Goal: Task Accomplishment & Management: Manage account settings

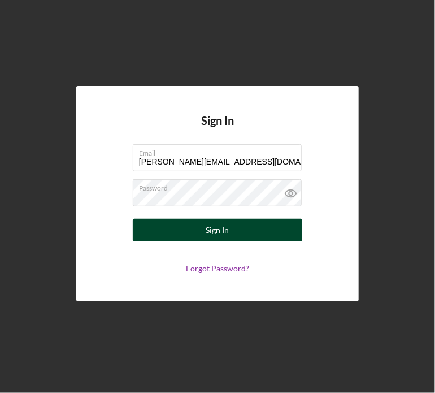
click at [172, 232] on button "Sign In" at bounding box center [217, 230] width 169 height 23
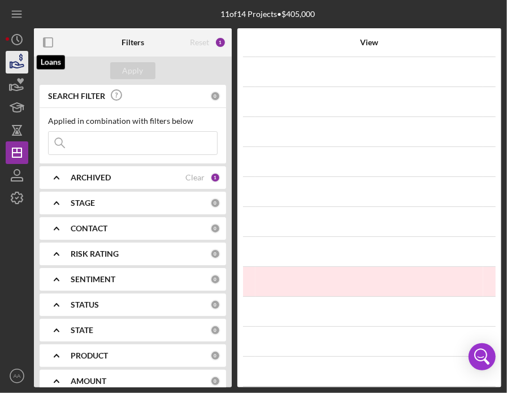
click at [15, 63] on icon "button" at bounding box center [17, 62] width 28 height 28
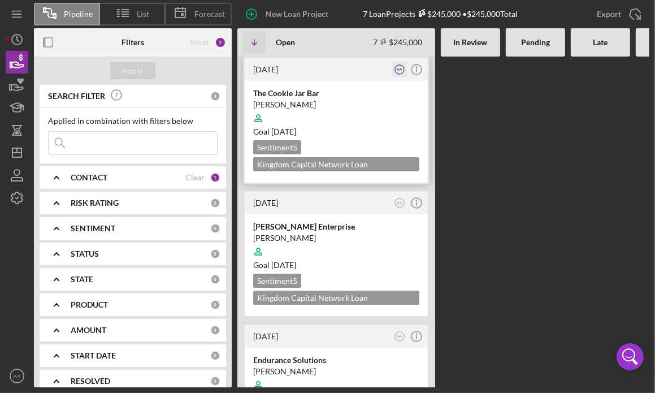
click at [399, 68] on text "AA" at bounding box center [399, 69] width 5 height 4
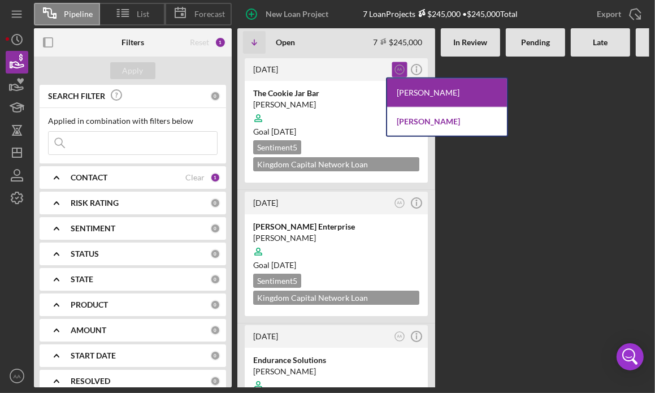
click at [428, 134] on div "[PERSON_NAME]" at bounding box center [447, 121] width 120 height 28
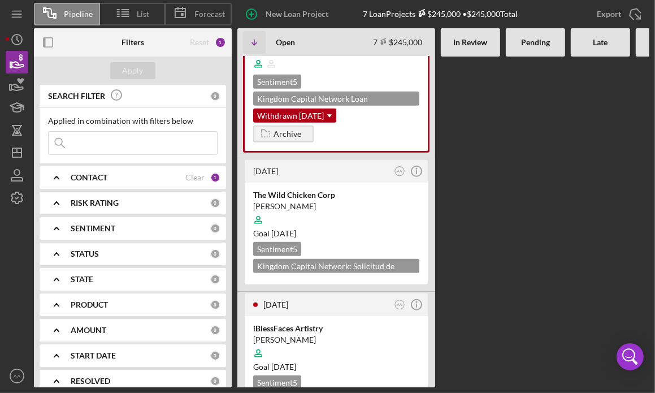
scroll to position [763, 0]
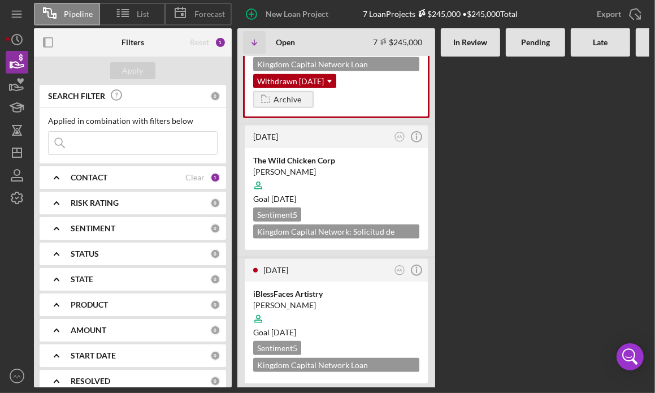
click at [141, 144] on input at bounding box center [133, 143] width 168 height 23
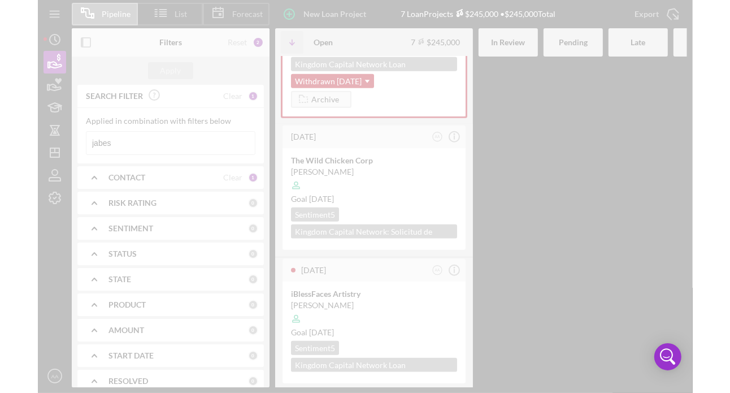
scroll to position [0, 0]
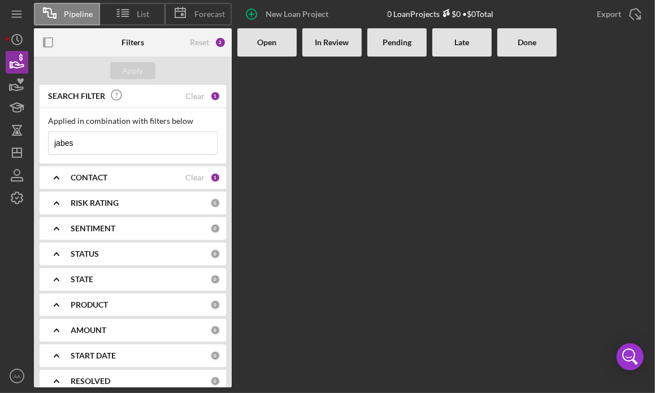
type input "jabes"
click at [99, 179] on b "CONTACT" at bounding box center [89, 177] width 37 height 9
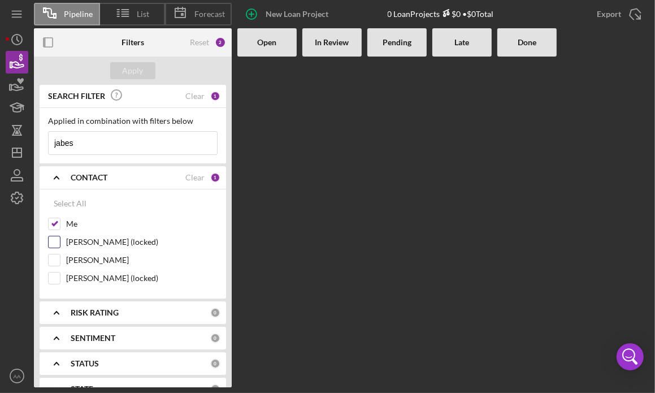
click at [89, 242] on label "[PERSON_NAME] (locked)" at bounding box center [141, 241] width 151 height 11
click at [60, 242] on input "[PERSON_NAME] (locked)" at bounding box center [54, 241] width 11 height 11
checkbox input "true"
click at [131, 68] on div "Apply" at bounding box center [133, 70] width 21 height 17
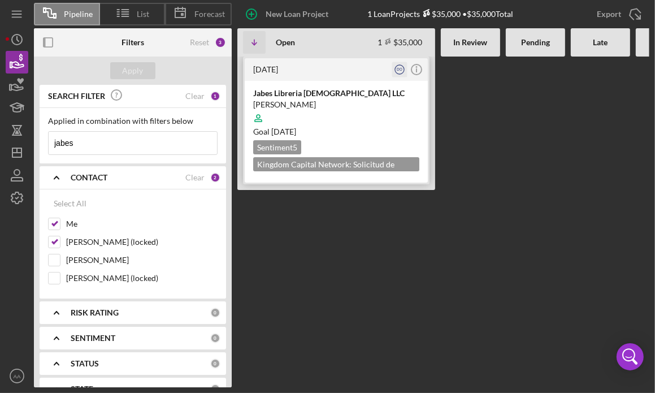
click at [397, 69] on text "DO" at bounding box center [400, 69] width 6 height 4
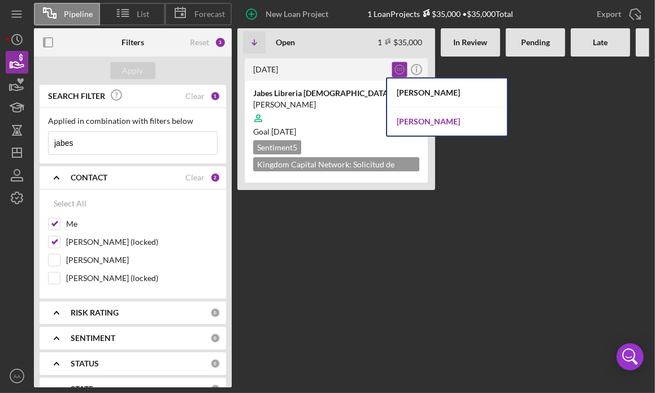
click at [416, 128] on div "[PERSON_NAME]" at bounding box center [447, 121] width 120 height 28
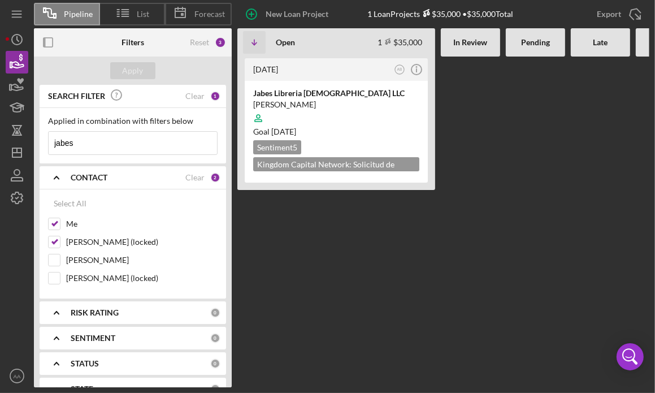
drag, startPoint x: 116, startPoint y: 145, endPoint x: -77, endPoint y: 138, distance: 192.8
click at [49, 138] on input "jabes" at bounding box center [133, 143] width 168 height 23
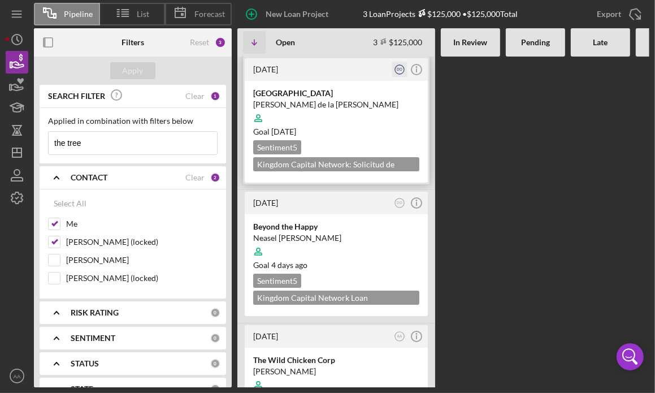
type input "the tree"
click at [399, 67] on icon "DO" at bounding box center [399, 69] width 15 height 15
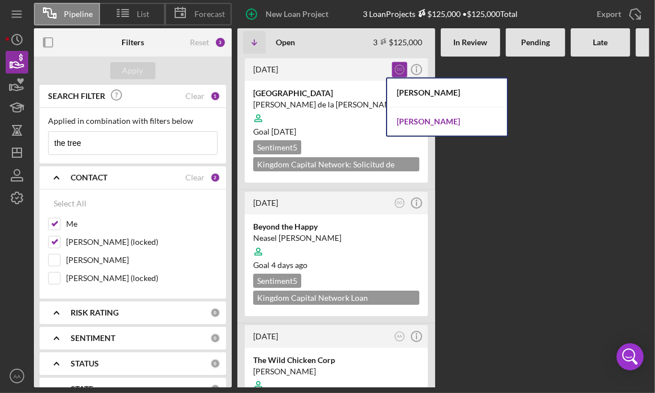
click at [414, 121] on div "[PERSON_NAME]" at bounding box center [447, 121] width 120 height 28
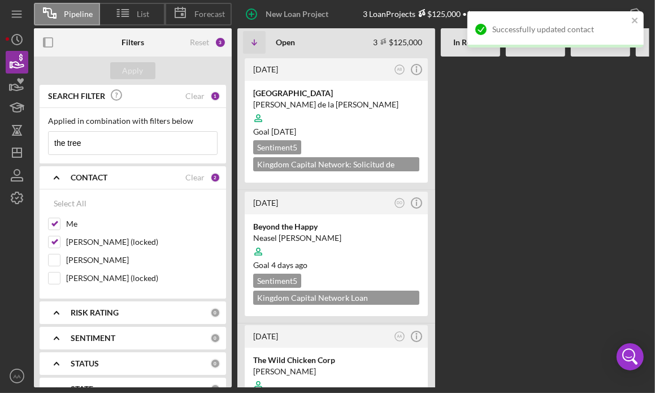
drag, startPoint x: 111, startPoint y: 140, endPoint x: -34, endPoint y: 116, distance: 147.8
click at [49, 132] on input "the tree" at bounding box center [133, 143] width 168 height 23
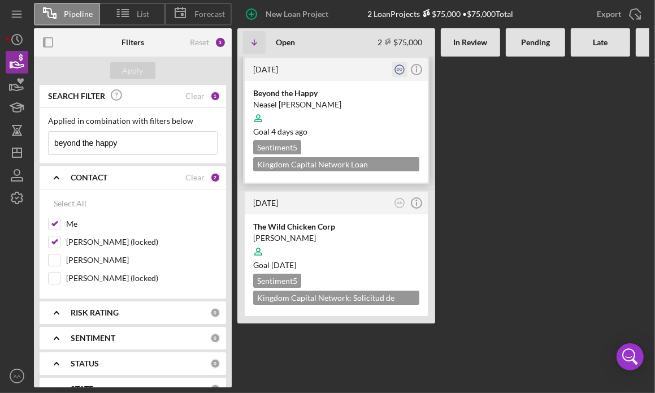
type input "beyond the happy"
click at [402, 68] on text "DO" at bounding box center [400, 69] width 6 height 4
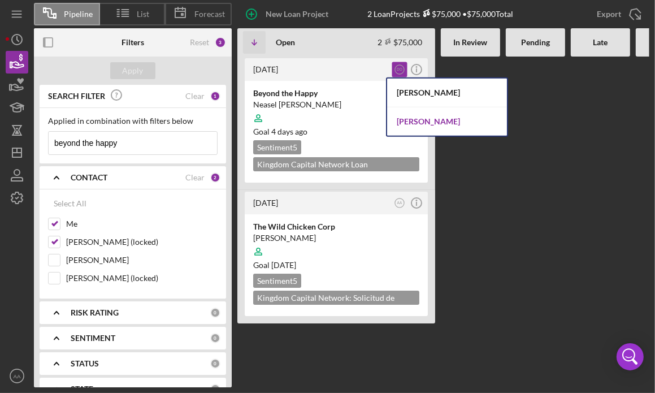
click at [411, 120] on div "[PERSON_NAME]" at bounding box center [447, 121] width 120 height 28
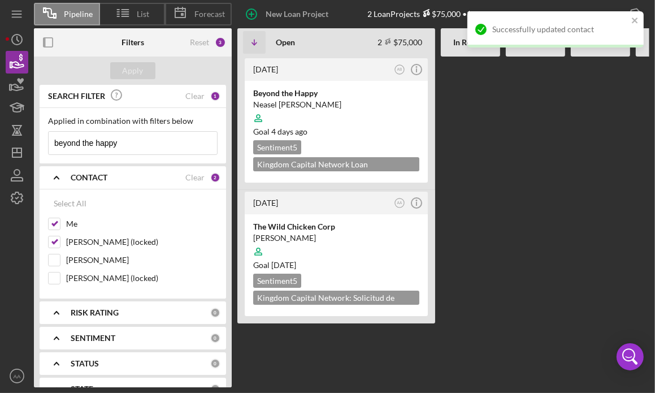
drag, startPoint x: 132, startPoint y: 152, endPoint x: -77, endPoint y: 109, distance: 212.8
click at [49, 132] on input "beyond the happy" at bounding box center [133, 143] width 168 height 23
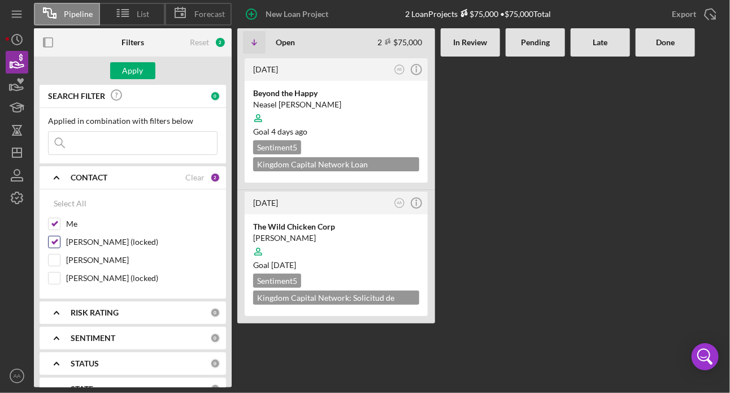
click at [53, 242] on input "[PERSON_NAME] (locked)" at bounding box center [54, 241] width 11 height 11
checkbox input "false"
click at [127, 75] on div "Apply" at bounding box center [133, 70] width 21 height 17
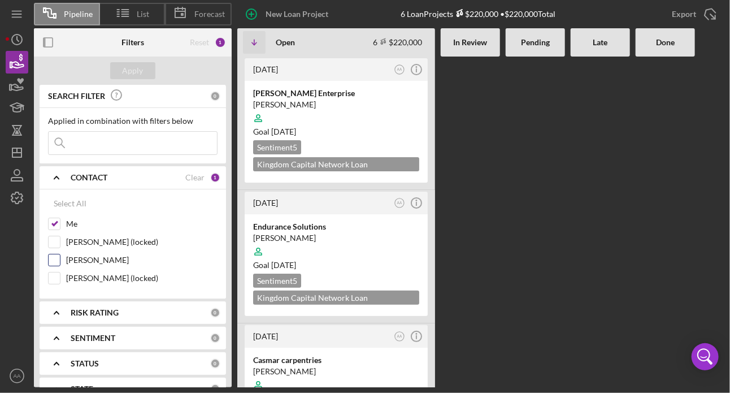
click at [59, 260] on input "[PERSON_NAME]" at bounding box center [54, 259] width 11 height 11
checkbox input "true"
click at [57, 219] on input "Me" at bounding box center [54, 223] width 11 height 11
checkbox input "false"
click at [145, 68] on button "Apply" at bounding box center [132, 70] width 45 height 17
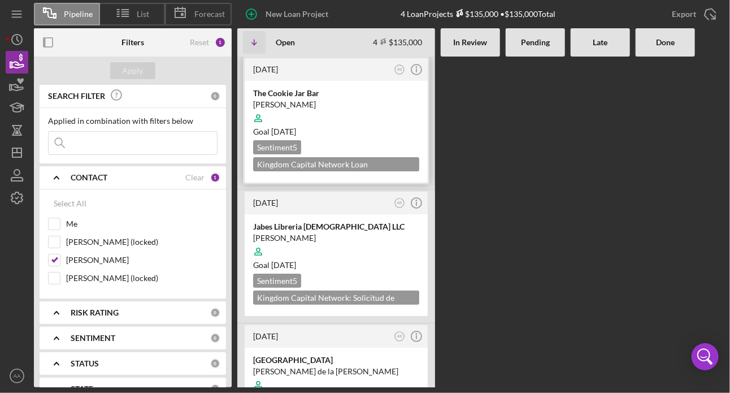
click at [287, 102] on div "[PERSON_NAME]" at bounding box center [336, 104] width 166 height 11
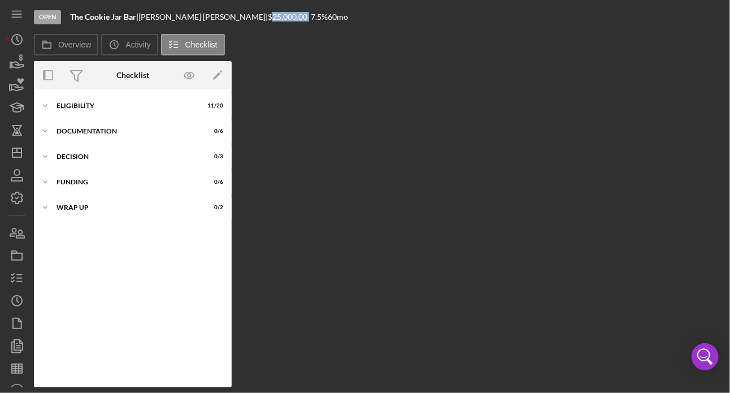
drag, startPoint x: 213, startPoint y: 17, endPoint x: 251, endPoint y: 17, distance: 38.4
click at [268, 17] on div "$25,000.00" at bounding box center [289, 16] width 43 height 9
click at [294, 114] on div "Overview Internal Workflow Stage Open Icon/Dropdown Arrow Archive (can unarchiv…" at bounding box center [379, 224] width 690 height 326
click at [75, 111] on div "Icon/Expander ELIGIBILITY 11 / 20" at bounding box center [133, 105] width 198 height 23
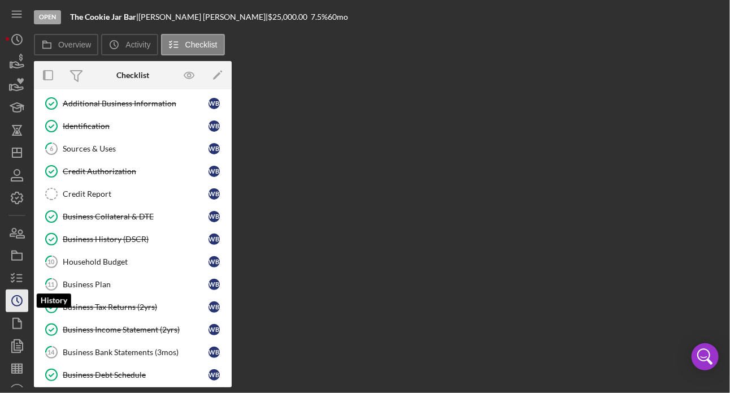
scroll to position [15, 0]
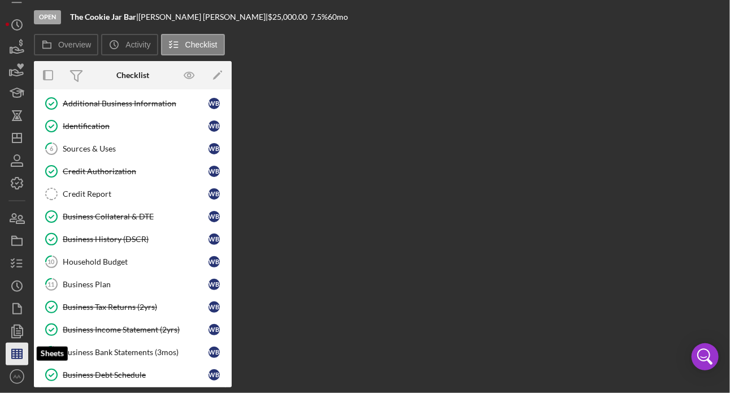
click at [20, 352] on icon "button" at bounding box center [17, 354] width 28 height 28
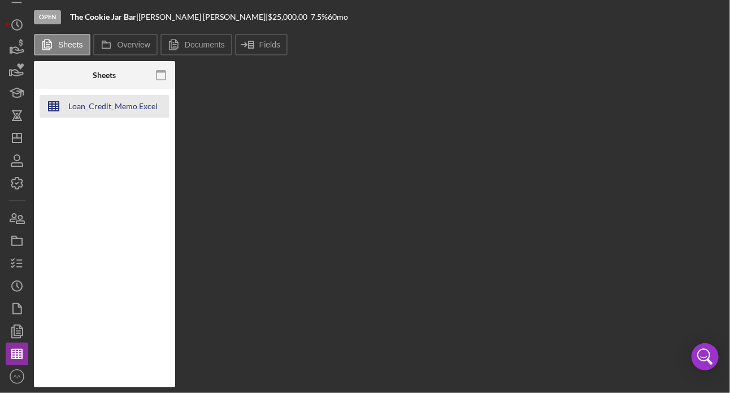
click at [113, 108] on div "Loan_Credit_Memo Excel Template" at bounding box center [113, 106] width 90 height 23
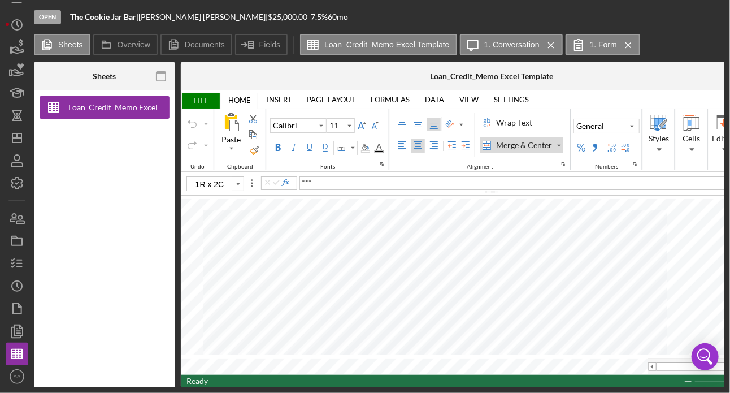
type input "C31"
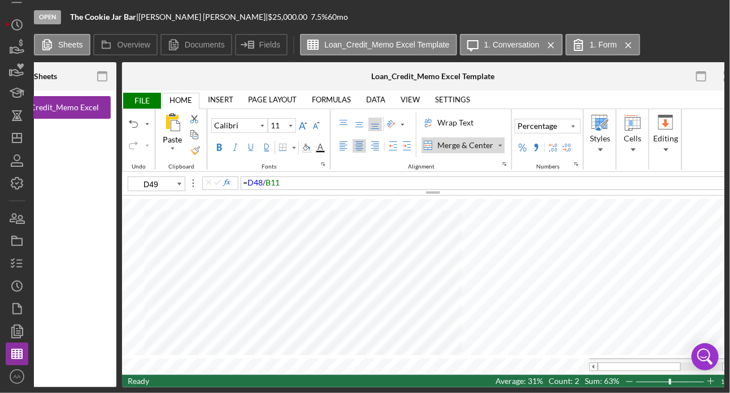
scroll to position [0, 58]
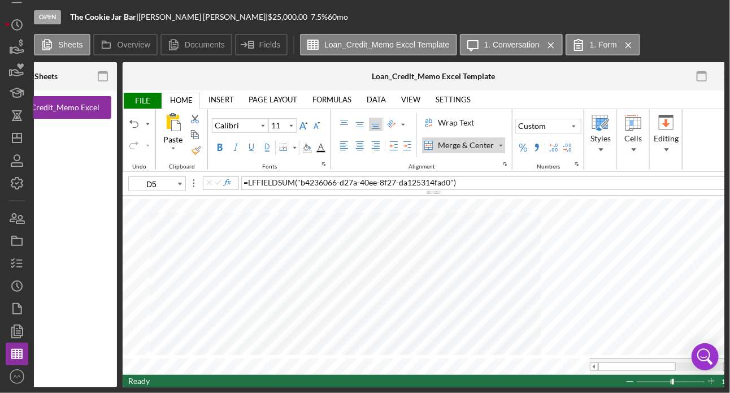
type input "10"
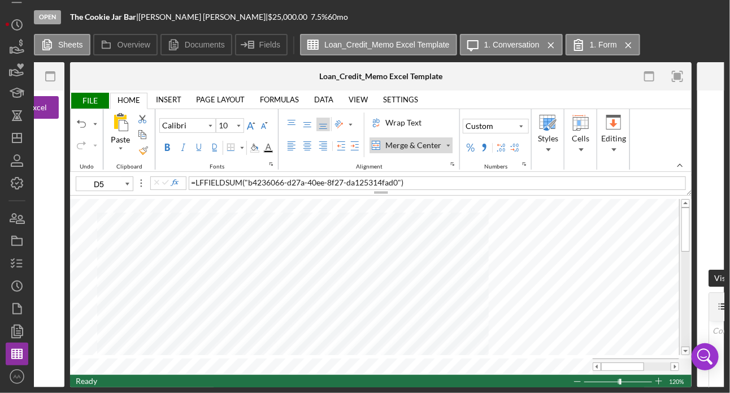
scroll to position [0, 117]
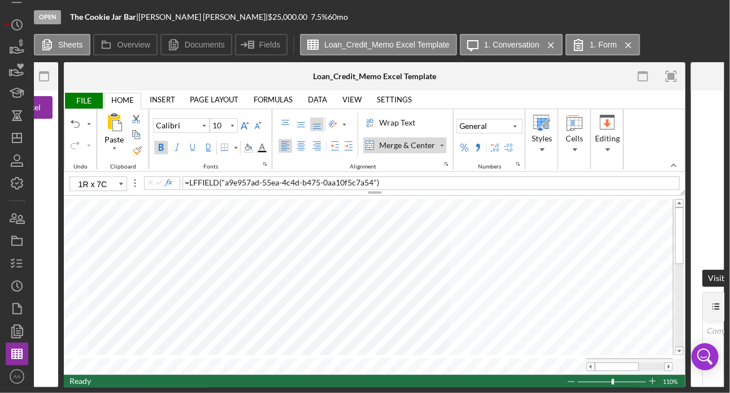
type input "C10"
type input "11"
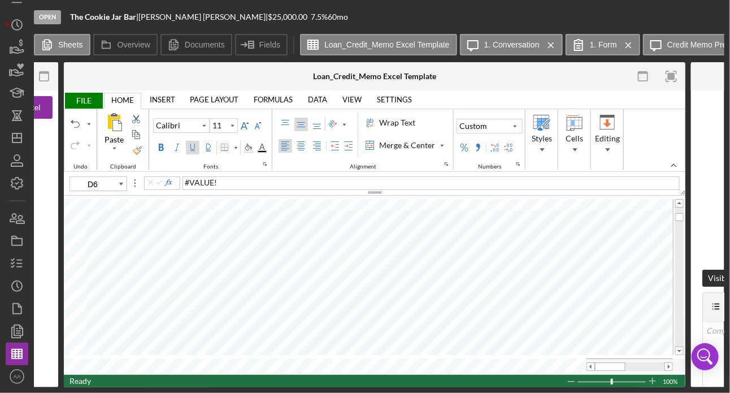
scroll to position [0, 116]
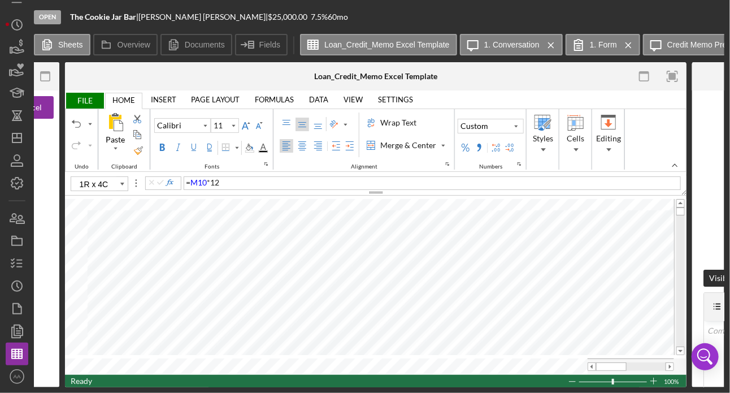
type input "B10"
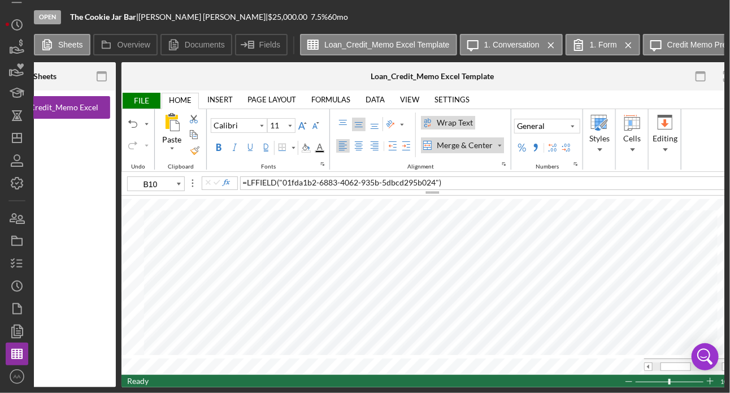
scroll to position [0, 60]
click at [16, 255] on icon "button" at bounding box center [17, 263] width 28 height 28
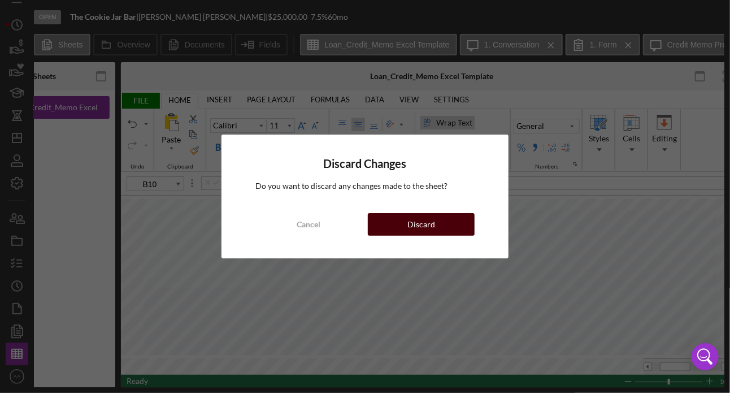
click at [432, 228] on div "Discard" at bounding box center [421, 224] width 28 height 23
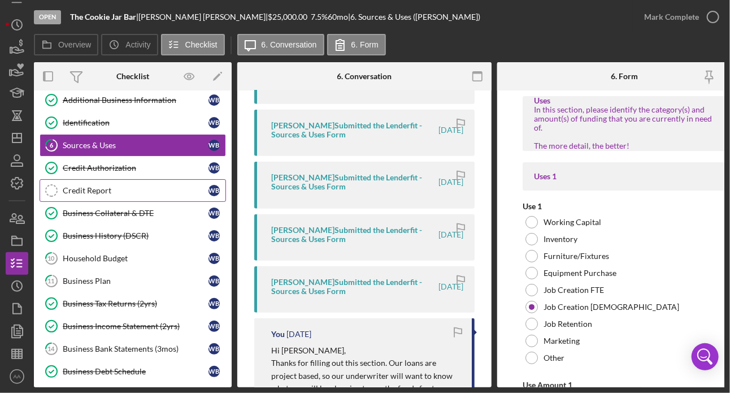
scroll to position [106, 0]
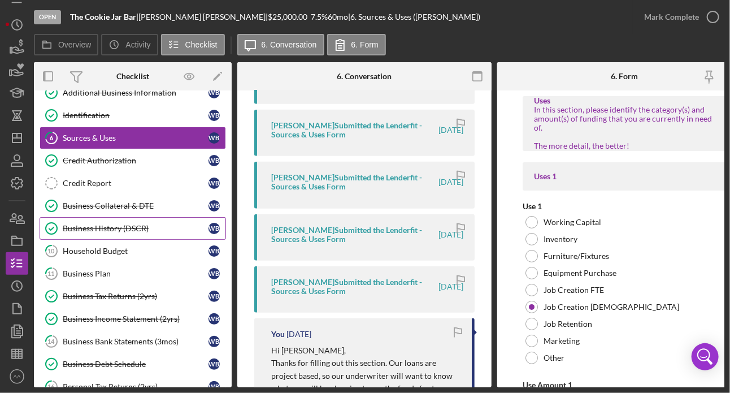
click at [126, 229] on div "Business History (DSCR)" at bounding box center [136, 228] width 146 height 9
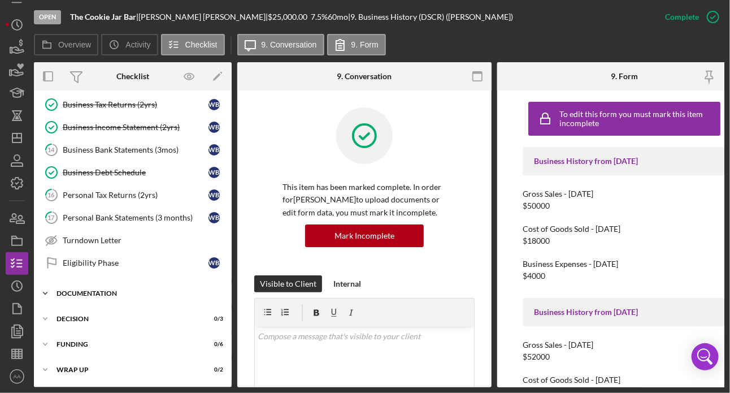
click at [104, 295] on div "Icon/Expander DOCUMENTATION 0 / 6" at bounding box center [133, 293] width 198 height 23
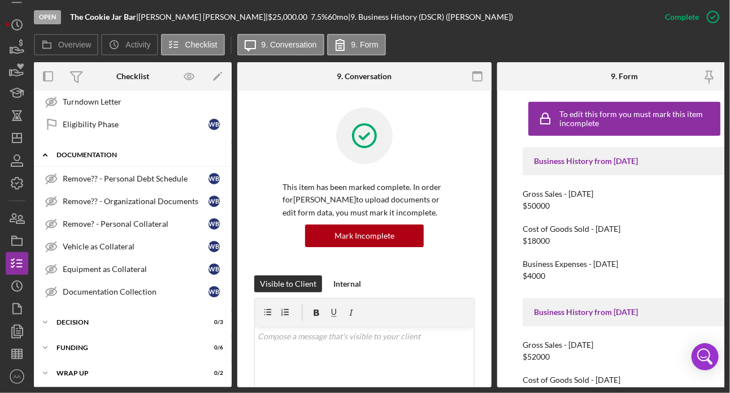
scroll to position [443, 0]
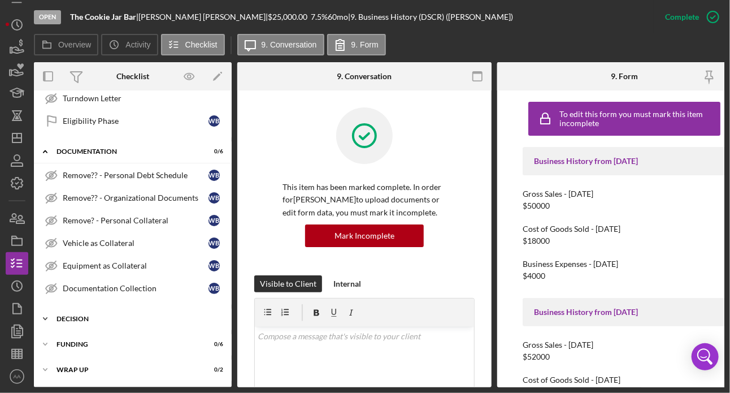
click at [91, 315] on div "Icon/Expander Decision 0 / 3" at bounding box center [133, 318] width 198 height 23
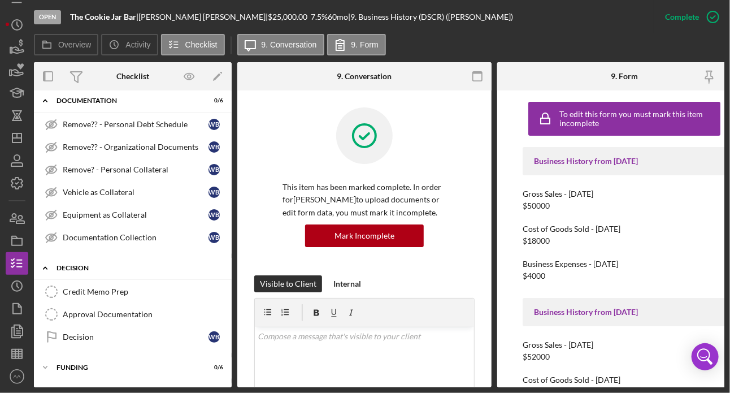
scroll to position [516, 0]
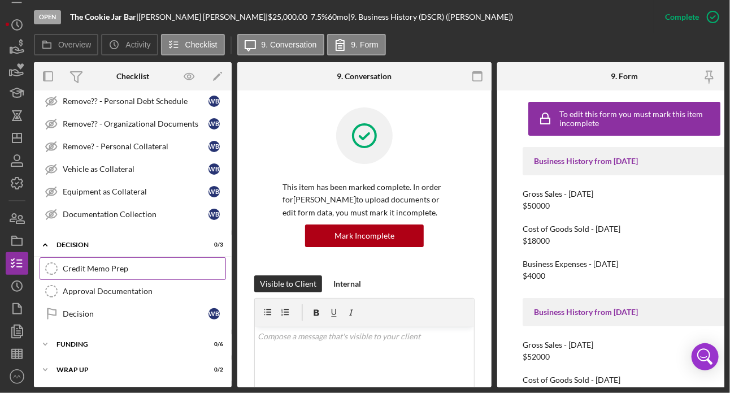
click at [99, 271] on link "Credit Memo Prep Credit Memo Prep" at bounding box center [133, 268] width 186 height 23
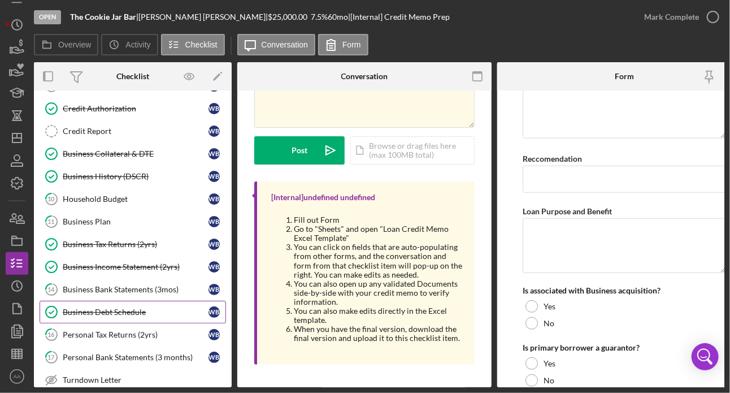
scroll to position [150, 0]
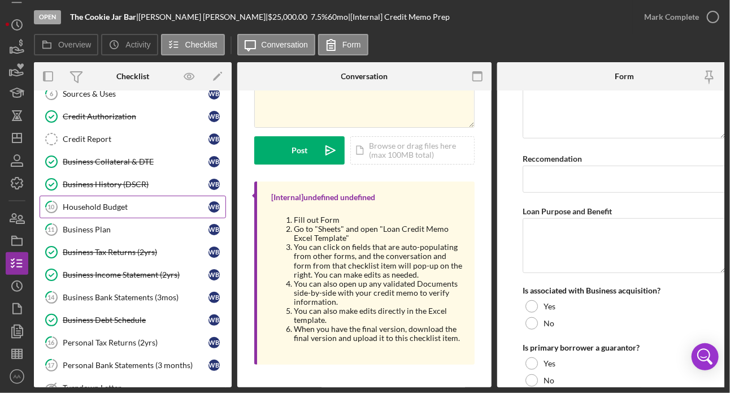
click at [119, 197] on link "10 Household Budget W B" at bounding box center [133, 206] width 186 height 23
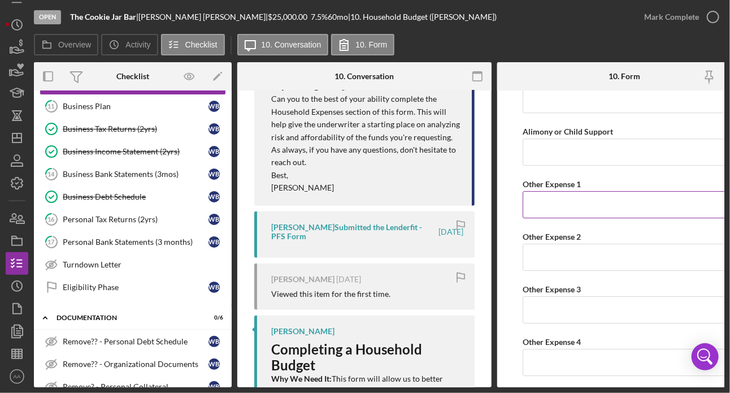
scroll to position [1599, 0]
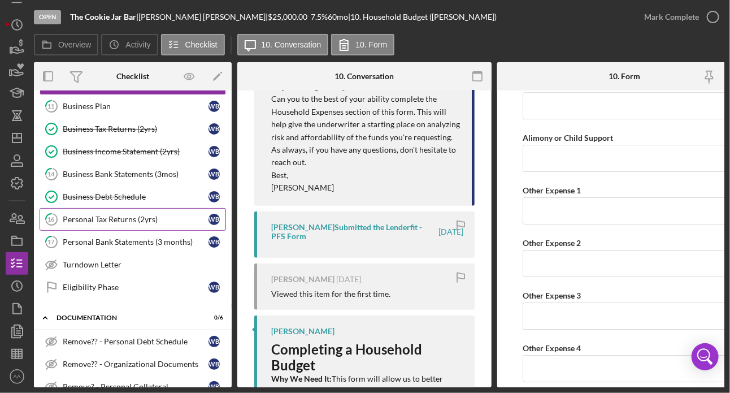
click at [155, 210] on link "16 Personal Tax Returns (2yrs) W B" at bounding box center [133, 219] width 186 height 23
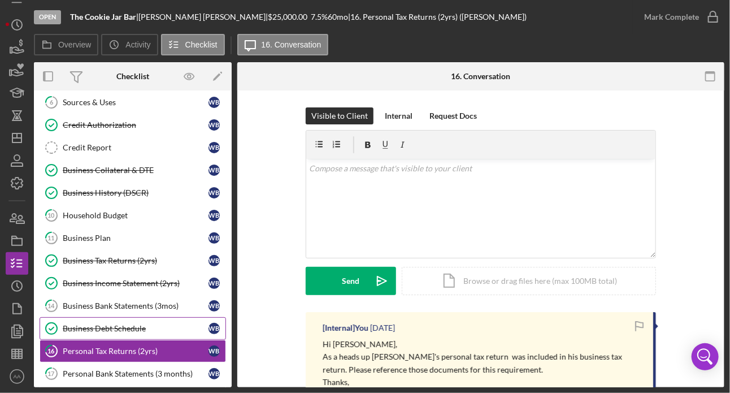
scroll to position [141, 0]
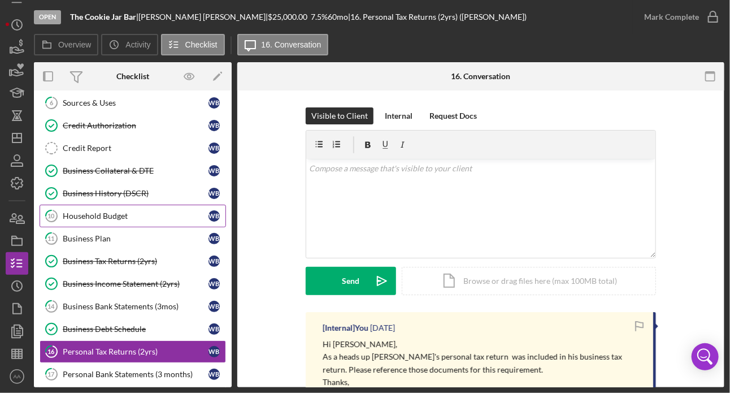
click at [136, 211] on div "Household Budget" at bounding box center [136, 215] width 146 height 9
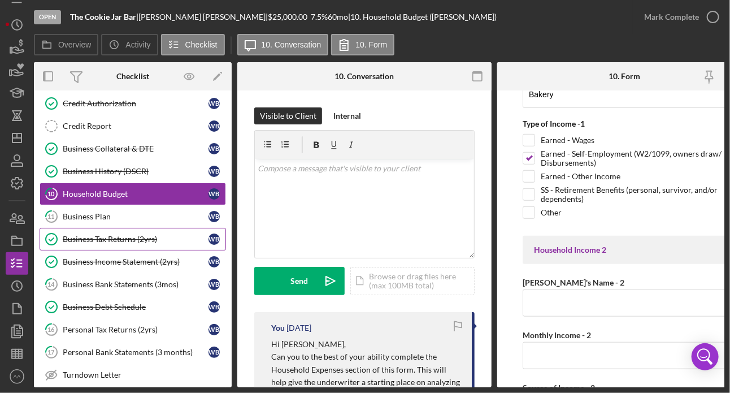
scroll to position [163, 0]
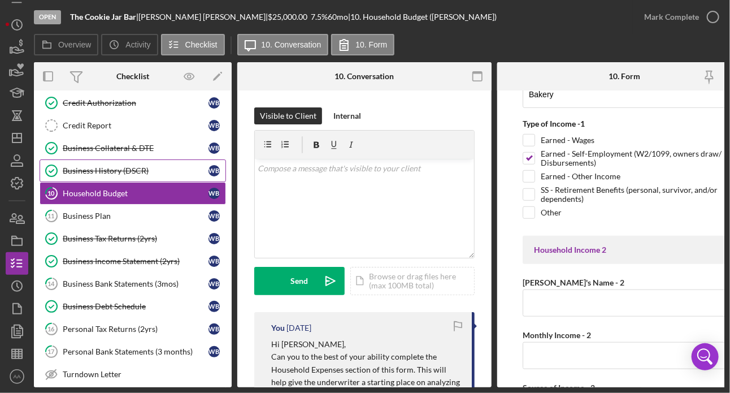
click at [122, 175] on link "Business History (DSCR) Business History (DSCR) W B" at bounding box center [133, 170] width 186 height 23
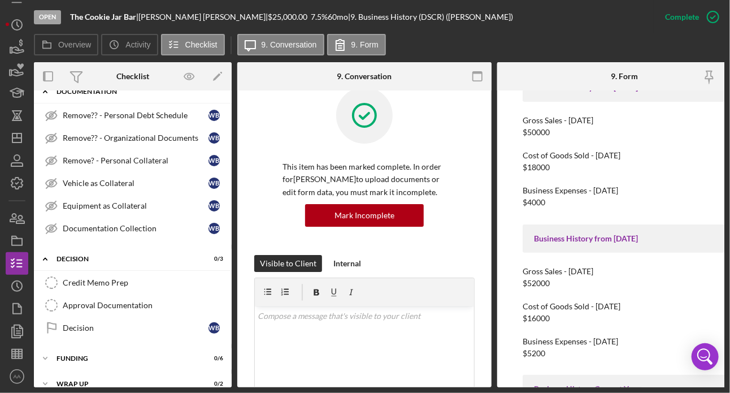
scroll to position [500, 0]
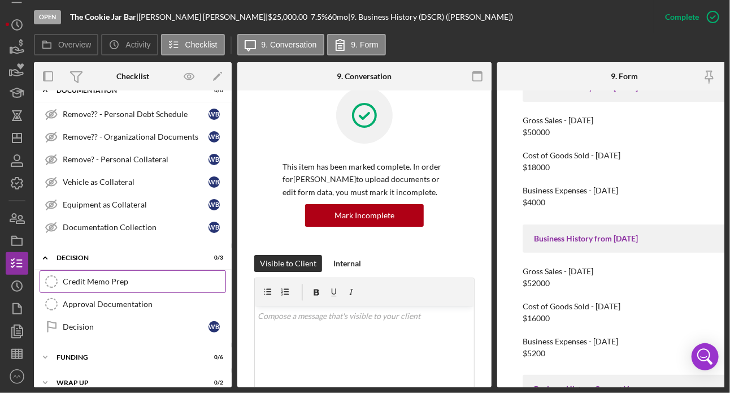
click at [123, 277] on div "Credit Memo Prep" at bounding box center [144, 281] width 163 height 9
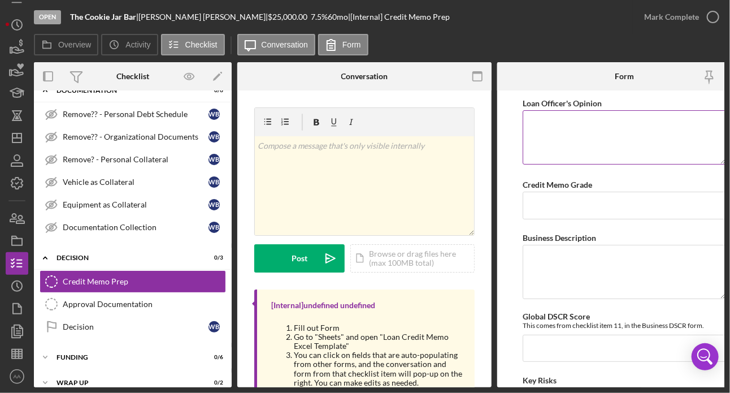
click at [585, 123] on textarea "Loan Officer's Opinion" at bounding box center [624, 137] width 203 height 54
click at [577, 145] on textarea "Loan Officer's Opinion" at bounding box center [624, 137] width 203 height 54
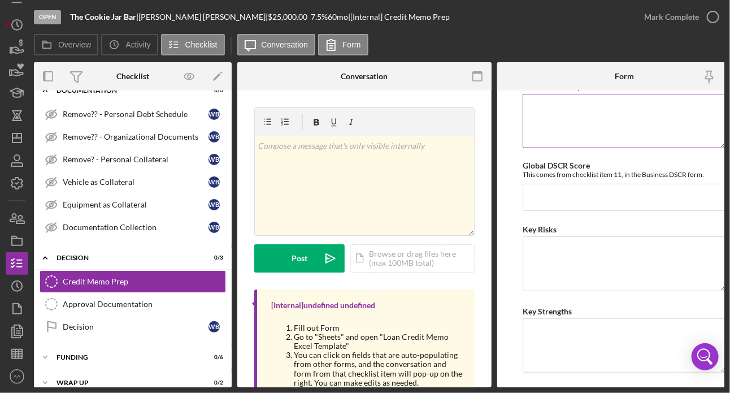
scroll to position [150, 0]
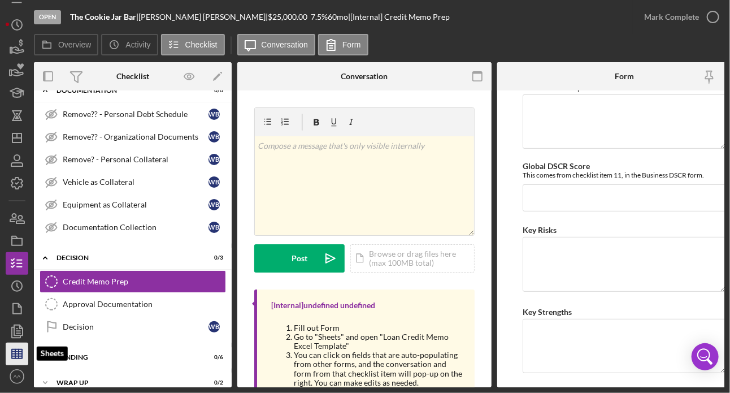
click at [19, 349] on line "button" at bounding box center [19, 353] width 0 height 9
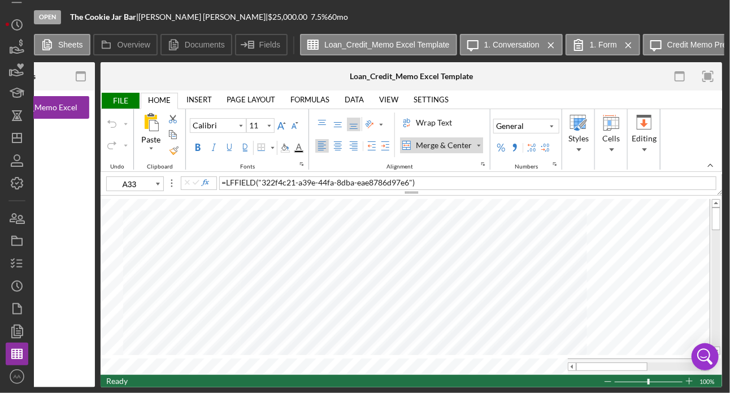
scroll to position [0, 163]
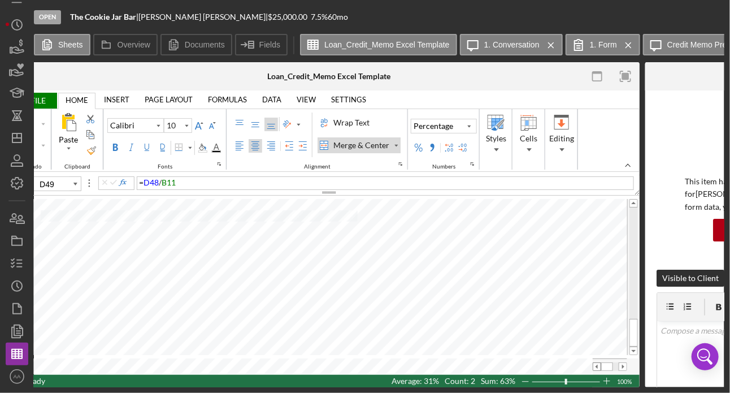
type input "11"
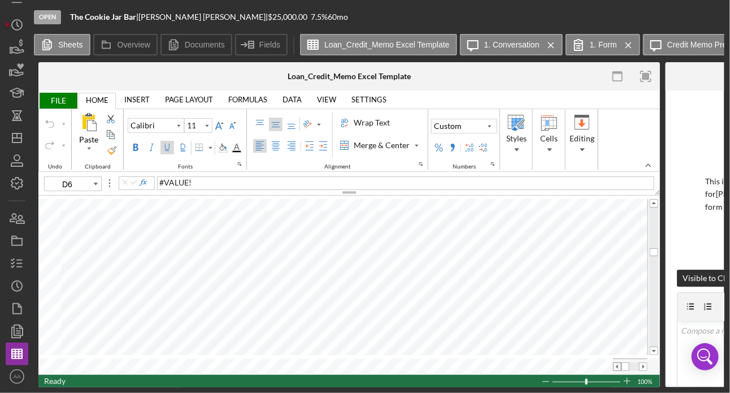
scroll to position [0, 142]
type input "J68"
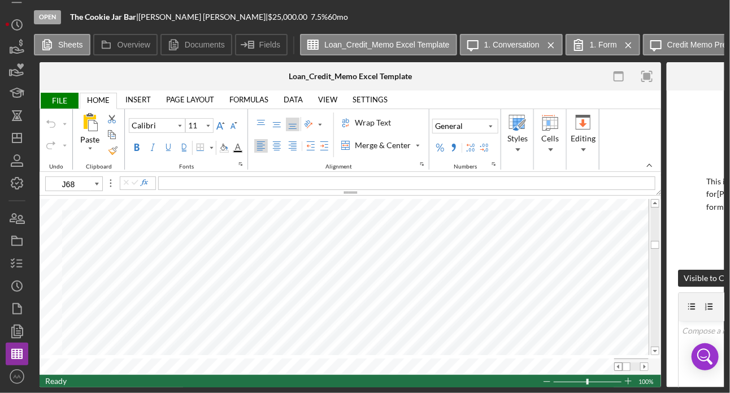
scroll to position [0, 141]
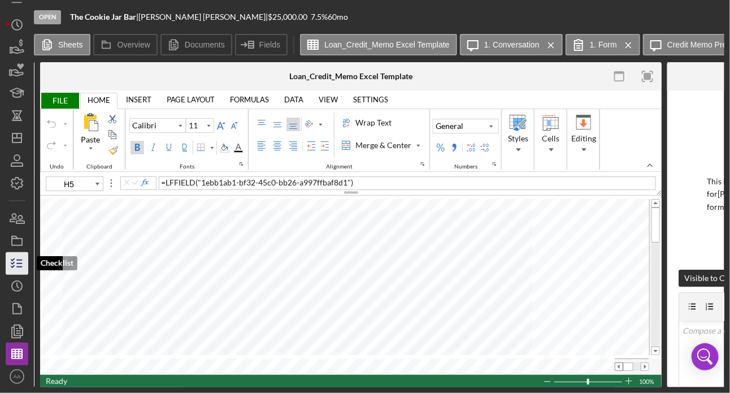
click at [15, 267] on icon "button" at bounding box center [17, 263] width 28 height 28
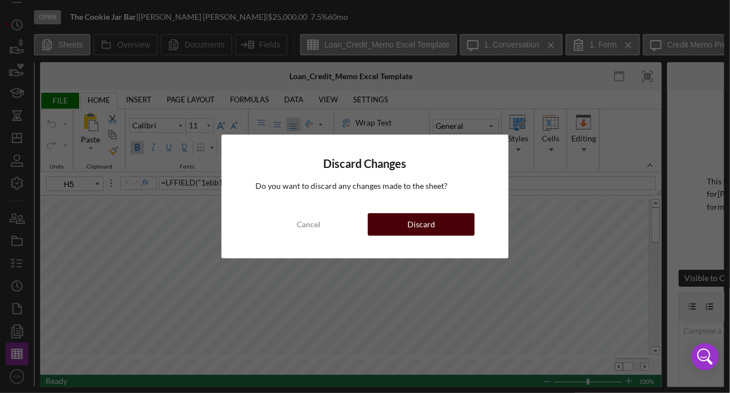
click at [395, 216] on button "Discard" at bounding box center [421, 224] width 107 height 23
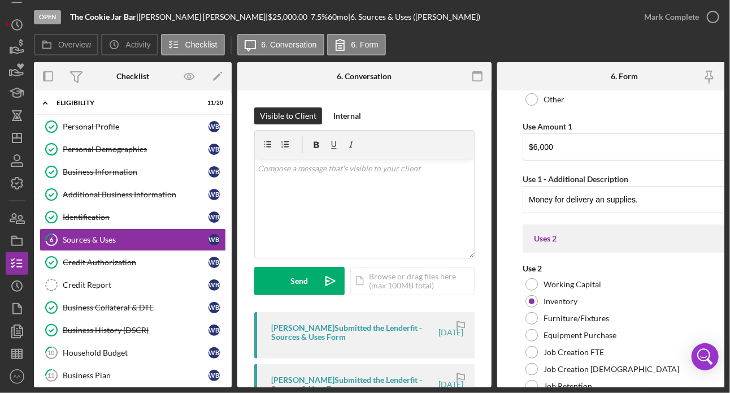
scroll to position [265, 0]
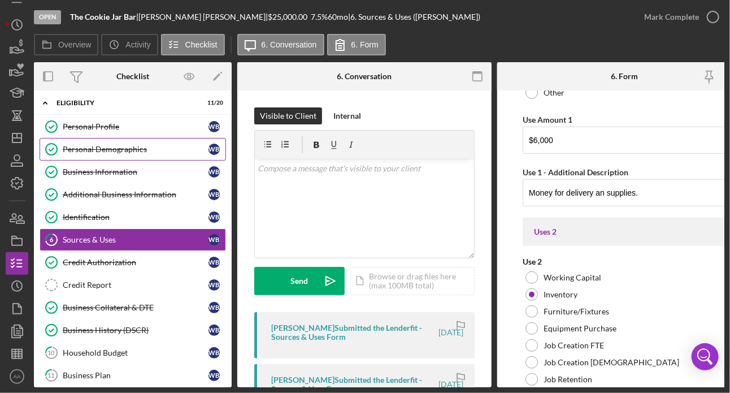
click at [128, 146] on div "Personal Demographics" at bounding box center [136, 149] width 146 height 9
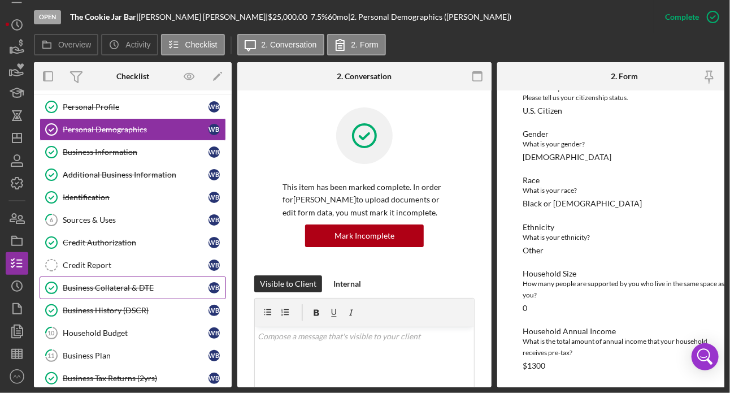
scroll to position [38, 0]
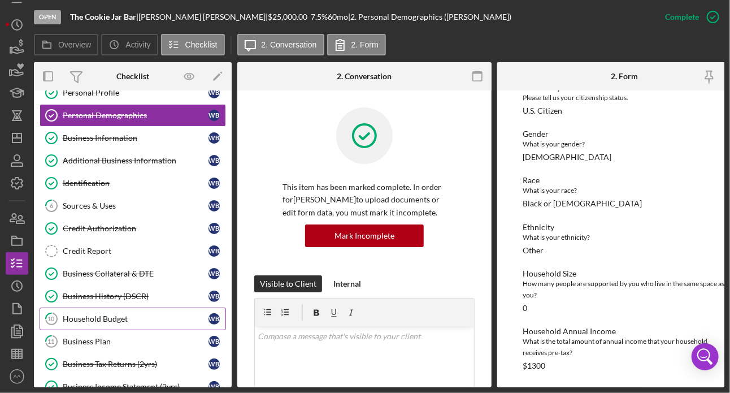
click at [99, 309] on link "10 Household Budget W B" at bounding box center [133, 318] width 186 height 23
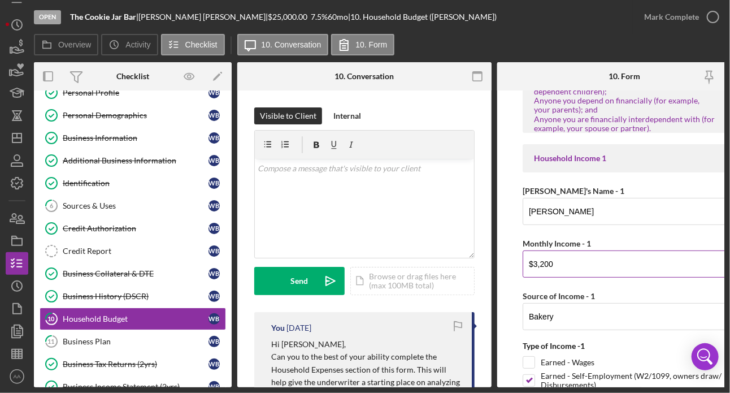
scroll to position [129, 0]
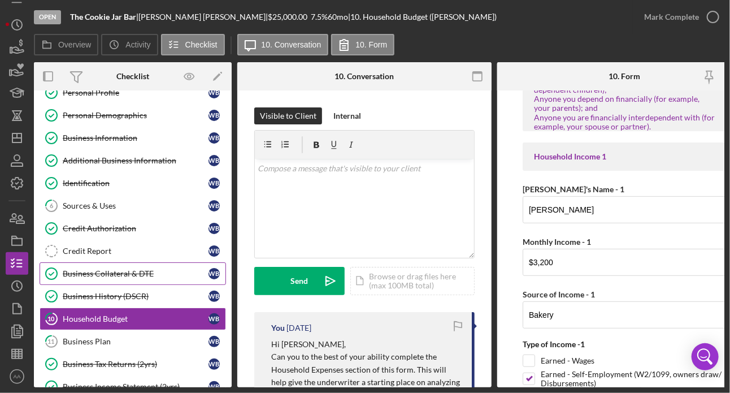
click at [95, 266] on link "Business Collateral & DTE Business Collateral & DTE W B" at bounding box center [133, 273] width 186 height 23
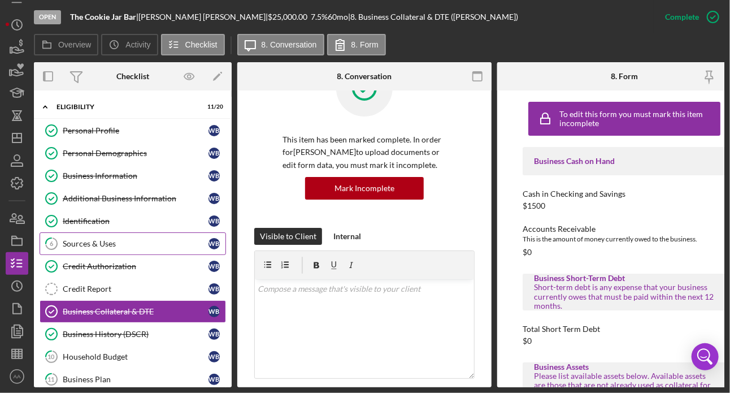
click at [93, 234] on link "6 Sources & Uses W B" at bounding box center [133, 243] width 186 height 23
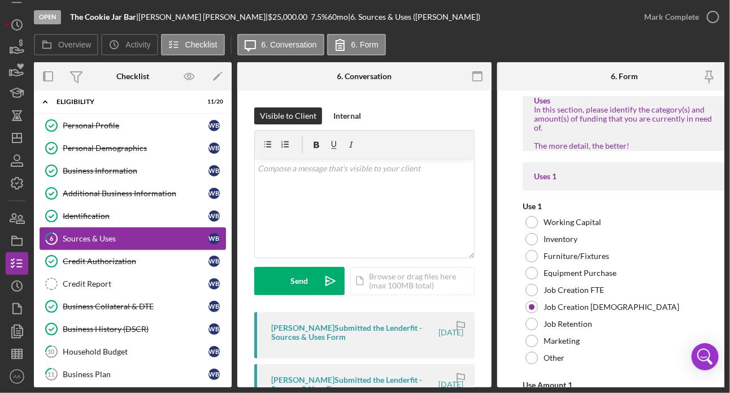
scroll to position [5, 0]
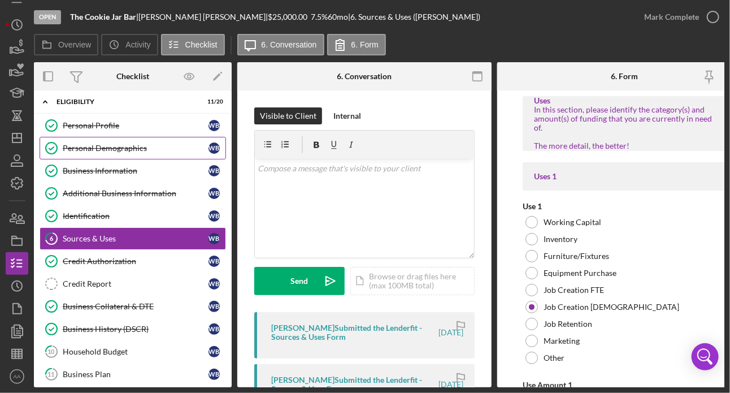
click at [108, 141] on link "Personal Demographics Personal Demographics W B" at bounding box center [133, 148] width 186 height 23
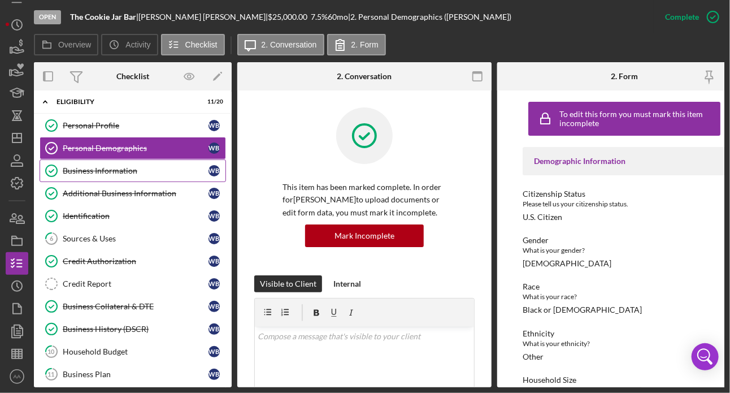
click at [104, 173] on div "Business Information" at bounding box center [136, 170] width 146 height 9
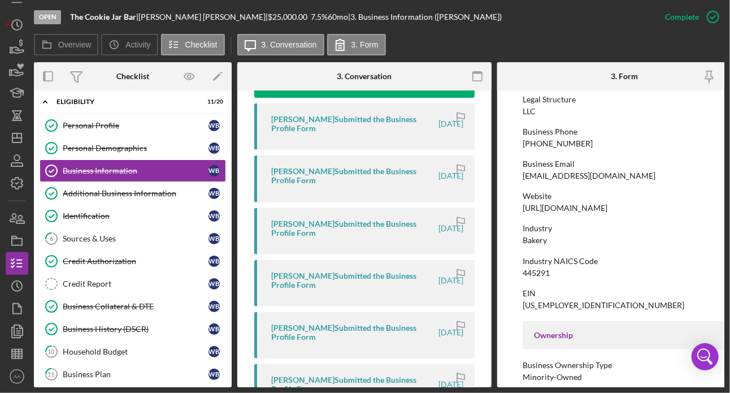
scroll to position [150, 0]
click at [89, 192] on div "Additional Business Information" at bounding box center [136, 193] width 146 height 9
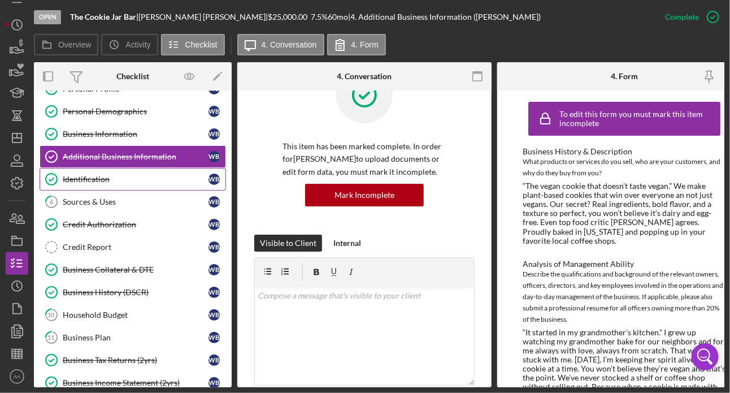
scroll to position [69, 0]
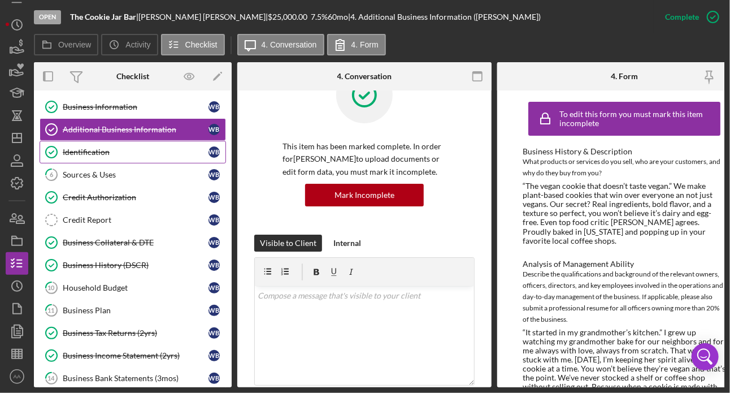
click at [101, 147] on div "Identification" at bounding box center [136, 151] width 146 height 9
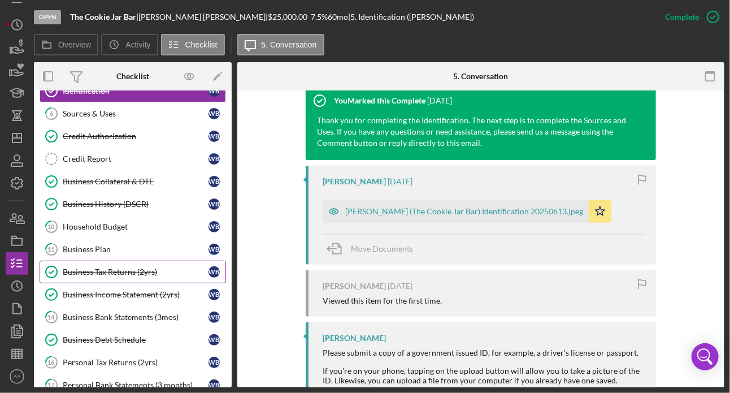
scroll to position [131, 0]
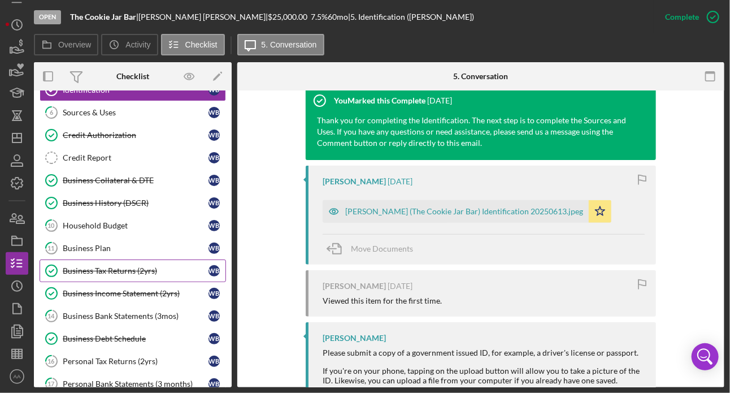
click at [110, 275] on link "Business Tax Returns (2yrs) Business Tax Returns (2yrs) W B" at bounding box center [133, 270] width 186 height 23
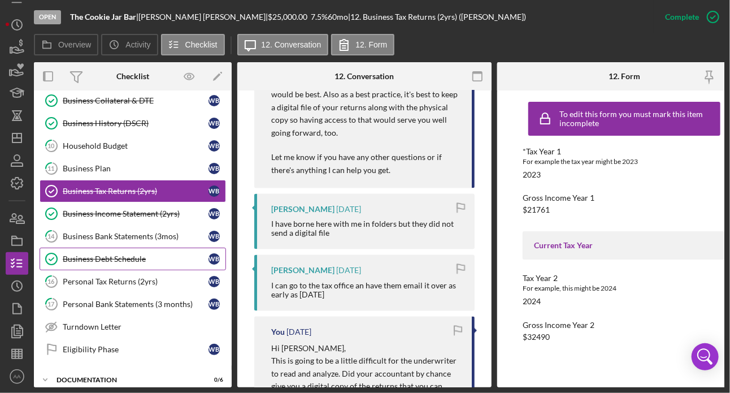
scroll to position [212, 0]
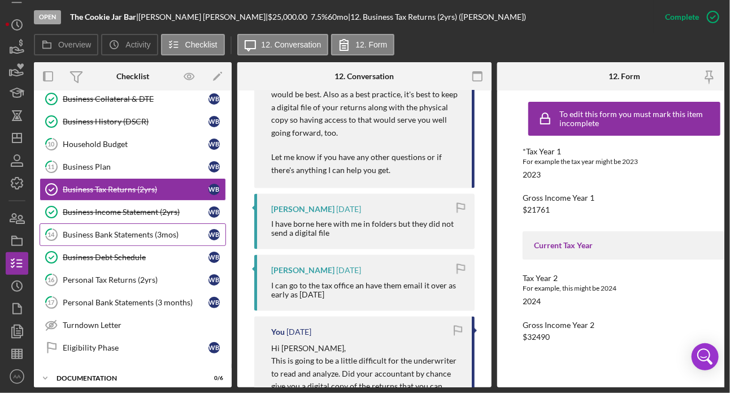
click at [107, 237] on link "14 Business Bank Statements (3mos) W B" at bounding box center [133, 234] width 186 height 23
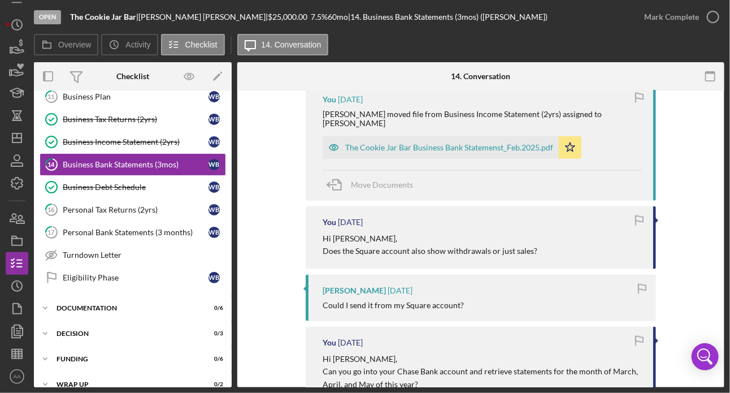
scroll to position [521, 0]
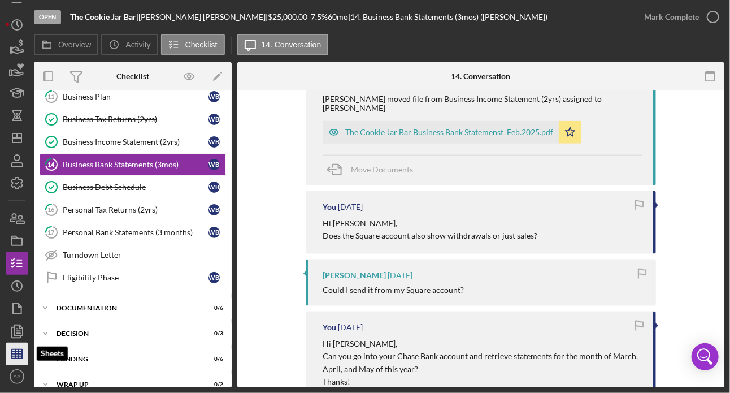
click at [15, 359] on icon "button" at bounding box center [17, 354] width 28 height 28
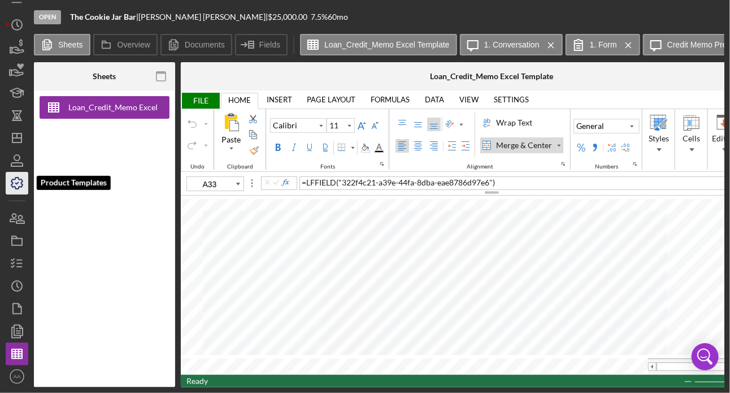
click at [21, 186] on icon "button" at bounding box center [16, 182] width 11 height 11
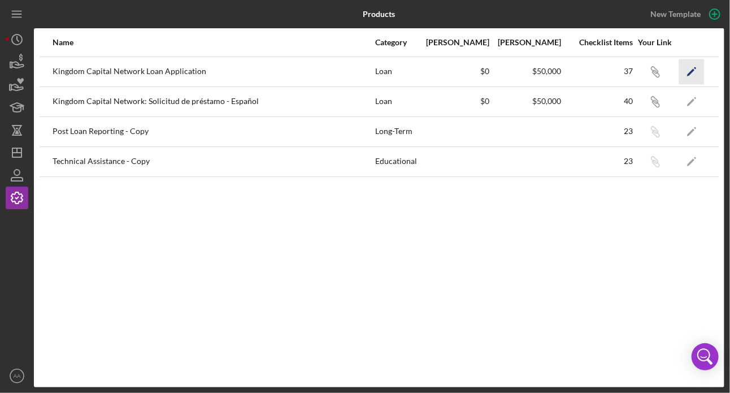
click at [620, 71] on icon "Icon/Edit" at bounding box center [691, 71] width 25 height 25
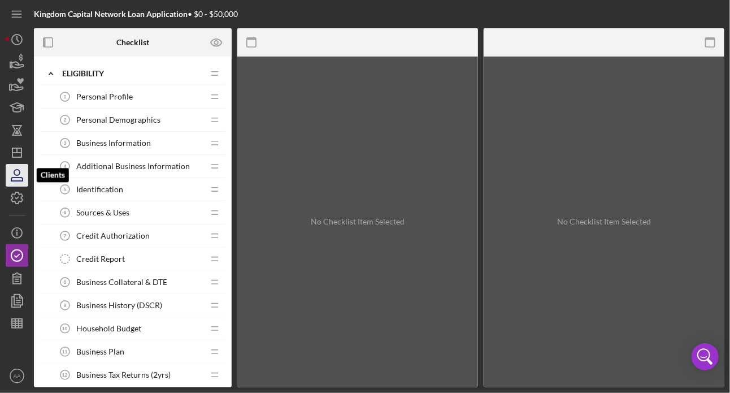
click at [20, 179] on icon "button" at bounding box center [17, 175] width 28 height 28
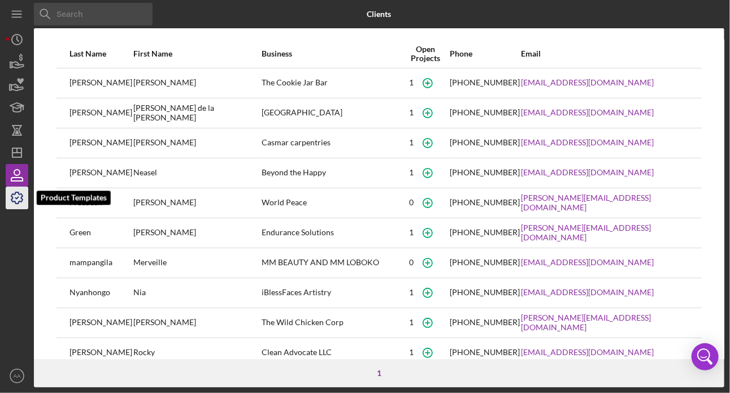
click at [19, 201] on icon "button" at bounding box center [16, 197] width 11 height 11
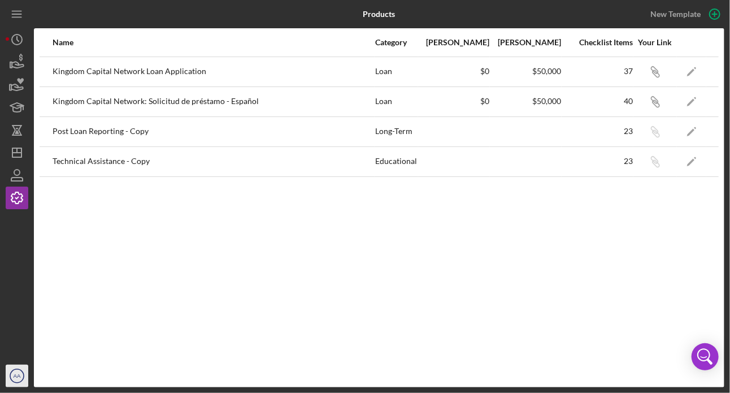
click at [20, 381] on icon "AA" at bounding box center [17, 376] width 23 height 28
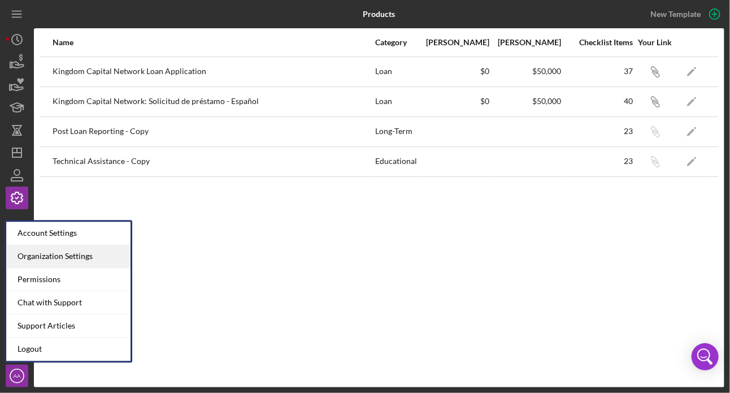
click at [68, 253] on div "Organization Settings" at bounding box center [68, 256] width 124 height 23
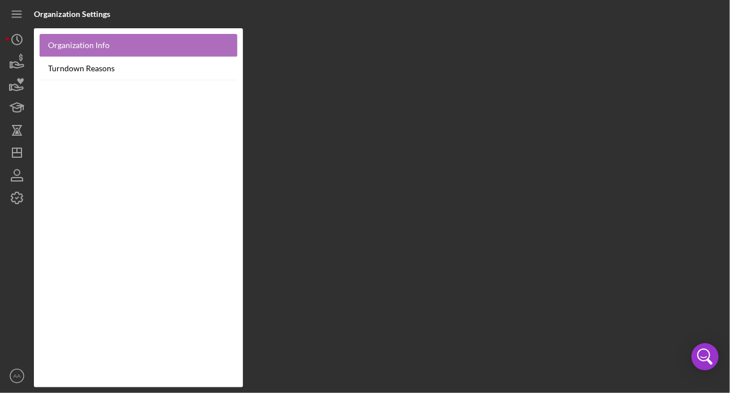
click at [82, 49] on link "Organization Info" at bounding box center [139, 45] width 198 height 23
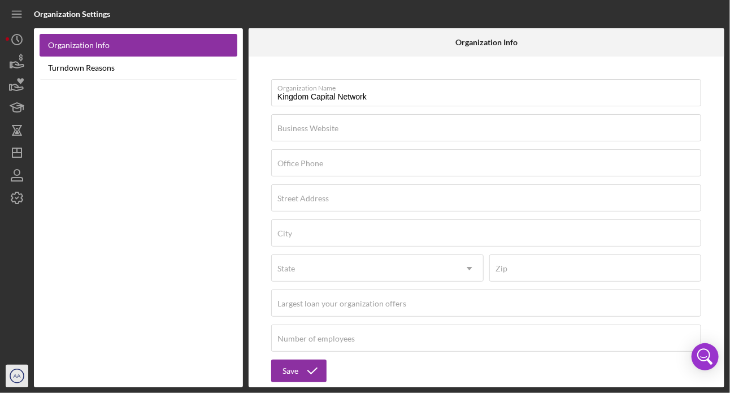
click at [24, 375] on circle "button" at bounding box center [17, 376] width 14 height 14
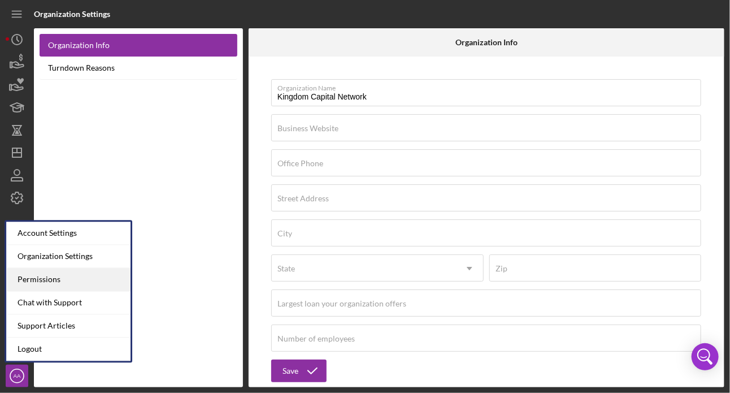
click at [56, 285] on div "Permissions" at bounding box center [68, 279] width 124 height 23
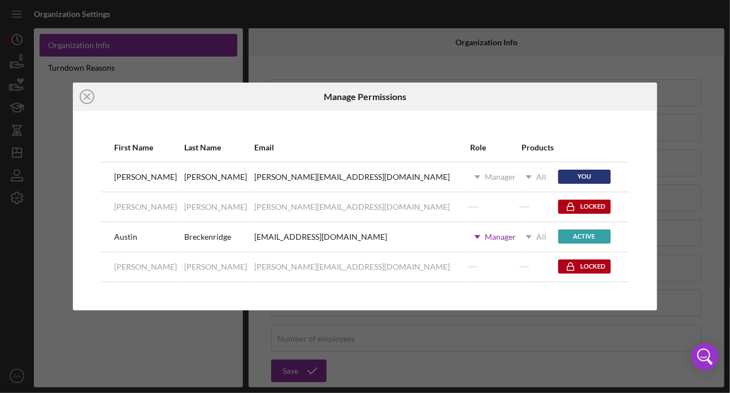
click at [470, 242] on div "Icon/Dropdown Arrow Manager" at bounding box center [493, 237] width 46 height 28
click at [515, 232] on icon "Icon/Dropdown Arrow" at bounding box center [529, 237] width 28 height 28
click at [89, 102] on icon "Icon/Close" at bounding box center [87, 96] width 28 height 28
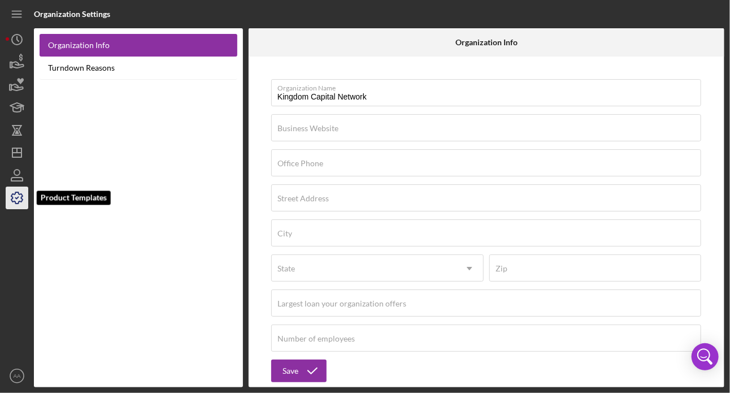
click at [24, 196] on icon "button" at bounding box center [17, 198] width 28 height 28
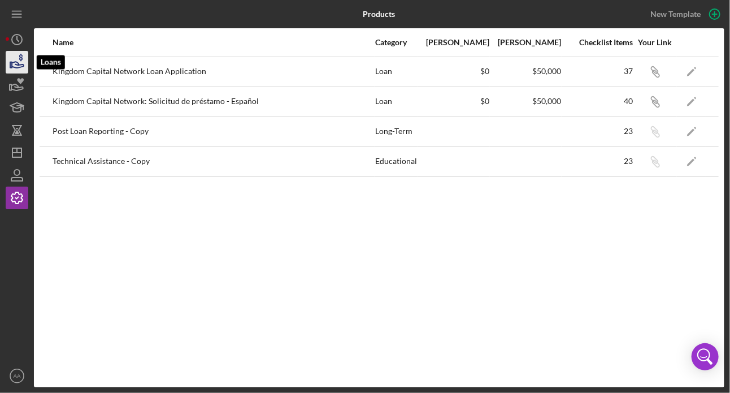
click at [9, 65] on icon "button" at bounding box center [17, 62] width 28 height 28
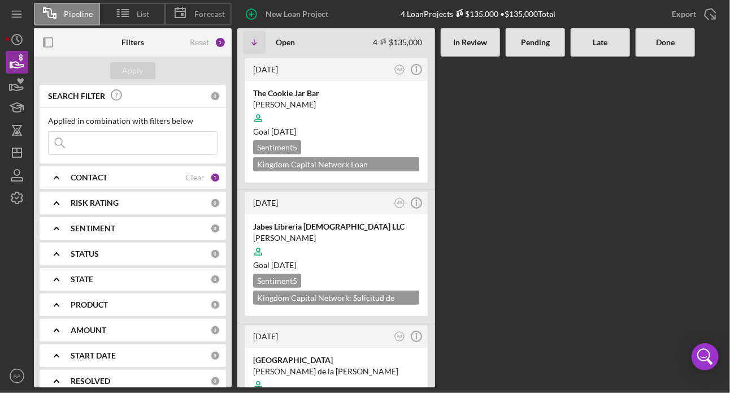
scroll to position [6, 0]
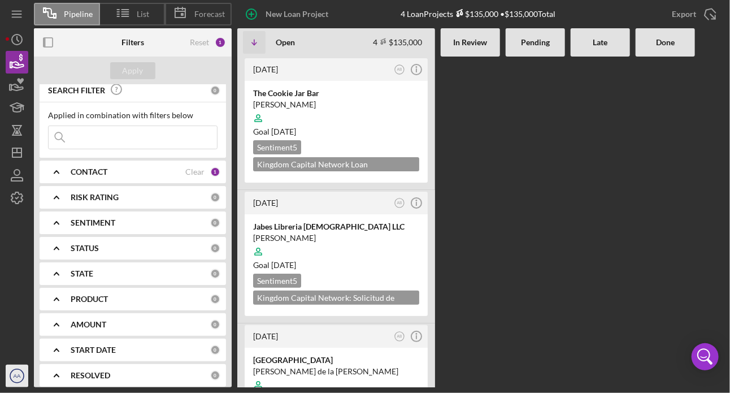
click at [22, 371] on icon "AA" at bounding box center [17, 376] width 23 height 28
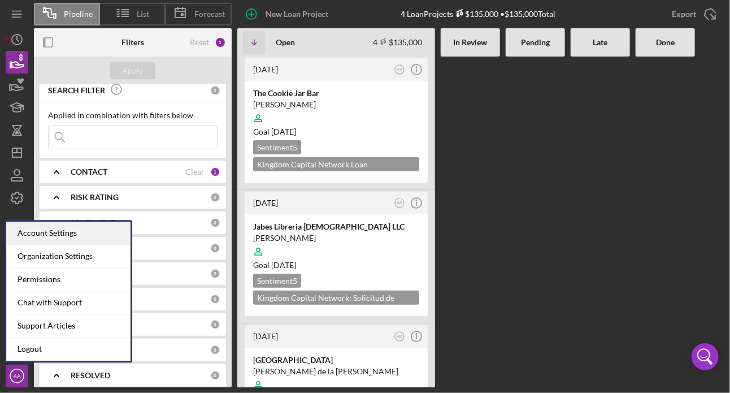
click at [67, 242] on div "Account Settings" at bounding box center [68, 232] width 124 height 23
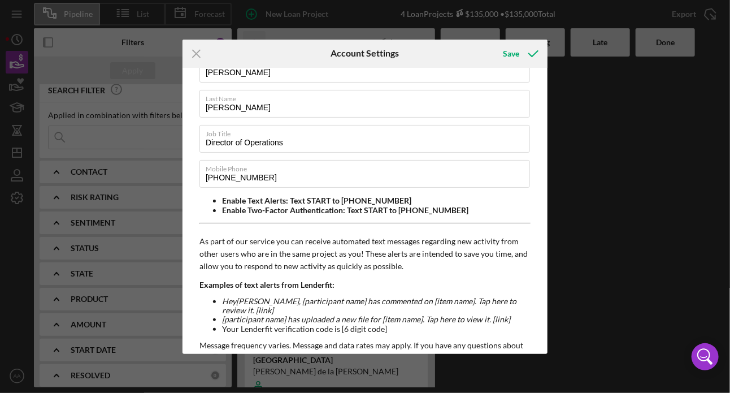
scroll to position [71, 0]
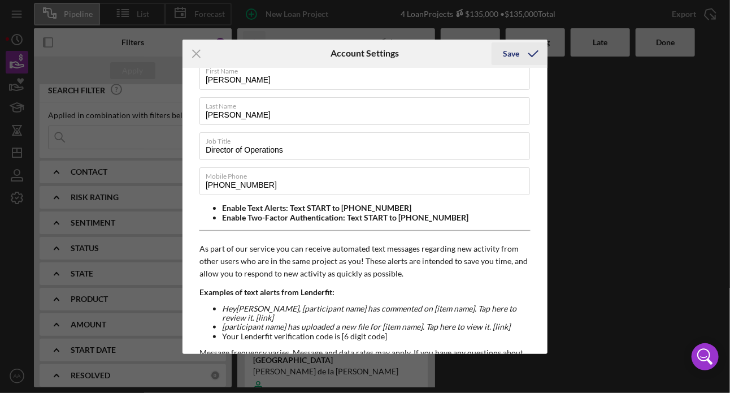
click at [530, 55] on icon "submit" at bounding box center [533, 54] width 28 height 28
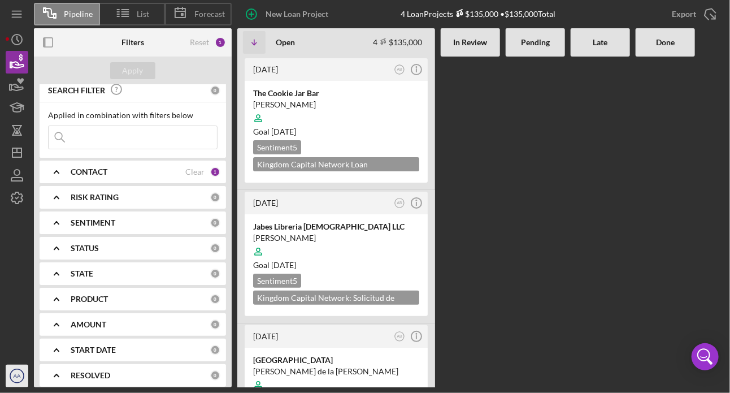
click at [14, 382] on circle "button" at bounding box center [17, 376] width 14 height 14
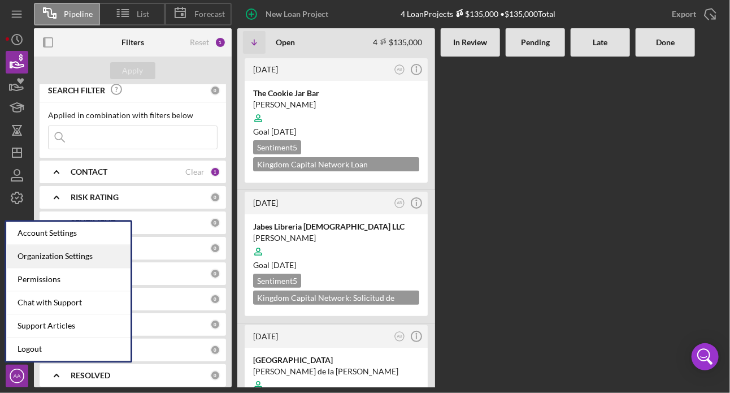
click at [55, 253] on div "Organization Settings" at bounding box center [68, 256] width 124 height 23
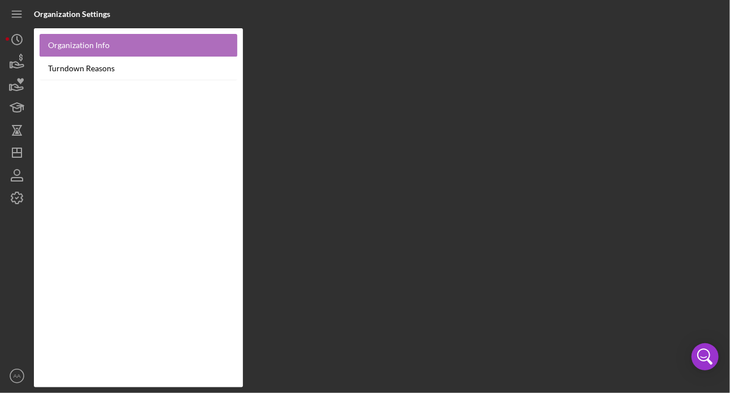
click at [101, 38] on link "Organization Info" at bounding box center [139, 45] width 198 height 23
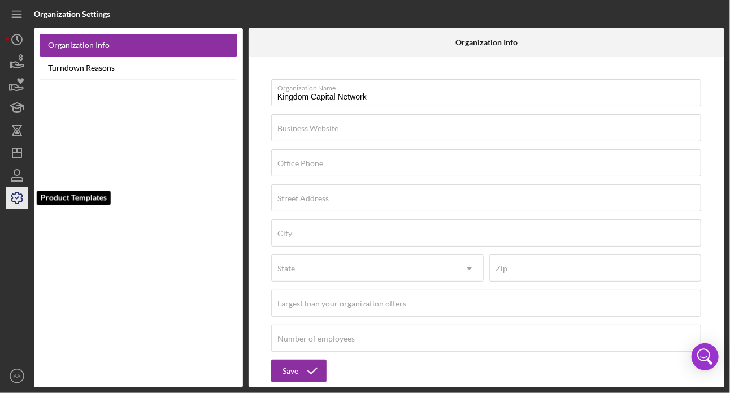
click at [18, 201] on icon "button" at bounding box center [17, 198] width 28 height 28
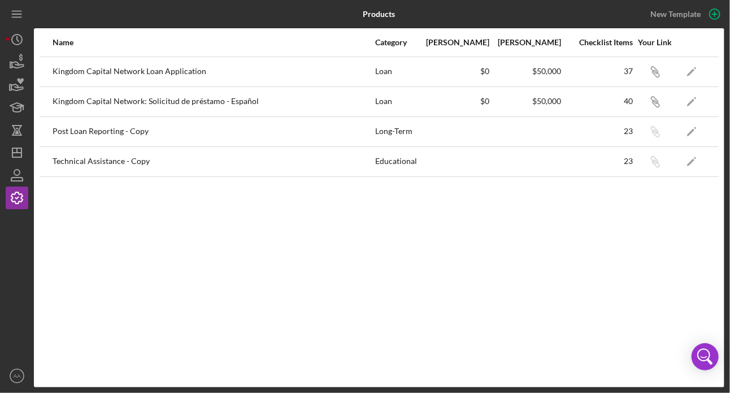
click at [412, 254] on div "Name Category Min Amount Max Amount Checklist Items Your Link Kingdom Capital N…" at bounding box center [379, 207] width 690 height 359
click at [14, 64] on icon "button" at bounding box center [17, 62] width 28 height 28
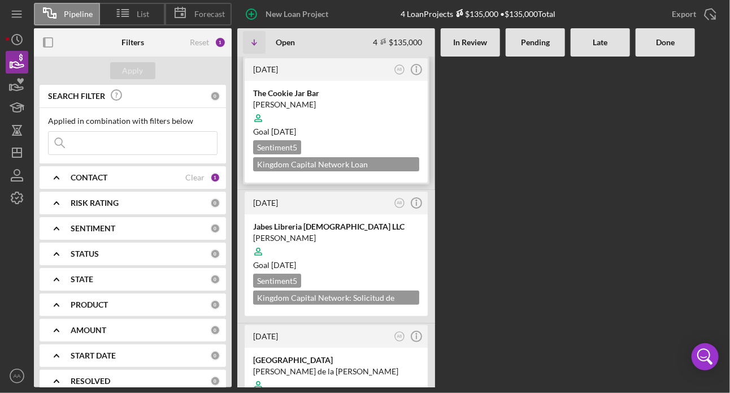
click at [322, 125] on div at bounding box center [336, 117] width 166 height 21
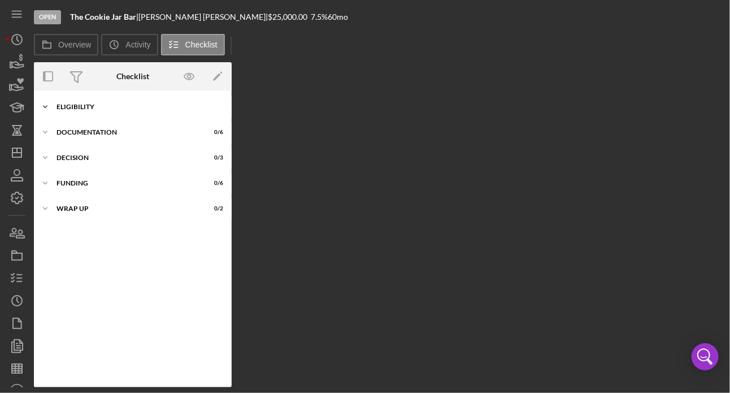
click at [79, 103] on div "Icon/Expander ELIGIBILITY 11 / 20" at bounding box center [133, 106] width 198 height 23
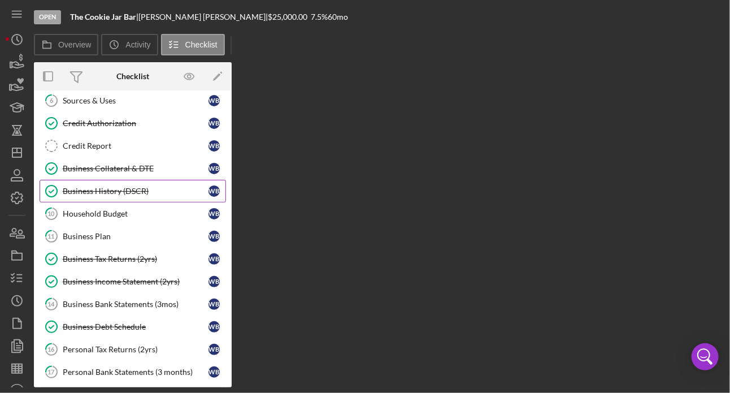
scroll to position [162, 0]
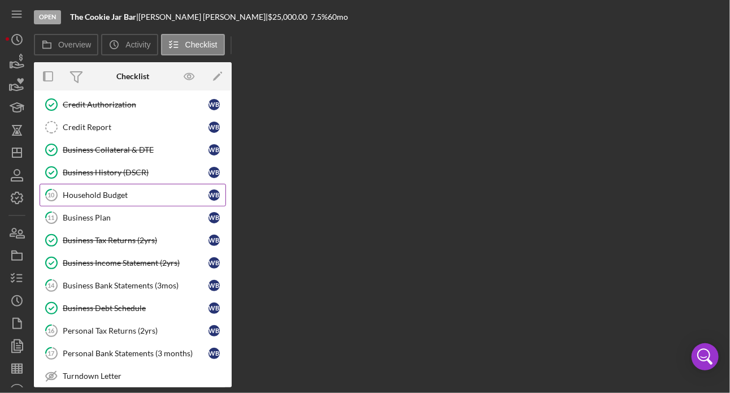
click at [108, 201] on link "10 Household Budget W B" at bounding box center [133, 195] width 186 height 23
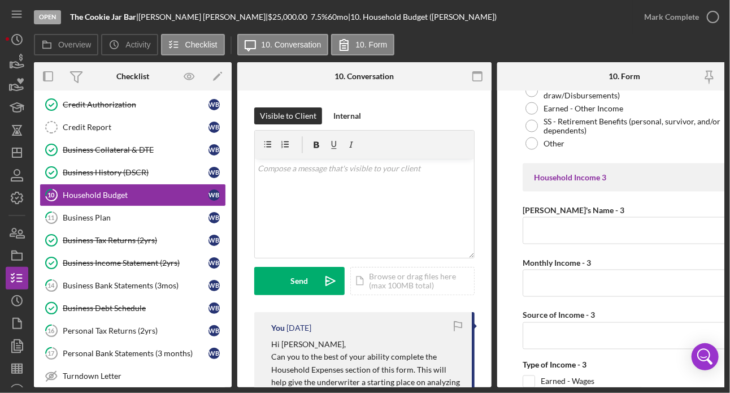
scroll to position [732, 0]
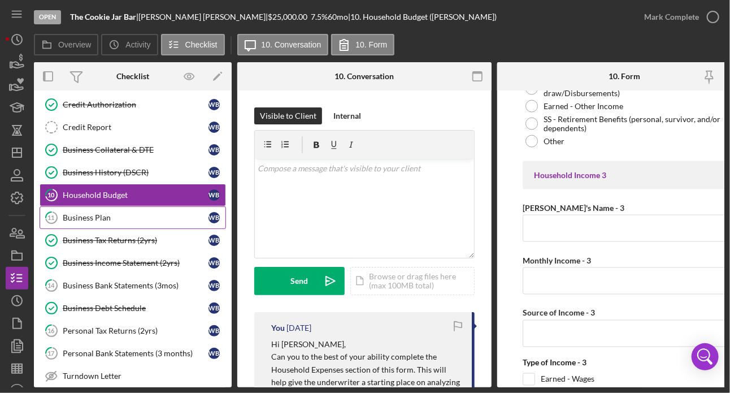
click at [90, 213] on div "Business Plan" at bounding box center [136, 217] width 146 height 9
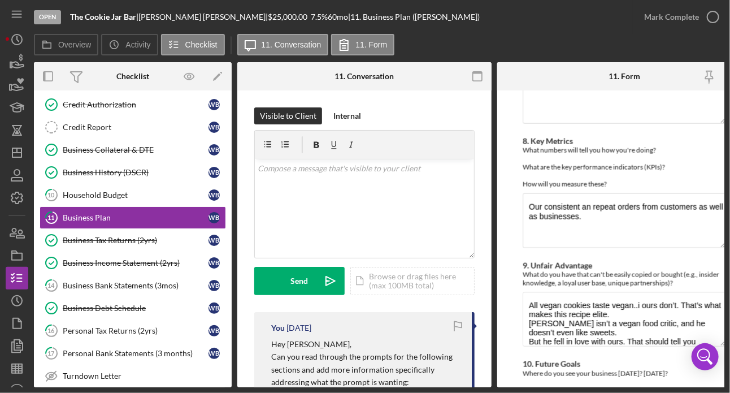
scroll to position [770, 0]
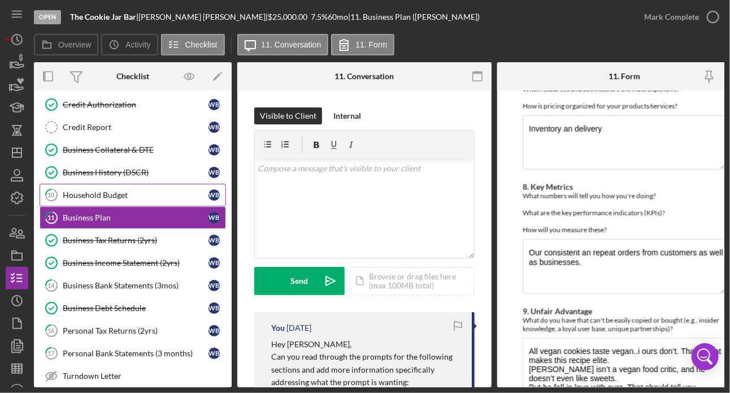
click at [95, 192] on div "Household Budget" at bounding box center [136, 194] width 146 height 9
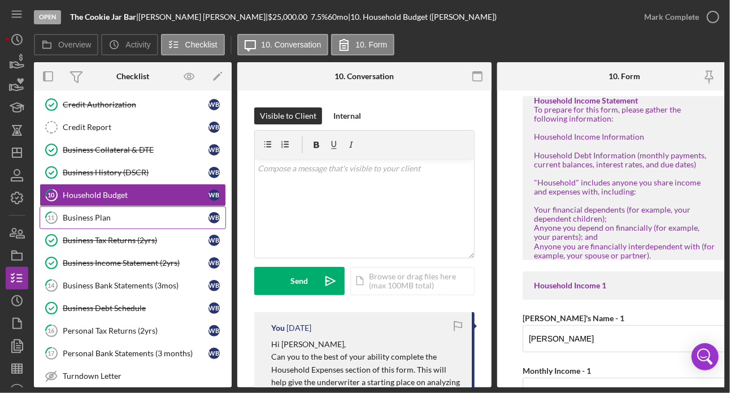
click at [110, 215] on div "Business Plan" at bounding box center [136, 217] width 146 height 9
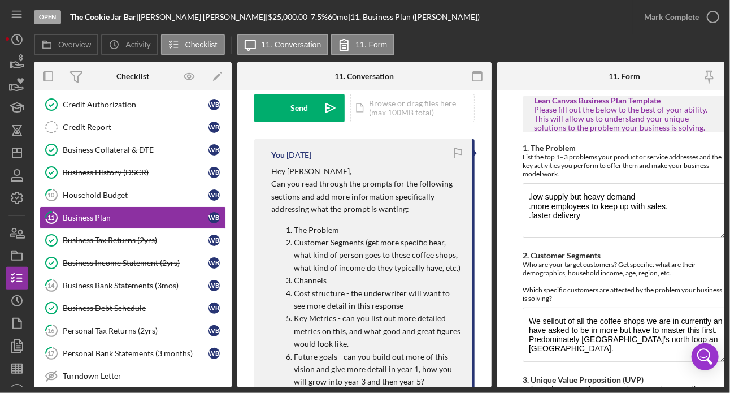
scroll to position [200, 0]
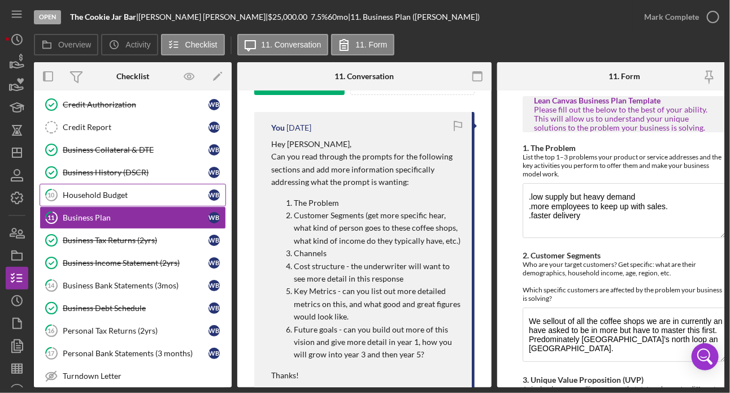
click at [127, 194] on div "Household Budget" at bounding box center [136, 194] width 146 height 9
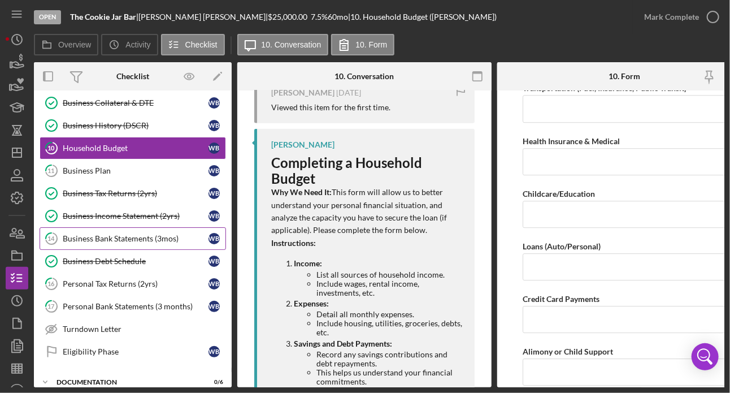
scroll to position [209, 0]
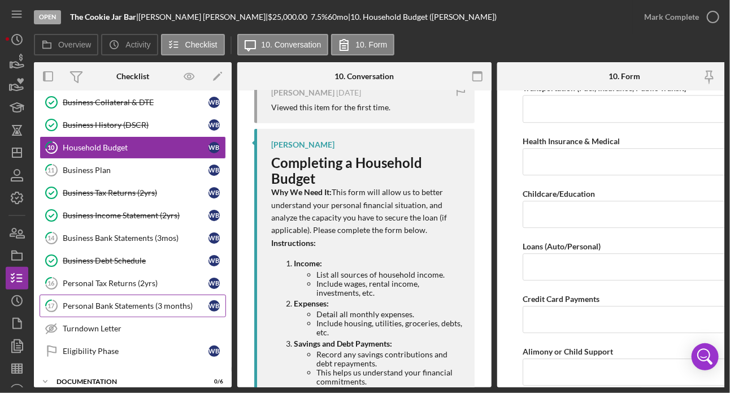
click at [103, 306] on div "Personal Bank Statements (3 months)" at bounding box center [136, 305] width 146 height 9
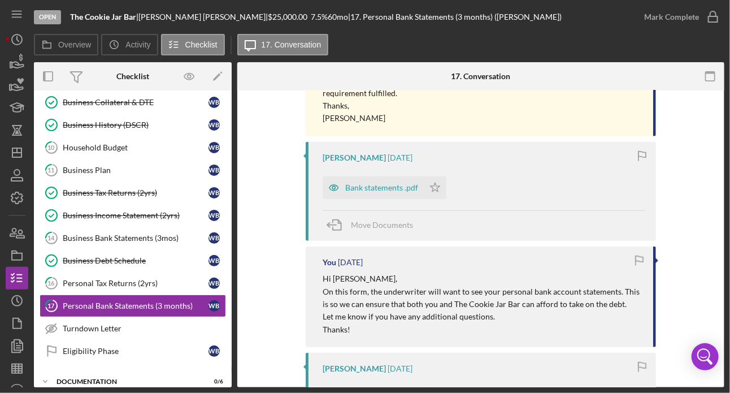
scroll to position [315, 0]
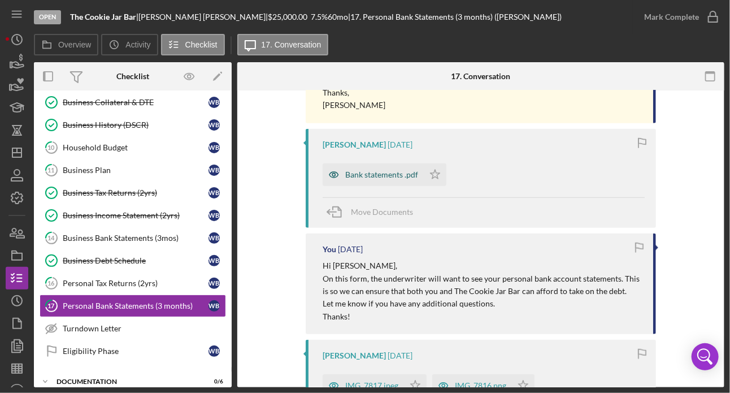
click at [358, 167] on div "Bank statements .pdf" at bounding box center [373, 174] width 101 height 23
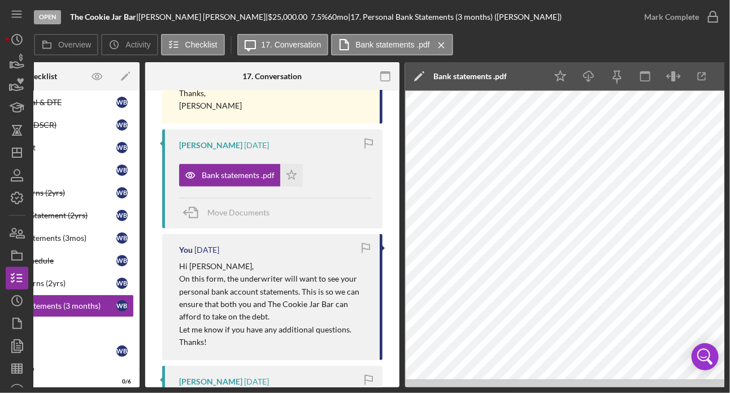
scroll to position [0, 98]
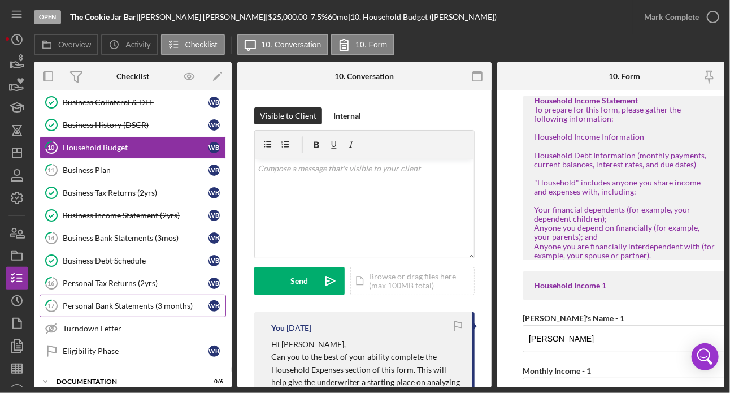
click at [120, 311] on link "17 Personal Bank Statements (3 months) W B" at bounding box center [133, 305] width 186 height 23
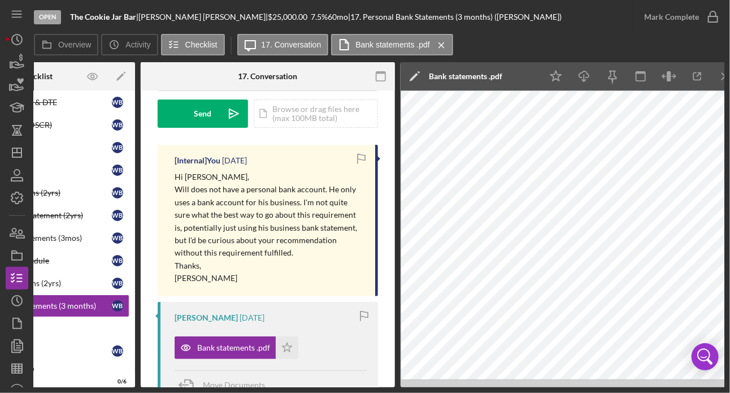
scroll to position [0, 111]
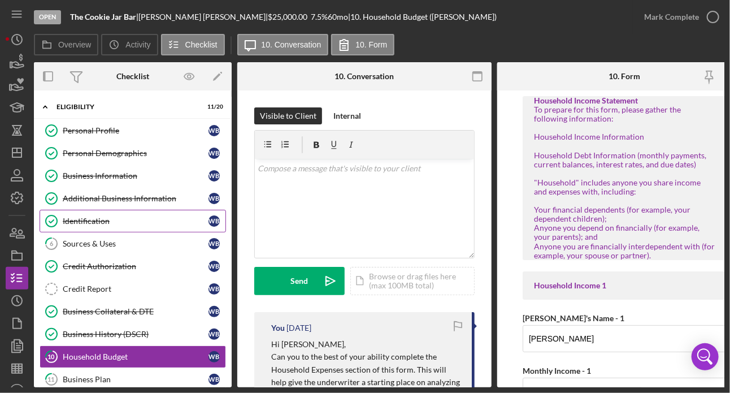
click at [86, 215] on link "Identification Identification W B" at bounding box center [133, 221] width 186 height 23
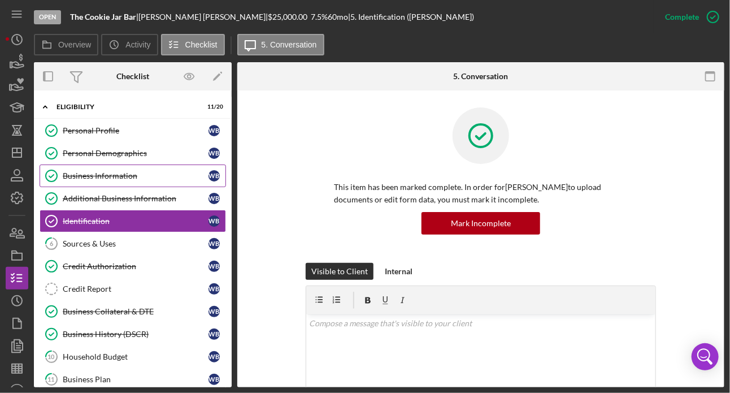
click at [99, 176] on div "Business Information" at bounding box center [136, 175] width 146 height 9
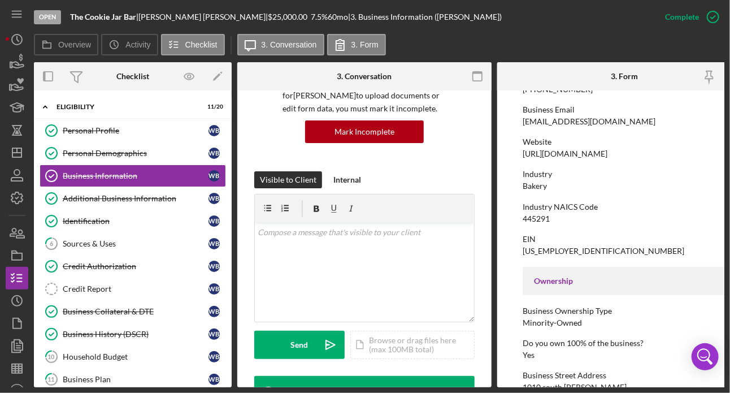
scroll to position [216, 0]
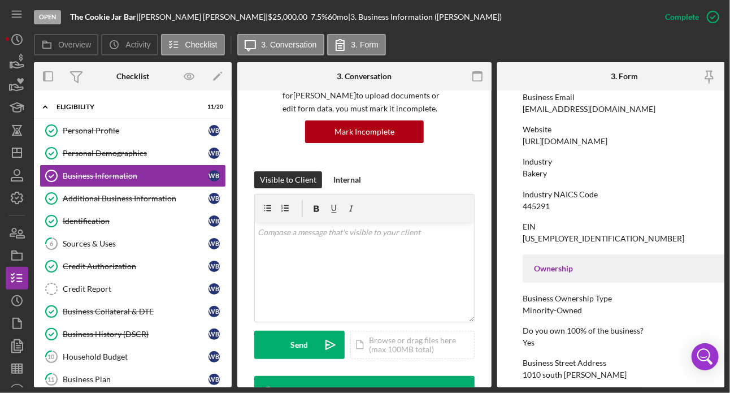
click at [542, 237] on div "[US_EMPLOYER_IDENTIFICATION_NUMBER]" at bounding box center [604, 238] width 162 height 9
drag, startPoint x: 566, startPoint y: 237, endPoint x: 490, endPoint y: 237, distance: 75.7
click at [497, 237] on form "To edit this form you must mark this item incomplete Business Name The Cookie J…" at bounding box center [624, 238] width 254 height 297
click at [547, 237] on div "[US_EMPLOYER_IDENTIFICATION_NUMBER]" at bounding box center [604, 238] width 162 height 9
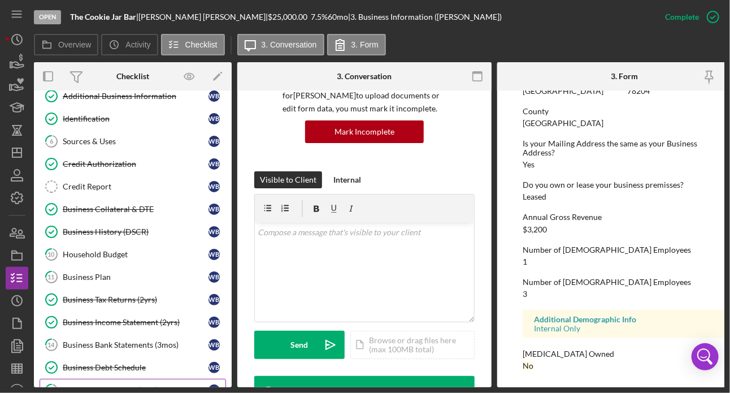
scroll to position [97, 0]
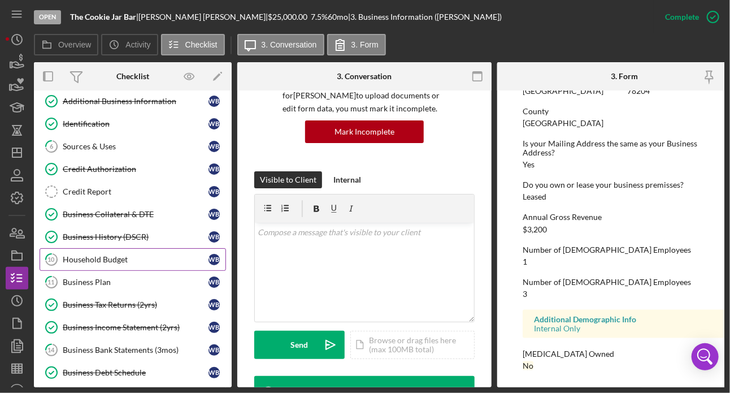
click at [114, 261] on div "Household Budget" at bounding box center [136, 259] width 146 height 9
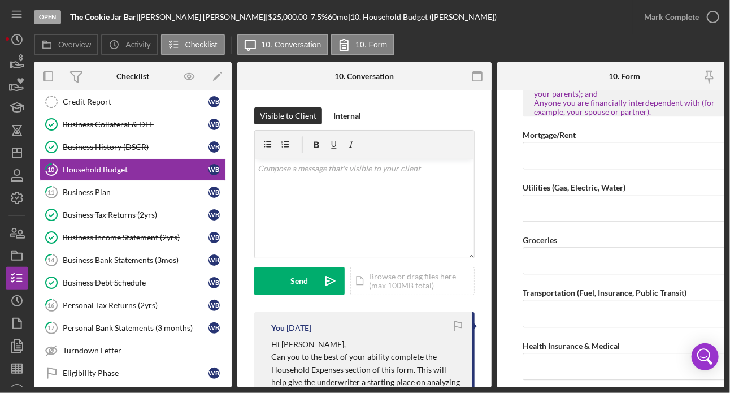
scroll to position [1180, 0]
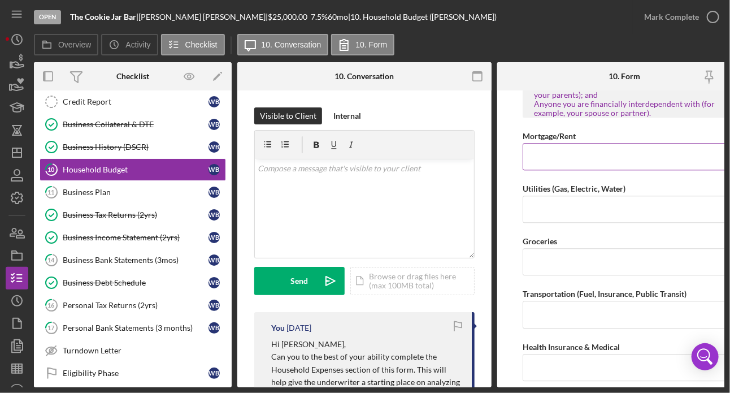
click at [577, 147] on input "Mortgage/Rent" at bounding box center [624, 156] width 203 height 27
type input "$1,600"
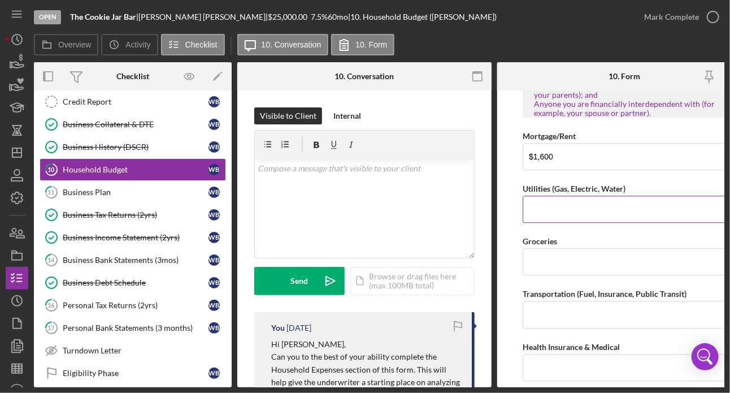
click at [560, 216] on input "Utilities (Gas, Electric, Water)" at bounding box center [624, 208] width 203 height 27
type input "$7"
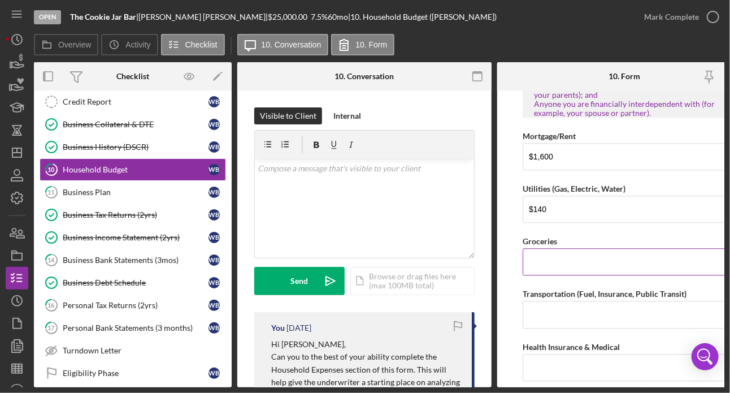
click at [579, 267] on input "Groceries" at bounding box center [624, 261] width 203 height 27
click at [560, 210] on input "$140" at bounding box center [624, 208] width 203 height 27
type input "$100"
click at [604, 259] on input "Groceries" at bounding box center [624, 261] width 203 height 27
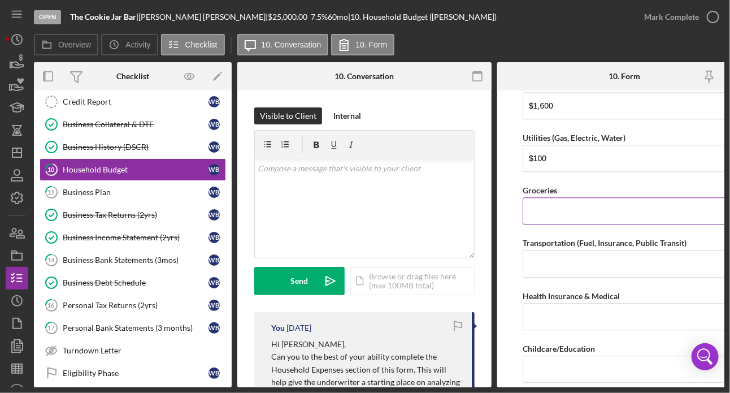
scroll to position [1233, 0]
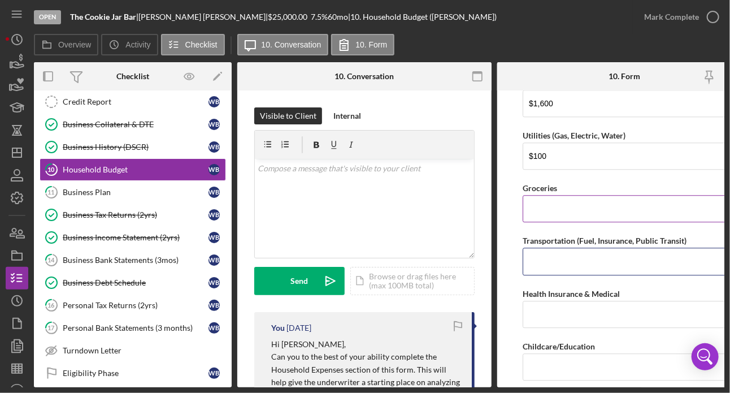
click at [604, 259] on input "Transportation (Fuel, Insurance, Public Transit)" at bounding box center [624, 260] width 203 height 27
click at [574, 205] on input "Groceries" at bounding box center [624, 208] width 203 height 27
type input "$250"
click at [556, 267] on input "Transportation (Fuel, Insurance, Public Transit)" at bounding box center [624, 260] width 203 height 27
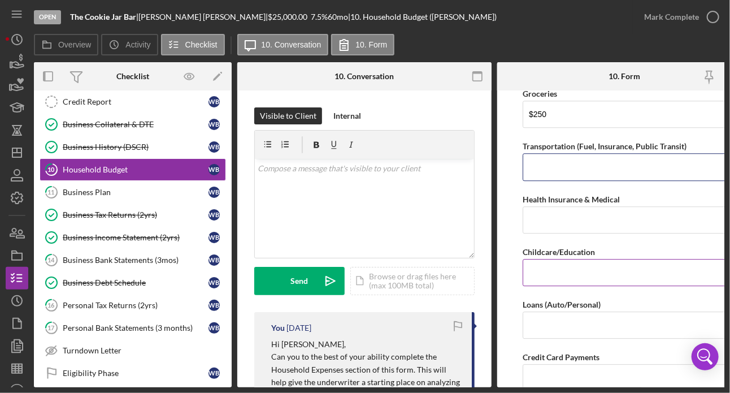
scroll to position [1345, 0]
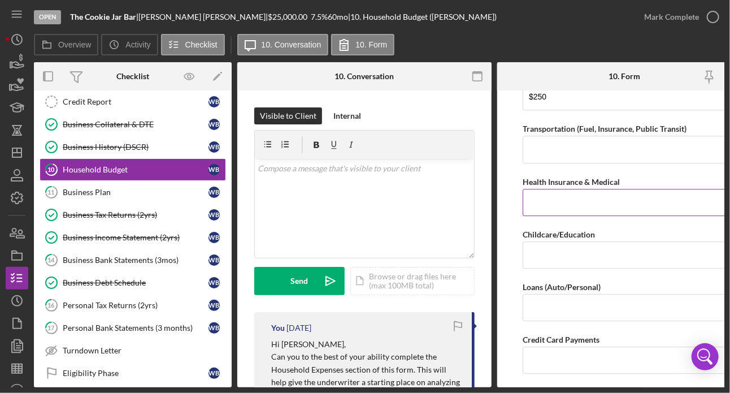
click at [537, 196] on input "Health Insurance & Medical" at bounding box center [624, 202] width 203 height 27
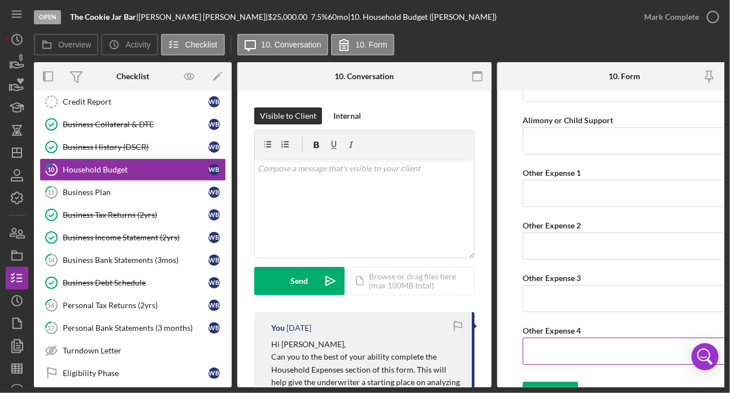
scroll to position [1639, 0]
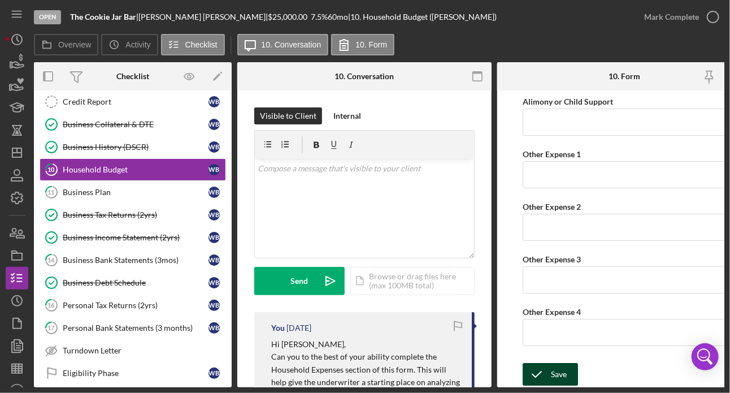
click at [558, 369] on div "Save" at bounding box center [559, 374] width 16 height 23
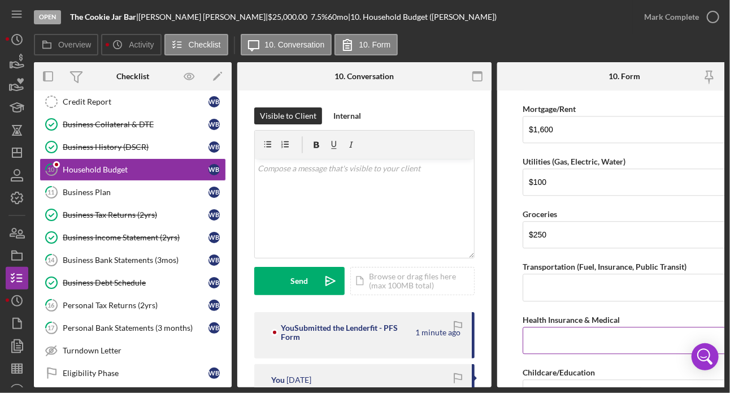
scroll to position [1208, 0]
click at [22, 66] on icon "button" at bounding box center [17, 62] width 28 height 28
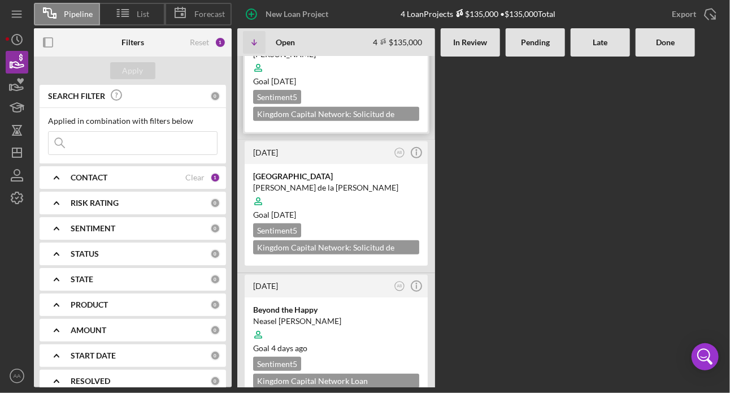
scroll to position [201, 0]
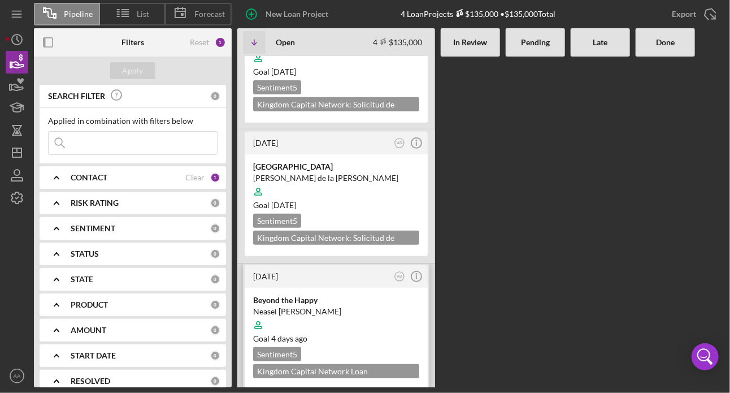
click at [325, 295] on div "Beyond the Happy" at bounding box center [336, 299] width 166 height 11
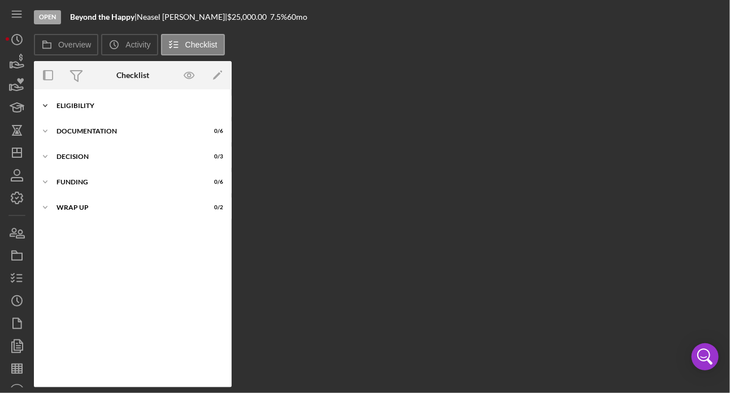
click at [61, 108] on div "ELIGIBILITY" at bounding box center [136, 105] width 161 height 7
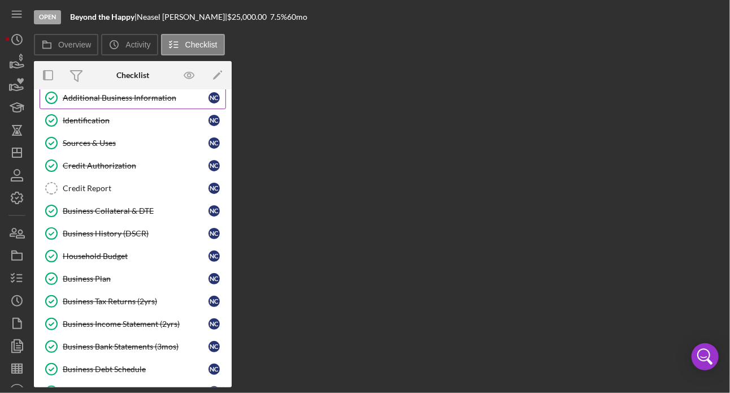
scroll to position [103, 0]
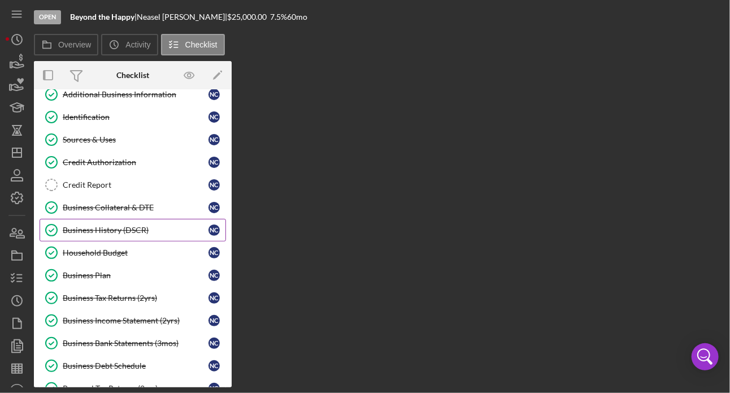
click at [108, 225] on div "Business History (DSCR)" at bounding box center [136, 229] width 146 height 9
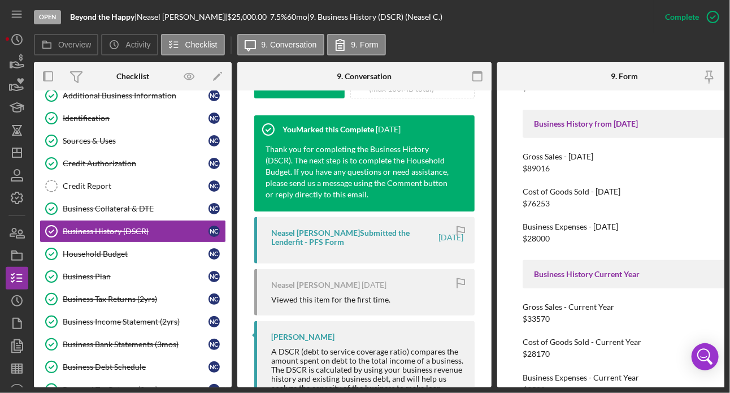
scroll to position [408, 0]
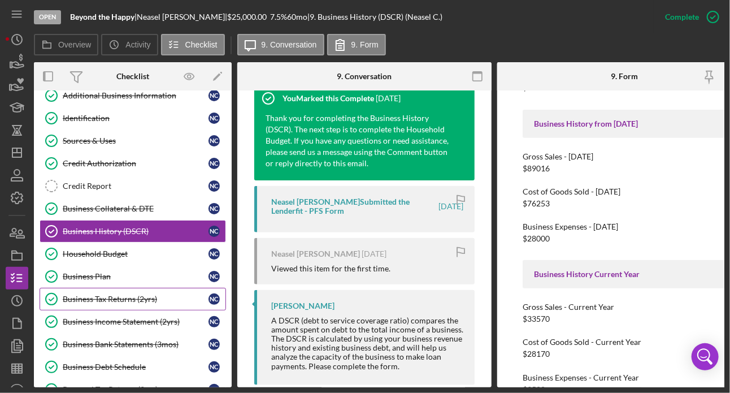
click at [137, 295] on div "Business Tax Returns (2yrs)" at bounding box center [136, 298] width 146 height 9
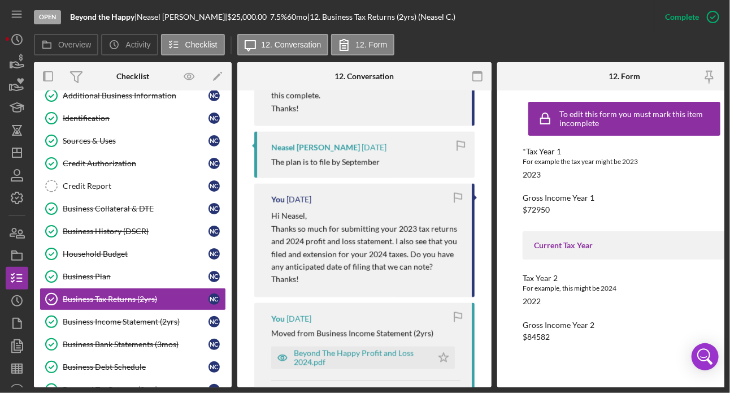
scroll to position [836, 0]
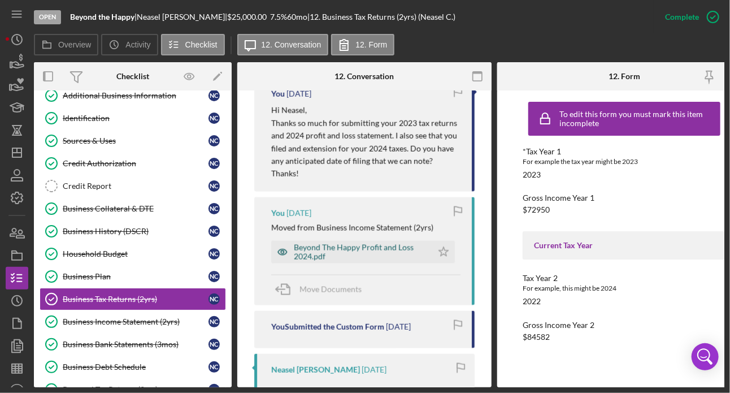
click at [305, 254] on div "Beyond The Happy Profit and Loss 2024.pdf" at bounding box center [360, 252] width 133 height 18
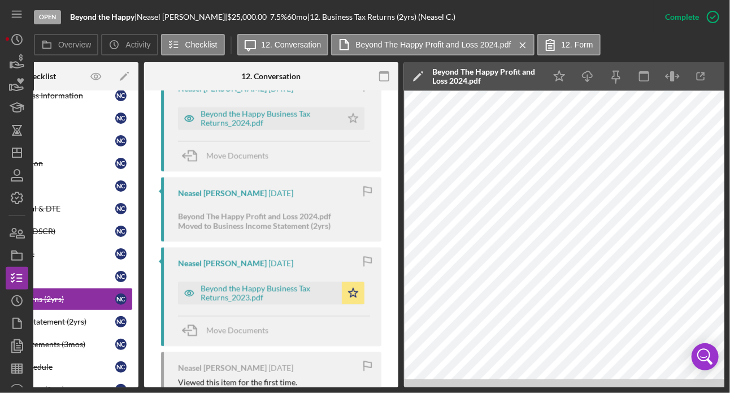
scroll to position [1120, 0]
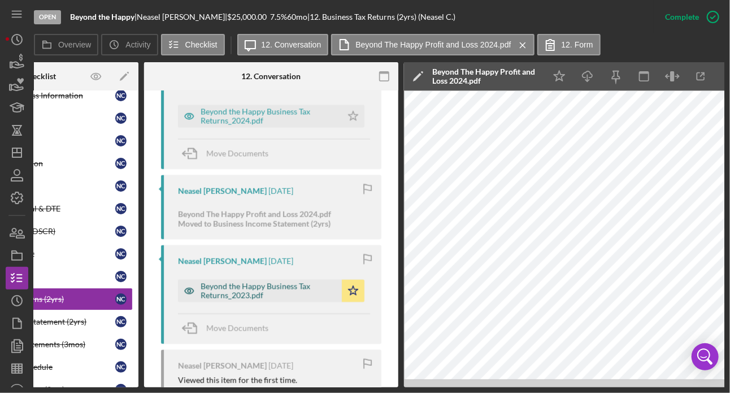
click at [240, 294] on div "Beyond the Happy Business Tax Returns_2023.pdf" at bounding box center [269, 290] width 136 height 18
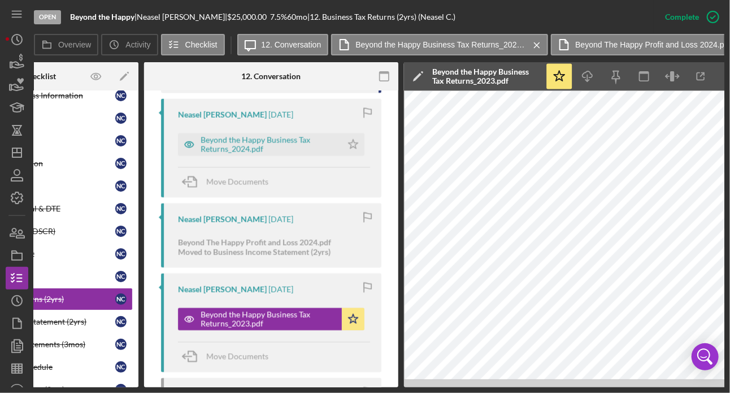
scroll to position [1071, 0]
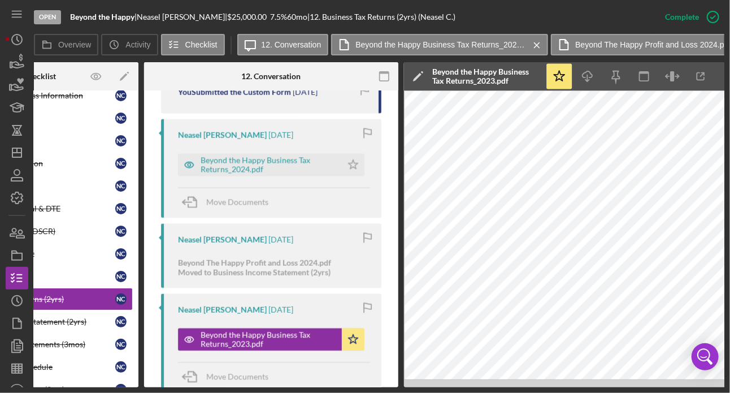
click at [330, 245] on div "Neasel [PERSON_NAME] [DATE] Beyond The Happy Profit and Loss 2024.pdf Moved to …" at bounding box center [271, 255] width 220 height 64
click at [232, 166] on div "Beyond the Happy Business Tax Returns_2024.pdf" at bounding box center [269, 164] width 136 height 18
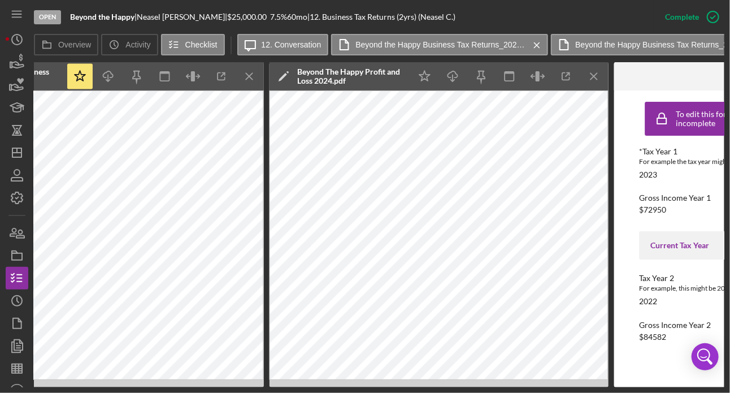
scroll to position [0, 786]
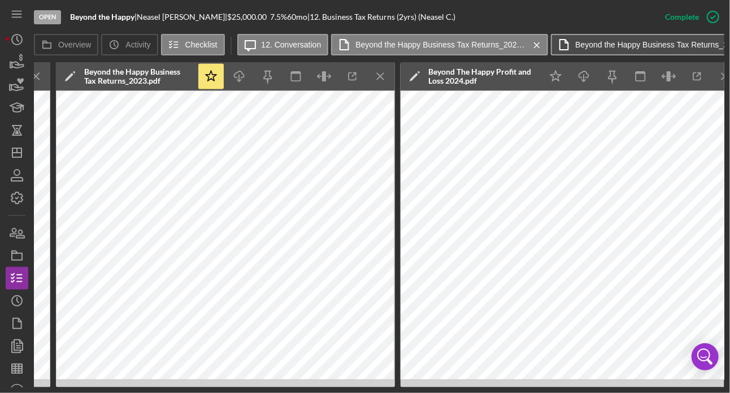
click at [616, 43] on label "Beyond the Happy Business Tax Returns_2023.pdf" at bounding box center [659, 44] width 169 height 9
click at [616, 43] on button "Beyond the Happy Business Tax Returns_2023.pdf Icon/Menu Close" at bounding box center [659, 44] width 217 height 21
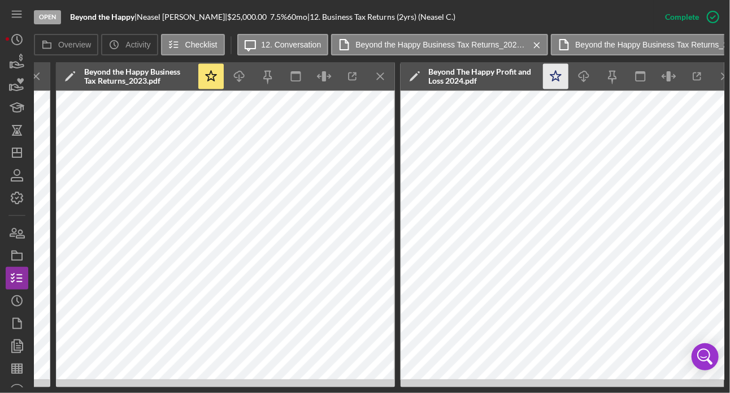
scroll to position [0, 716]
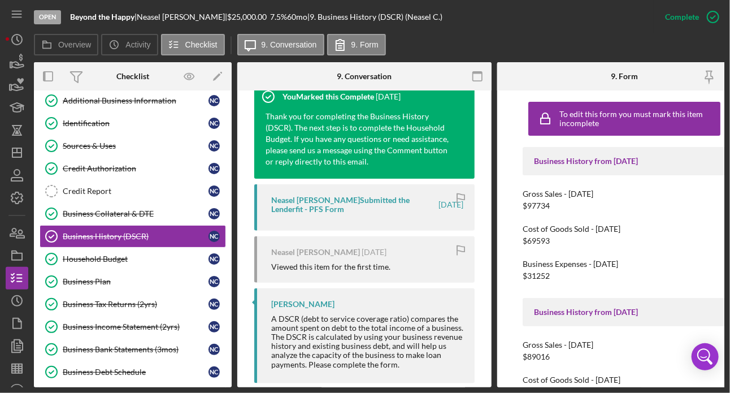
scroll to position [423, 0]
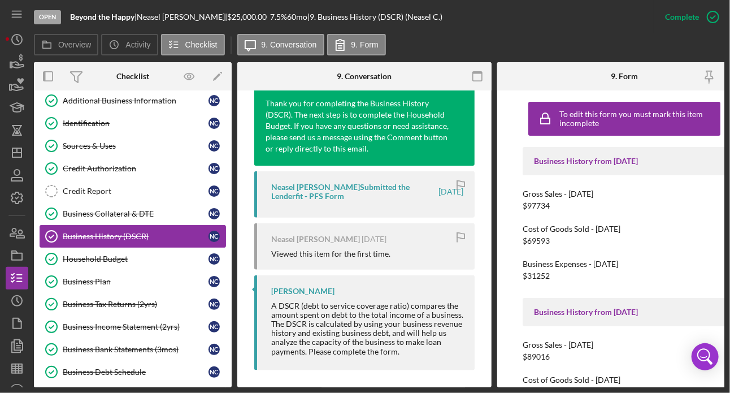
click at [101, 238] on div "Business History (DSCR)" at bounding box center [136, 236] width 146 height 9
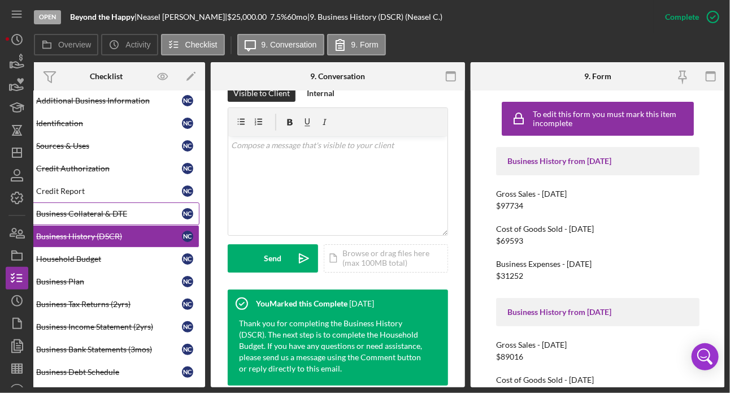
scroll to position [0, 0]
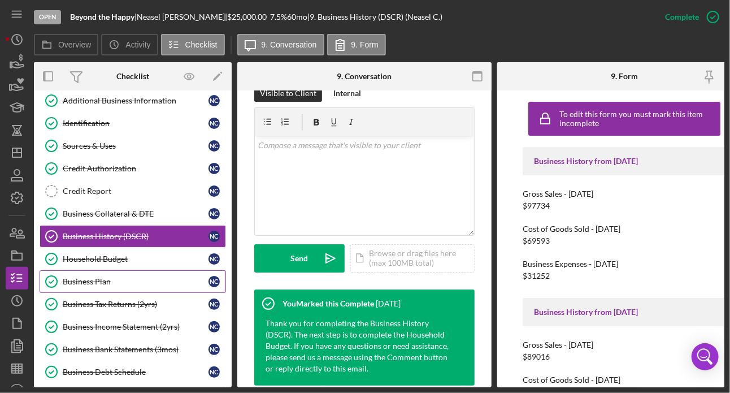
click at [109, 277] on div "Business Plan" at bounding box center [136, 281] width 146 height 9
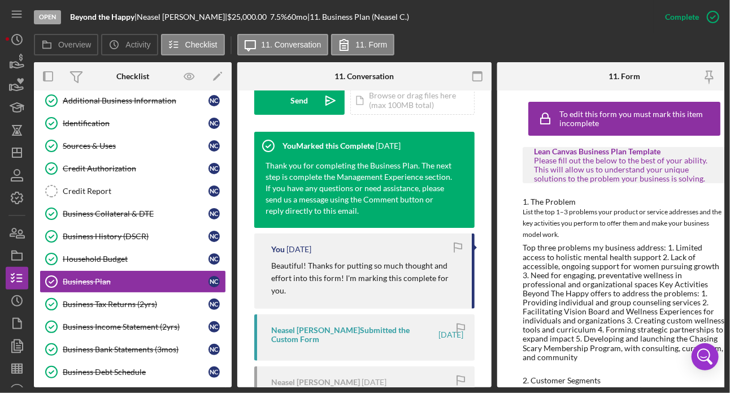
scroll to position [495, 0]
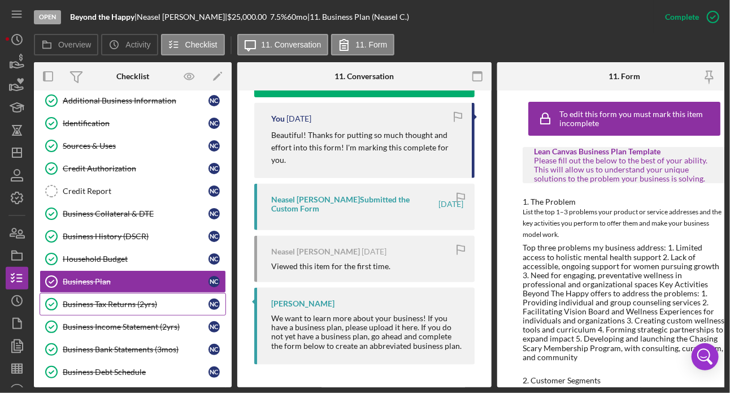
click at [81, 301] on div "Business Tax Returns (2yrs)" at bounding box center [136, 303] width 146 height 9
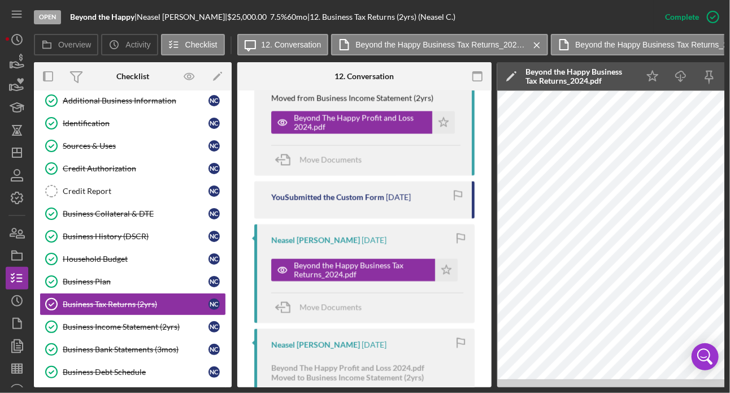
scroll to position [972, 0]
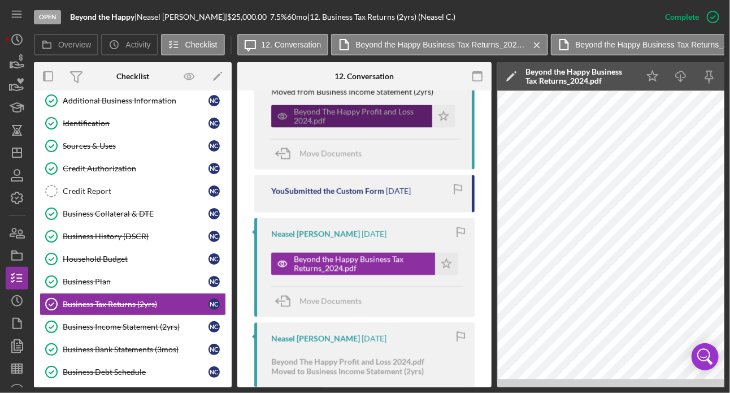
click at [323, 122] on div "Beyond The Happy Profit and Loss 2024.pdf" at bounding box center [360, 116] width 133 height 18
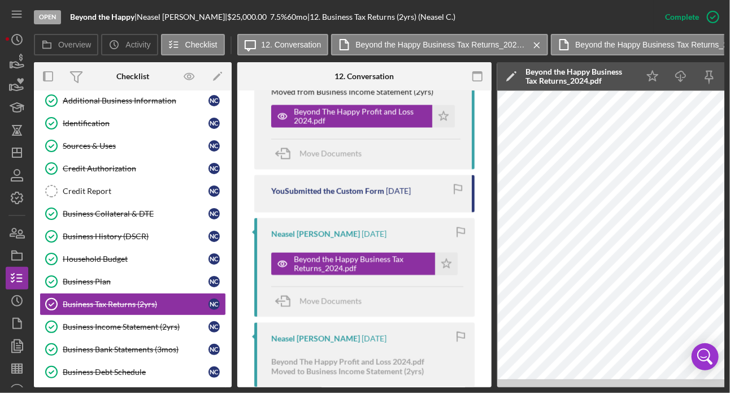
click at [553, 73] on div "Beyond the Happy Business Tax Returns_2024.pdf" at bounding box center [578, 76] width 107 height 18
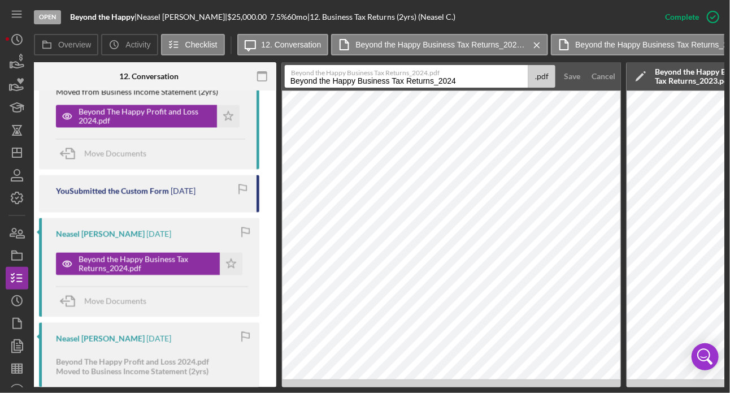
scroll to position [0, 223]
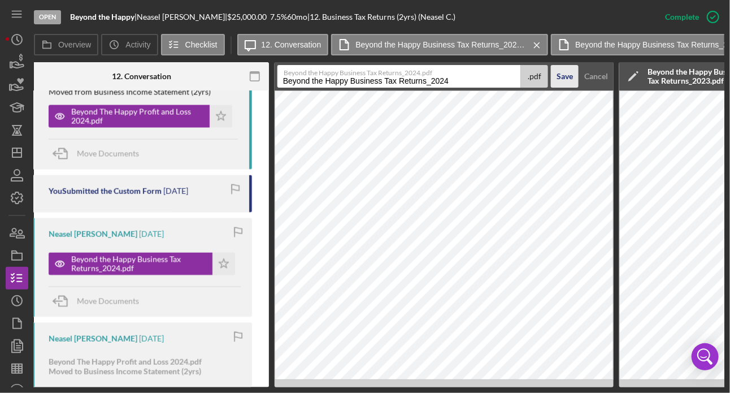
click at [565, 76] on div "Save" at bounding box center [564, 76] width 16 height 23
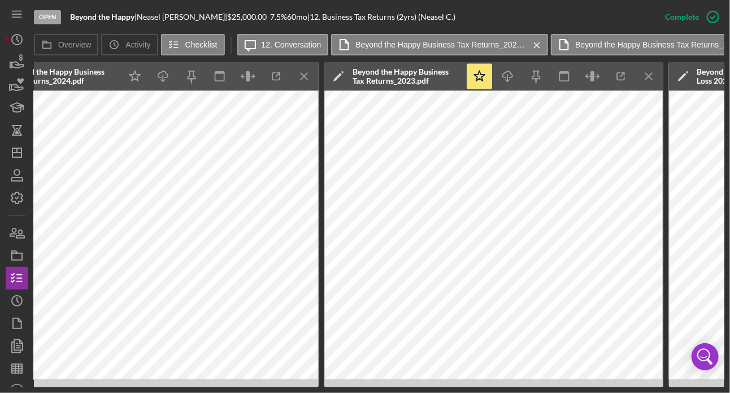
scroll to position [0, 466]
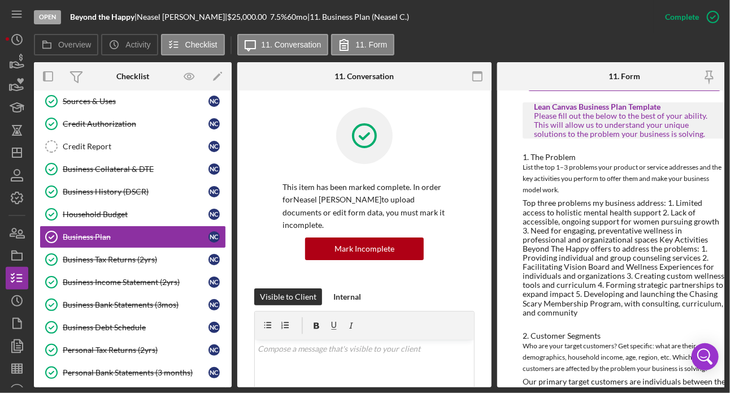
scroll to position [69, 0]
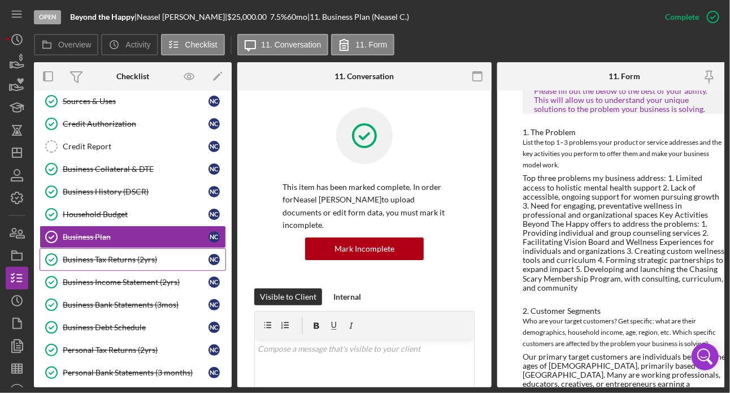
click at [128, 261] on div "Business Tax Returns (2yrs)" at bounding box center [136, 259] width 146 height 9
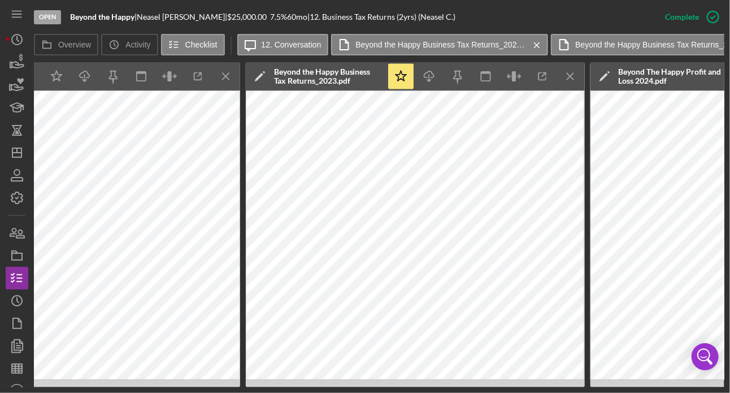
scroll to position [0, 609]
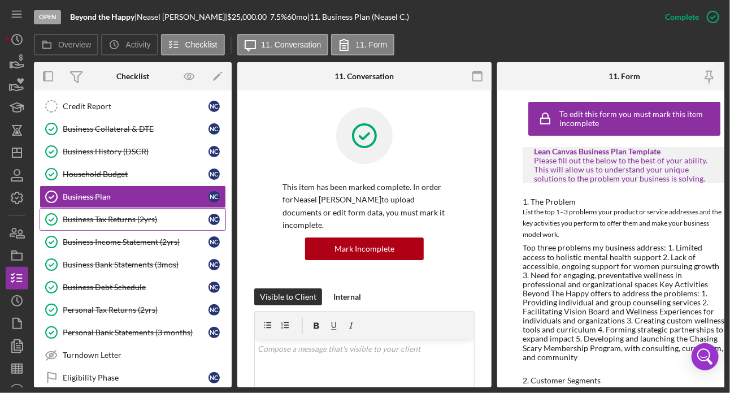
scroll to position [302, 0]
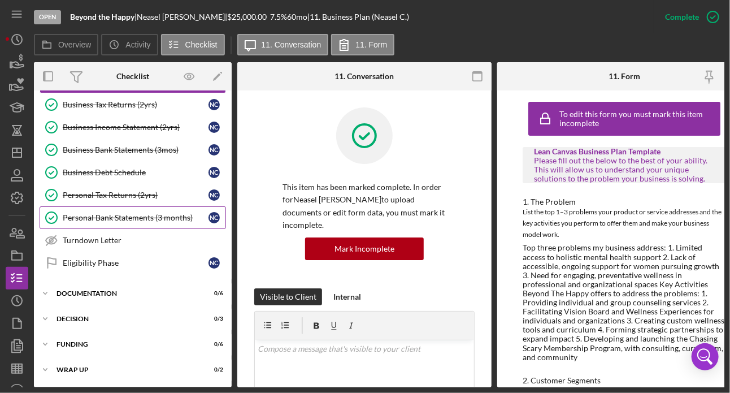
click at [117, 218] on link "Personal Bank Statements (3 months) Personal Bank Statements (3 months) N C" at bounding box center [133, 217] width 186 height 23
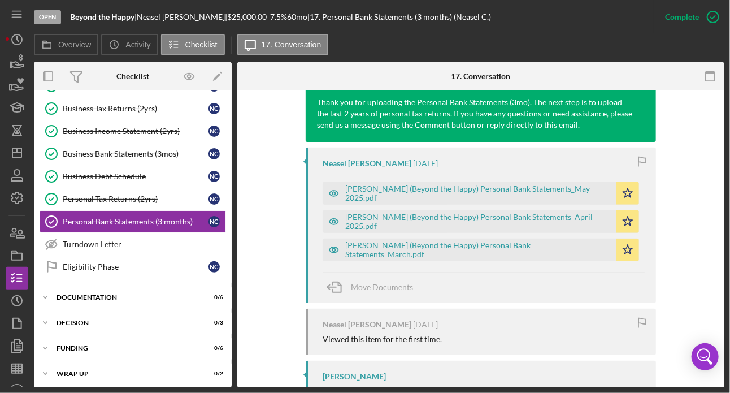
scroll to position [498, 0]
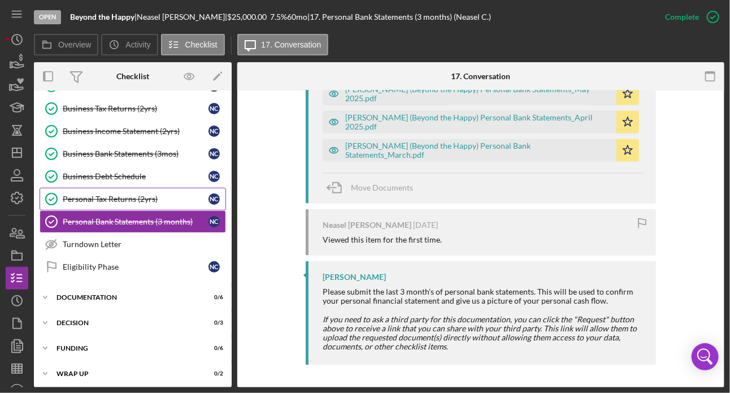
click at [128, 199] on div "Personal Tax Returns (2yrs)" at bounding box center [136, 198] width 146 height 9
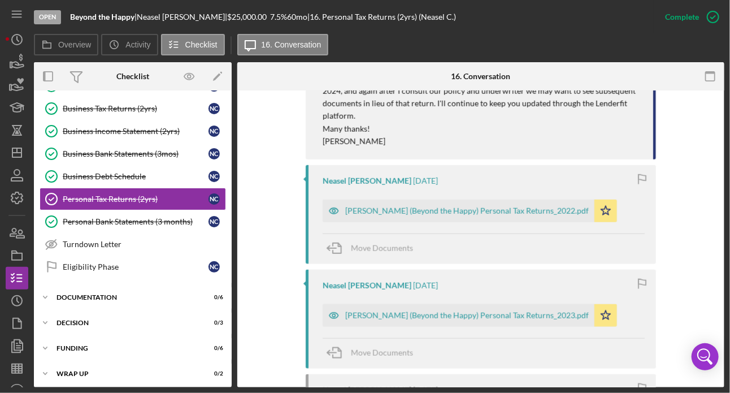
scroll to position [529, 0]
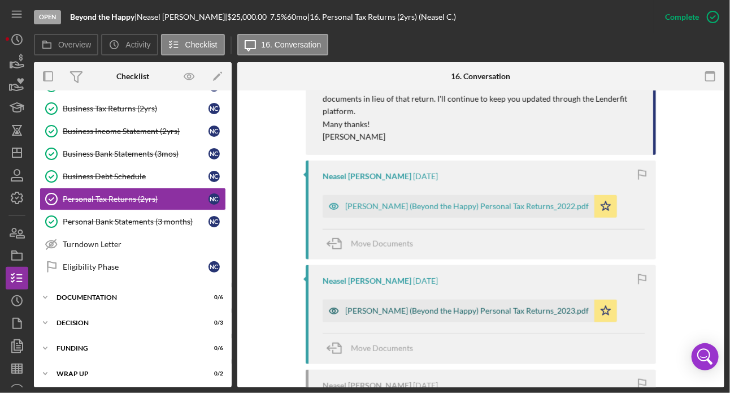
click at [475, 306] on div "[PERSON_NAME] (Beyond the Happy) Personal Tax Returns_2023.pdf" at bounding box center [459, 310] width 272 height 23
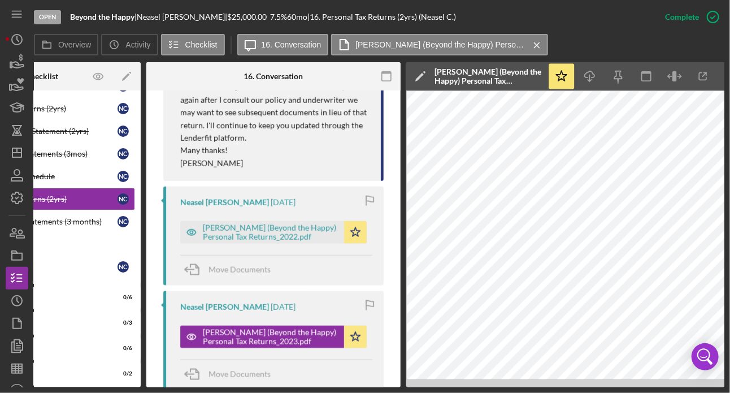
scroll to position [0, 111]
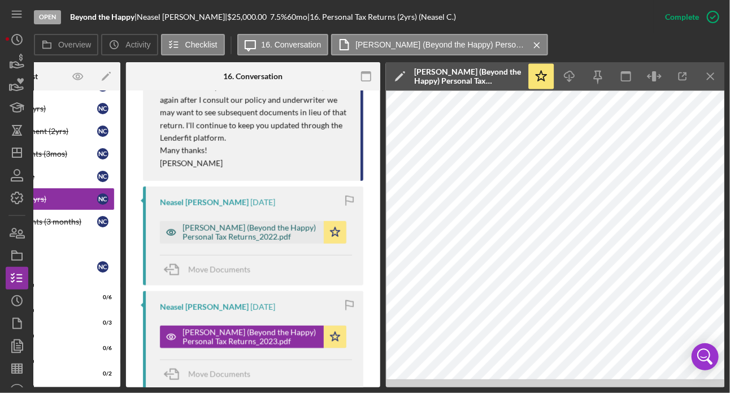
click at [272, 223] on div "[PERSON_NAME] (Beyond the Happy) Personal Tax Returns_2022.pdf" at bounding box center [250, 232] width 136 height 18
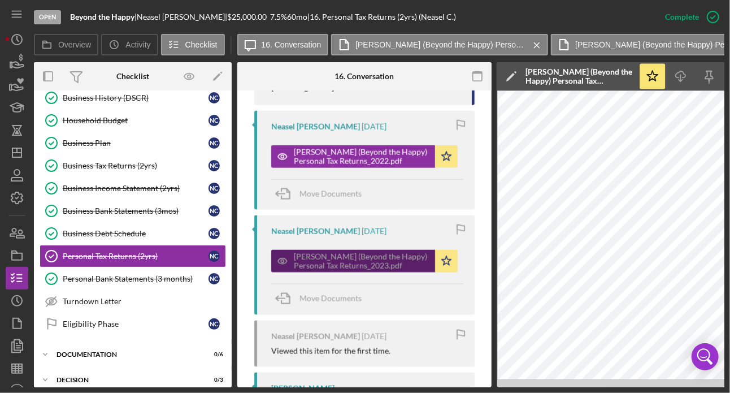
scroll to position [236, 0]
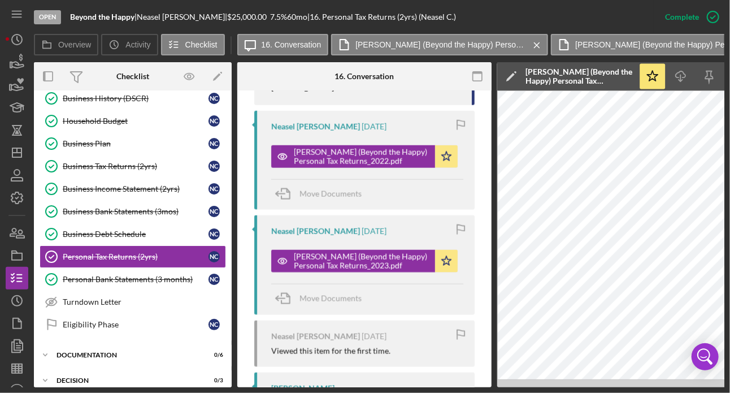
click at [120, 166] on div "Business Tax Returns (2yrs)" at bounding box center [136, 166] width 146 height 9
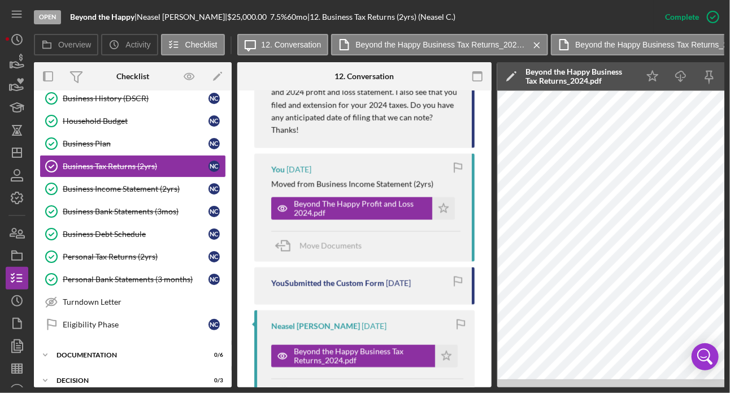
scroll to position [885, 0]
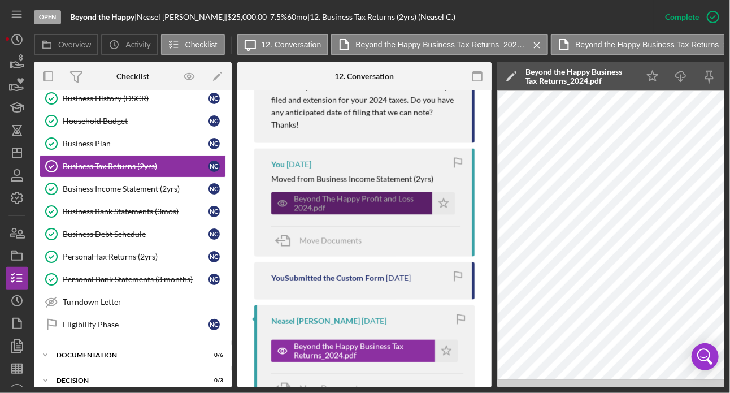
click at [343, 207] on div "Beyond The Happy Profit and Loss 2024.pdf" at bounding box center [360, 203] width 133 height 18
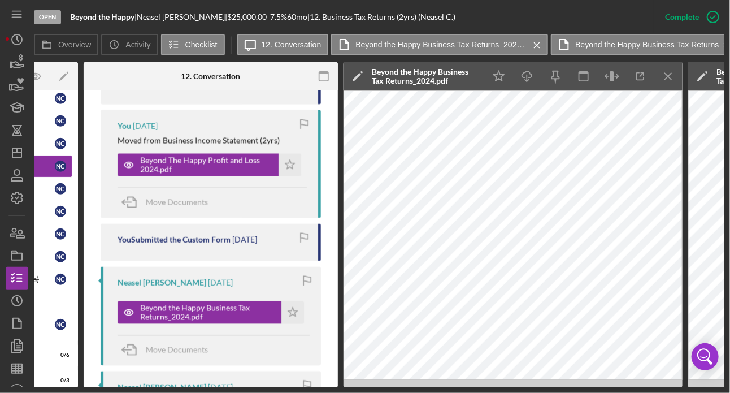
scroll to position [949, 0]
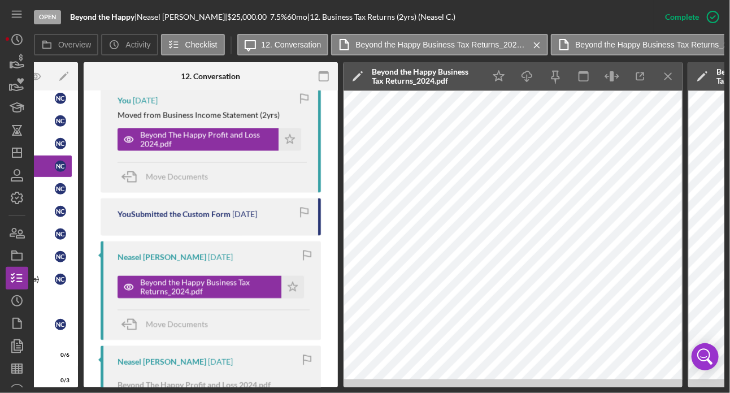
click at [416, 80] on div "Beyond the Happy Business Tax Returns_2024.pdf" at bounding box center [425, 76] width 107 height 18
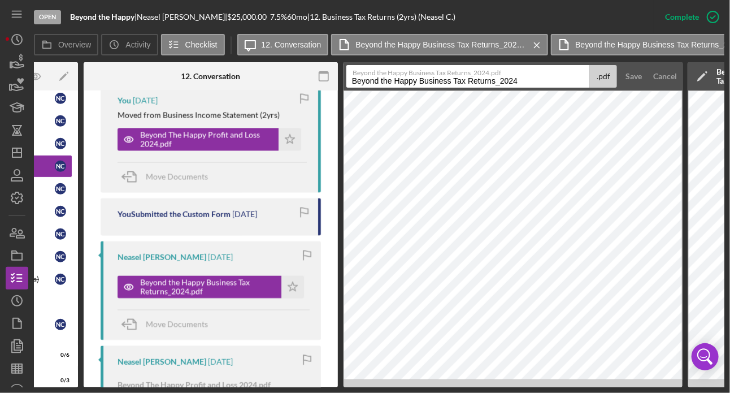
click at [492, 76] on label "Beyond the Happy Business Tax Returns_2024.pdf" at bounding box center [471, 71] width 237 height 11
click at [492, 76] on input "Beyond the Happy Business Tax Returns_2024" at bounding box center [467, 76] width 243 height 23
click at [524, 77] on input "Beyond the Happy Business Tax Returns_2024" at bounding box center [467, 76] width 243 height 23
drag, startPoint x: 524, startPoint y: 77, endPoint x: 453, endPoint y: 80, distance: 71.2
click at [454, 81] on input "Beyond the Happy Business Tax Returns_2024" at bounding box center [467, 76] width 243 height 23
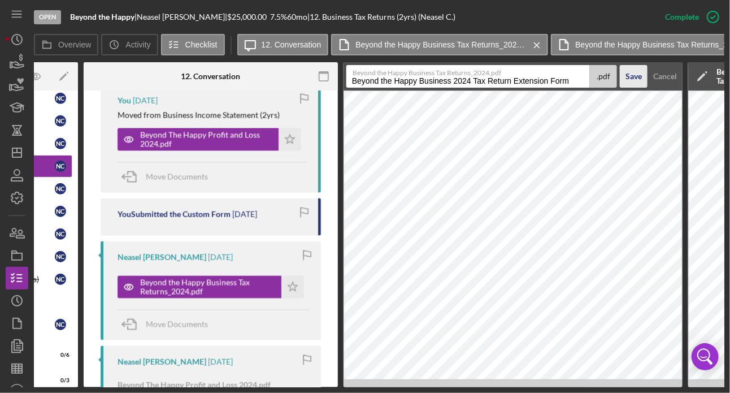
type input "Beyond the Happy Business 2024 Tax Return Extension Form"
click at [620, 81] on button "Save" at bounding box center [634, 76] width 28 height 23
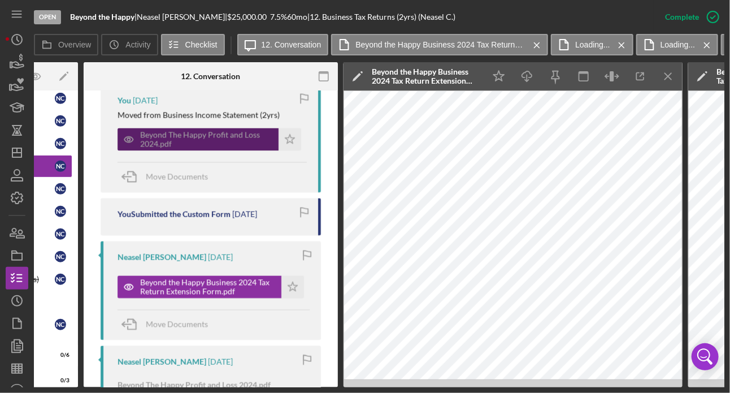
click at [212, 137] on div "Beyond The Happy Profit and Loss 2024.pdf" at bounding box center [206, 139] width 133 height 18
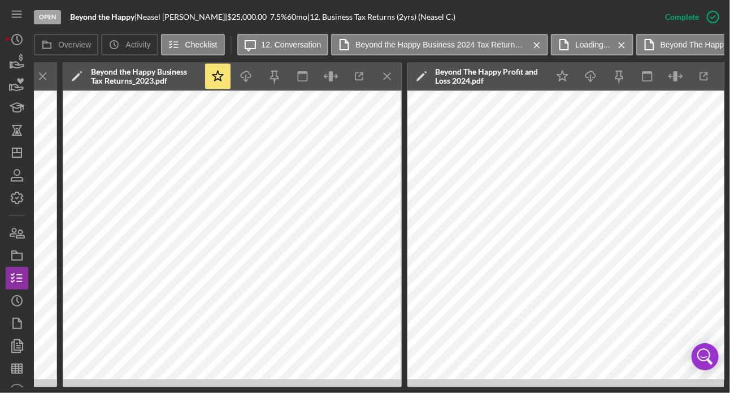
scroll to position [0, 781]
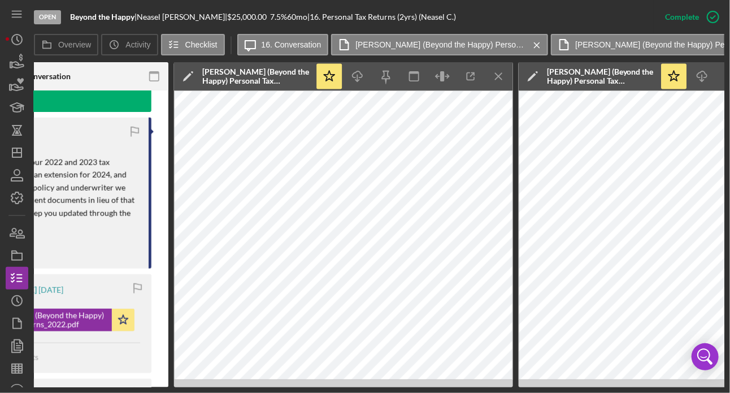
scroll to position [0, 456]
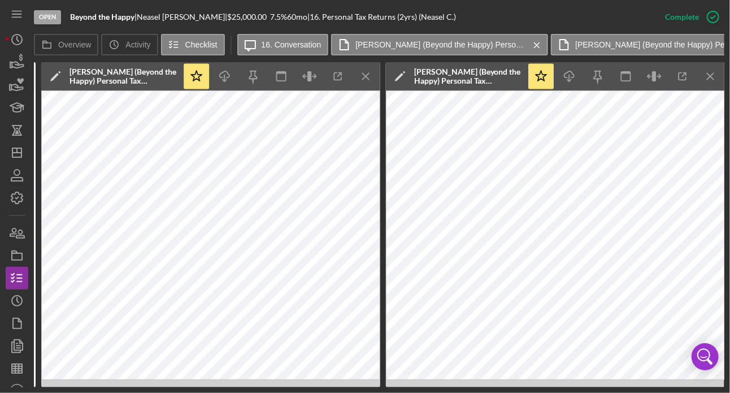
click at [128, 70] on div "[PERSON_NAME] (Beyond the Happy) Personal Tax Returns_2022.pdf" at bounding box center [122, 76] width 107 height 18
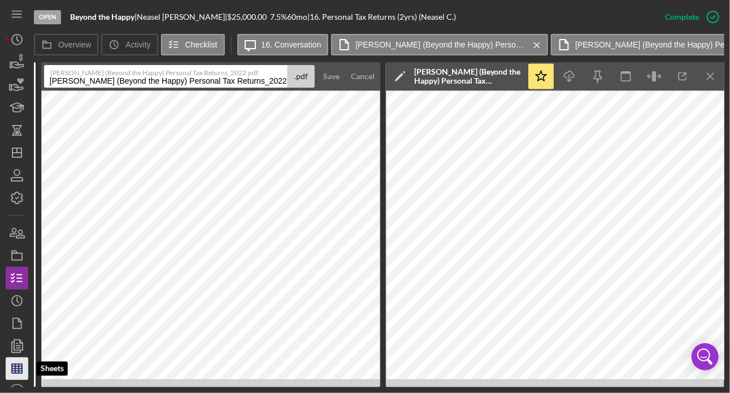
click at [19, 369] on line "button" at bounding box center [19, 368] width 0 height 9
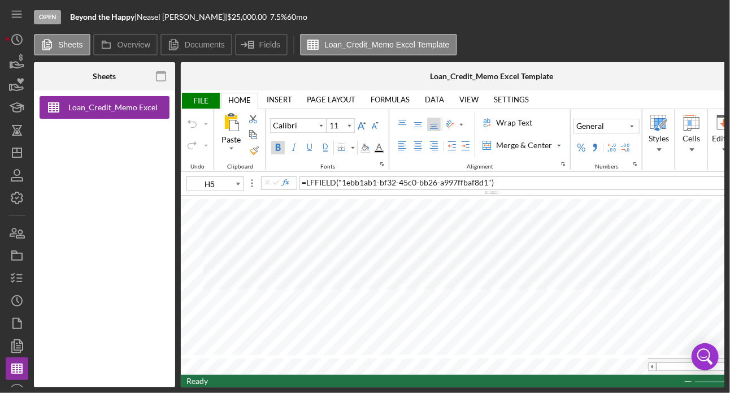
type input "10"
click at [15, 62] on icon "button" at bounding box center [18, 65] width 12 height 6
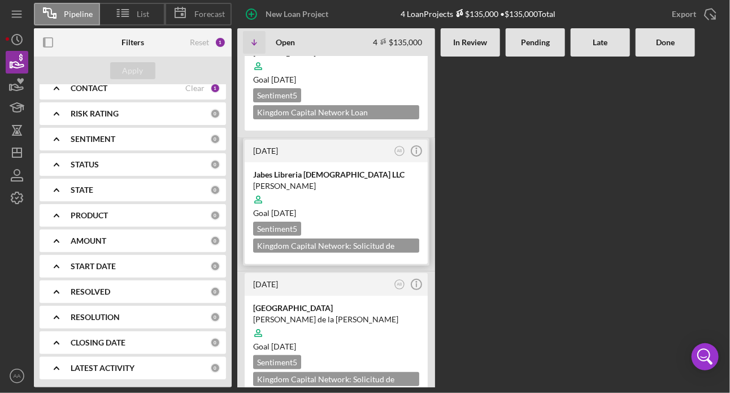
scroll to position [201, 0]
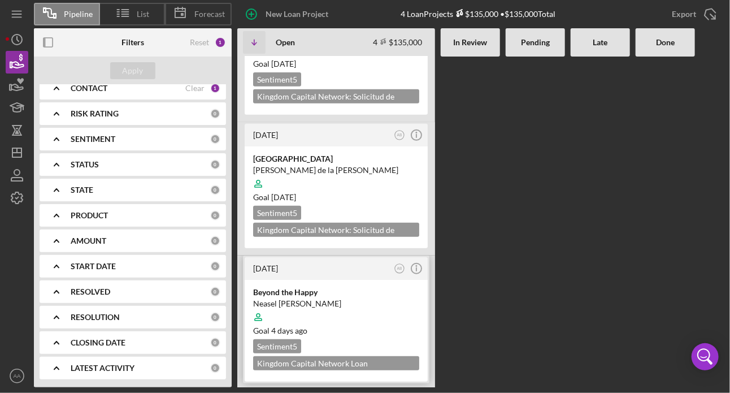
click at [307, 295] on div "Beyond the Happy" at bounding box center [336, 291] width 166 height 11
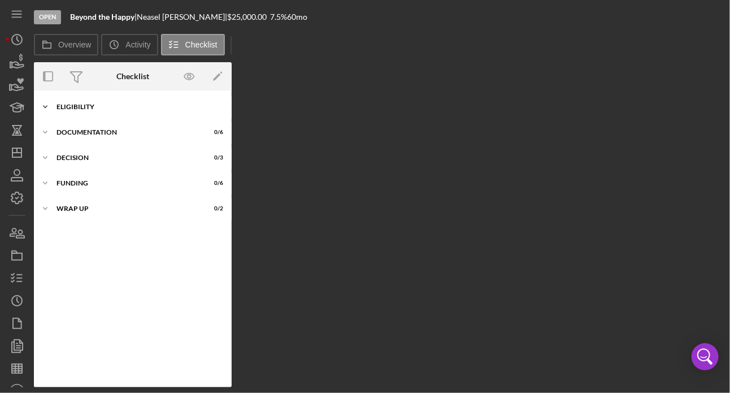
click at [70, 111] on div "Icon/Expander ELIGIBILITY 17 / 20" at bounding box center [133, 106] width 198 height 23
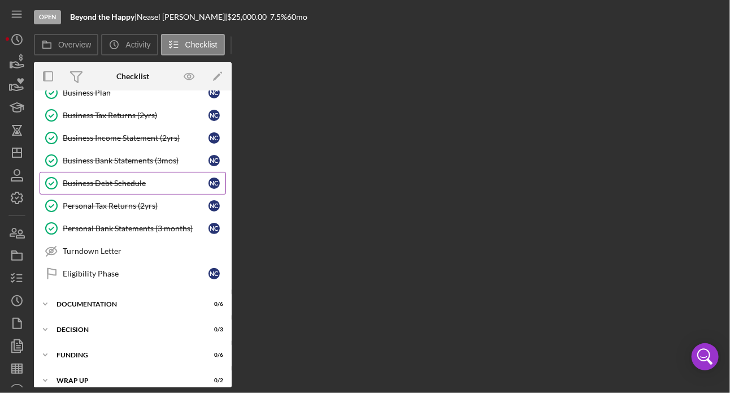
scroll to position [294, 0]
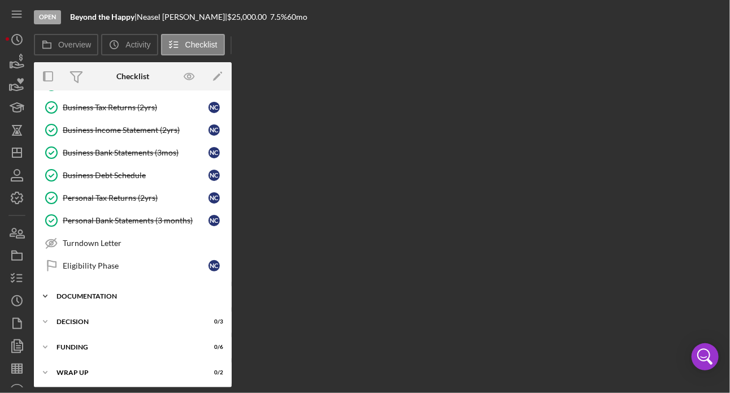
click at [98, 297] on div "Icon/Expander DOCUMENTATION 0 / 6" at bounding box center [133, 296] width 198 height 23
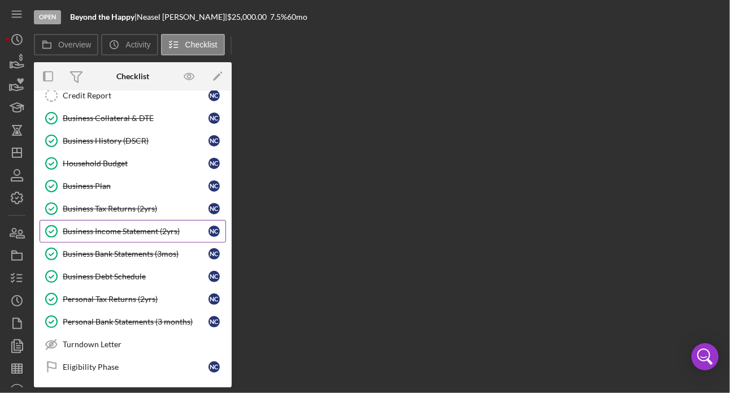
scroll to position [193, 0]
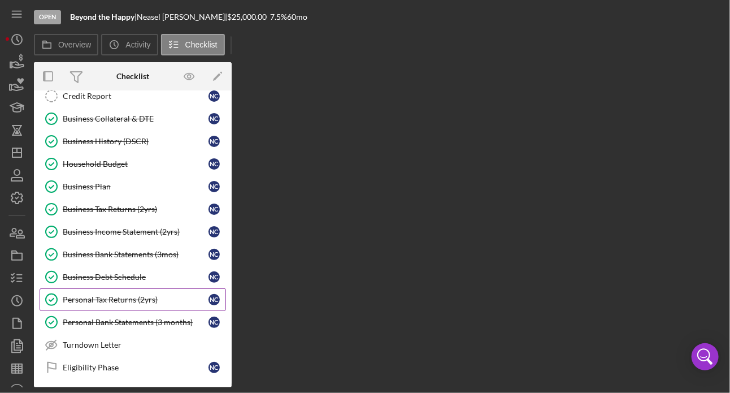
click at [144, 303] on link "Personal Tax Returns (2yrs) Personal Tax Returns (2yrs) N C" at bounding box center [133, 299] width 186 height 23
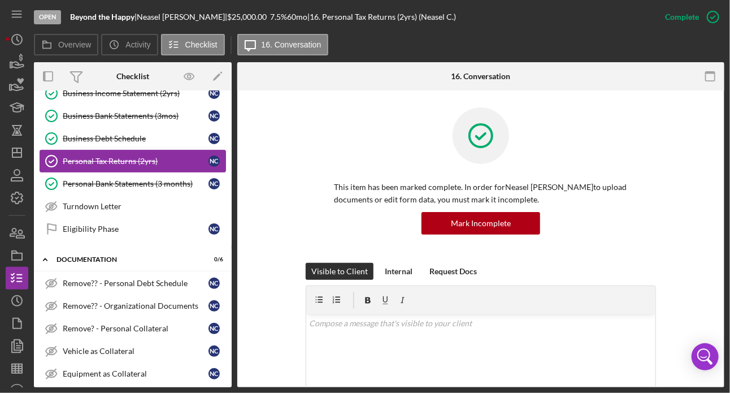
scroll to position [436, 0]
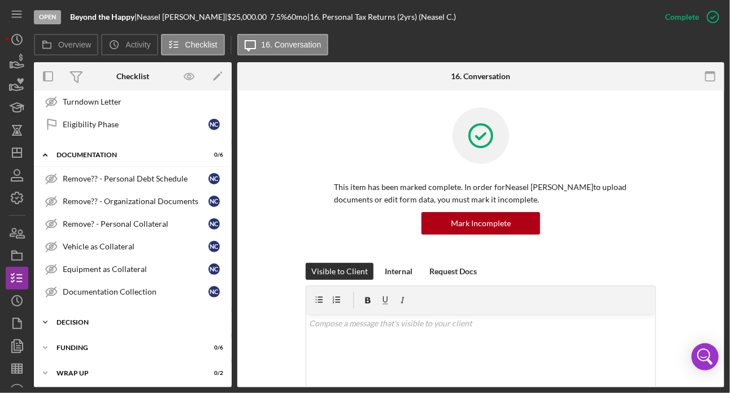
click at [104, 311] on div "Icon/Expander Decision 0 / 3" at bounding box center [133, 322] width 198 height 23
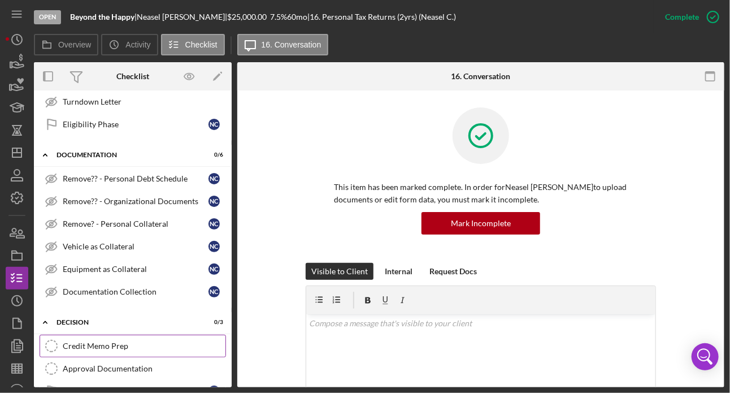
click at [110, 343] on div "Credit Memo Prep" at bounding box center [144, 345] width 163 height 9
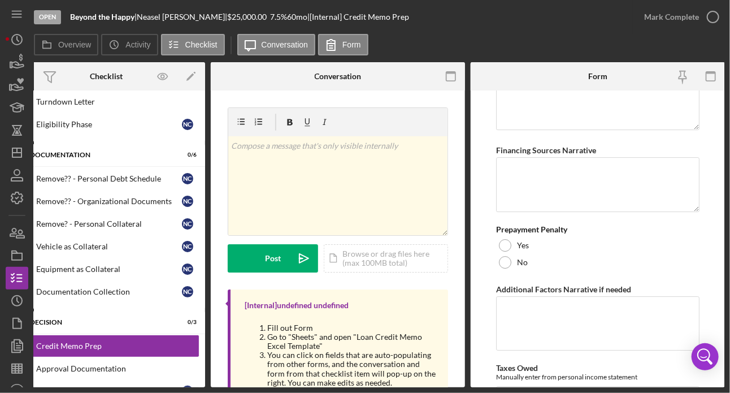
scroll to position [1591, 0]
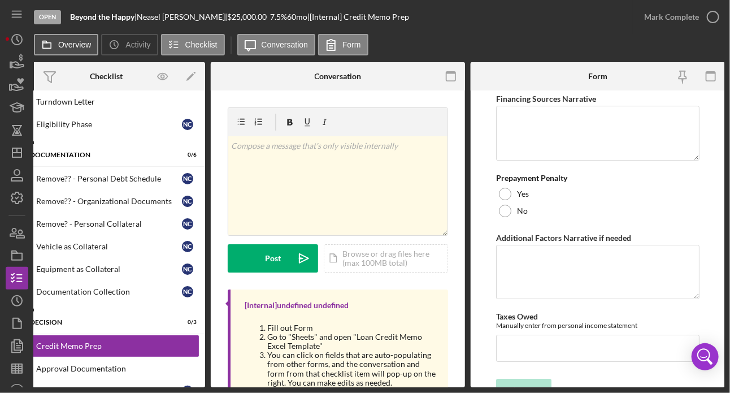
click at [75, 44] on label "Overview" at bounding box center [74, 44] width 33 height 9
click at [75, 44] on button "Overview" at bounding box center [66, 44] width 64 height 21
click at [59, 46] on label "Overview" at bounding box center [74, 44] width 33 height 9
click at [59, 46] on button "Overview" at bounding box center [66, 44] width 64 height 21
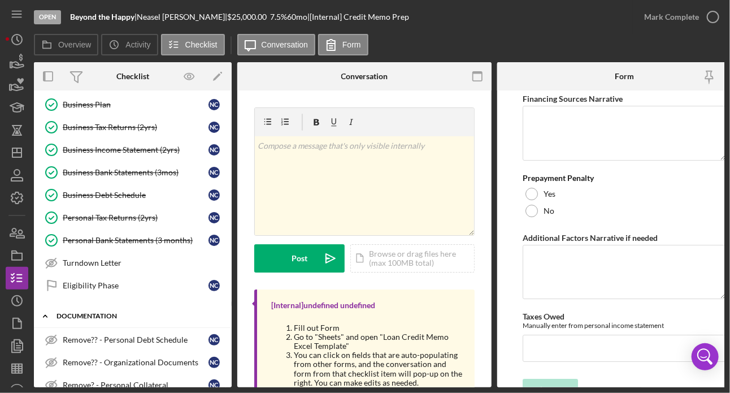
scroll to position [0, 0]
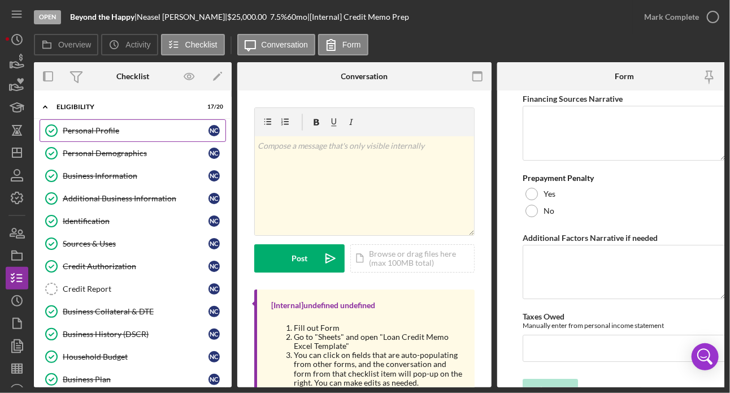
click at [104, 137] on link "Personal Profile Personal Profile N C" at bounding box center [133, 130] width 186 height 23
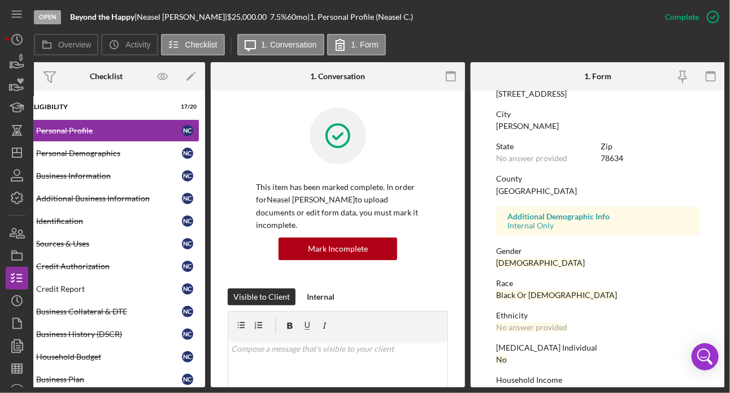
scroll to position [247, 0]
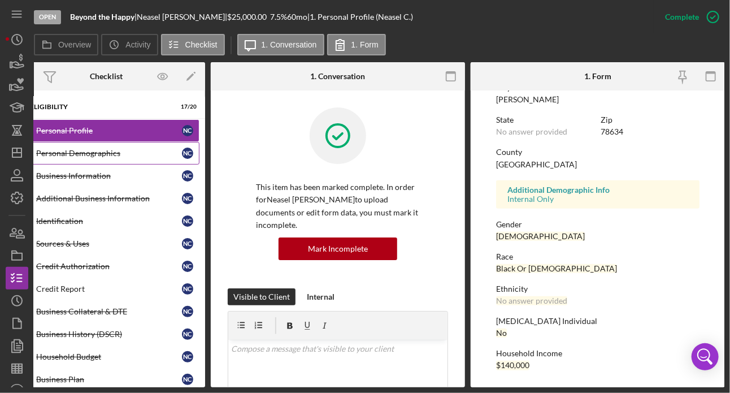
click at [86, 158] on link "Personal Demographics Personal Demographics N C" at bounding box center [106, 153] width 186 height 23
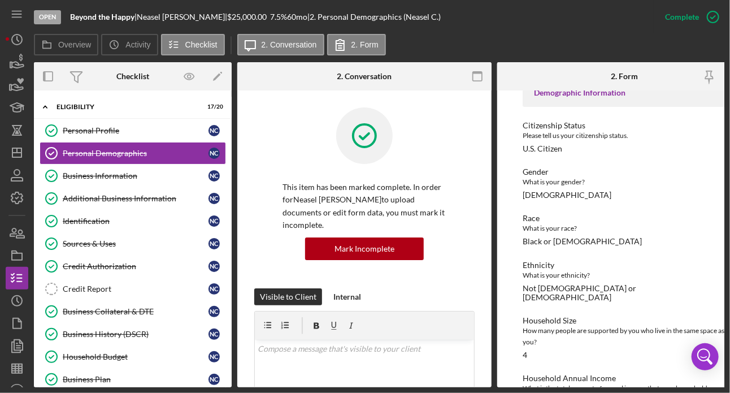
scroll to position [114, 0]
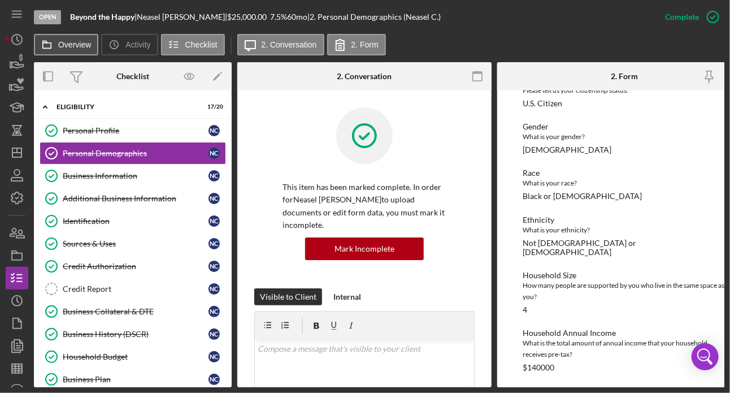
click at [86, 40] on button "Overview" at bounding box center [66, 44] width 64 height 21
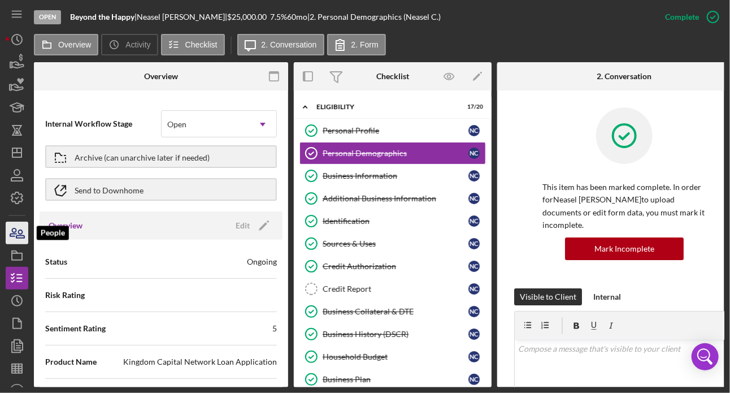
click at [25, 225] on icon "button" at bounding box center [17, 233] width 28 height 28
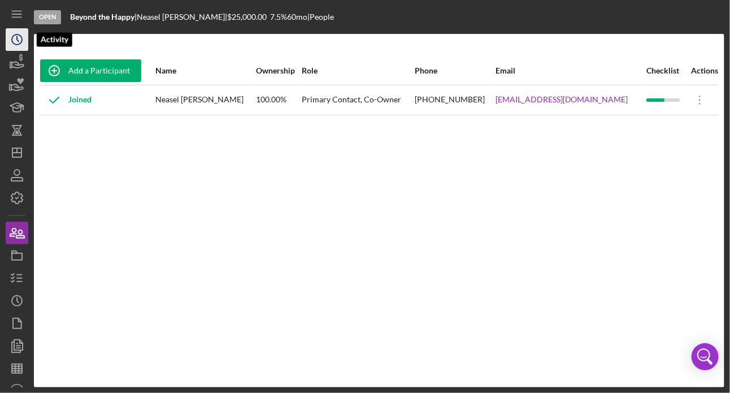
click at [20, 44] on circle "button" at bounding box center [17, 39] width 10 height 10
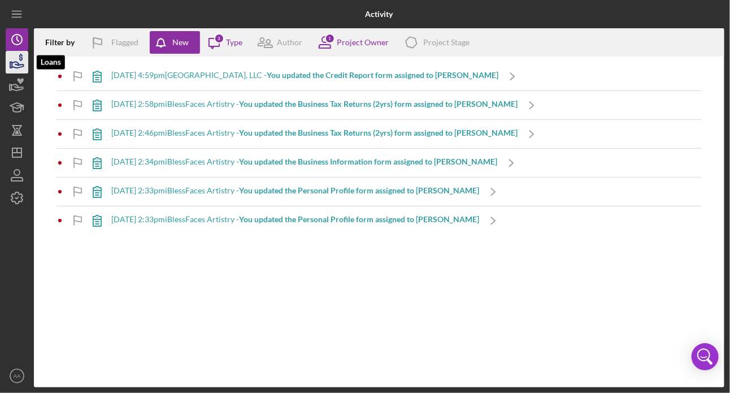
click at [18, 64] on icon "button" at bounding box center [18, 65] width 12 height 6
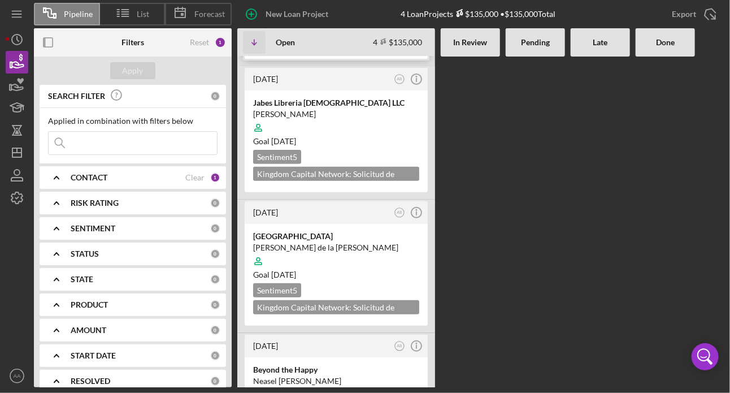
scroll to position [201, 0]
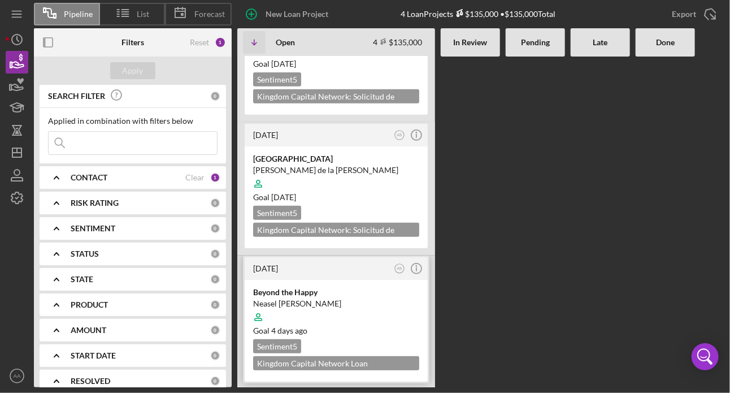
click at [300, 305] on div "Neasel [PERSON_NAME]" at bounding box center [336, 303] width 166 height 11
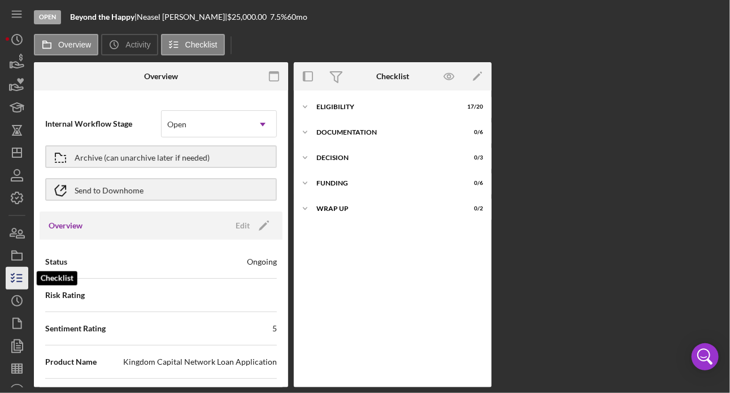
click at [18, 279] on icon "button" at bounding box center [17, 278] width 28 height 28
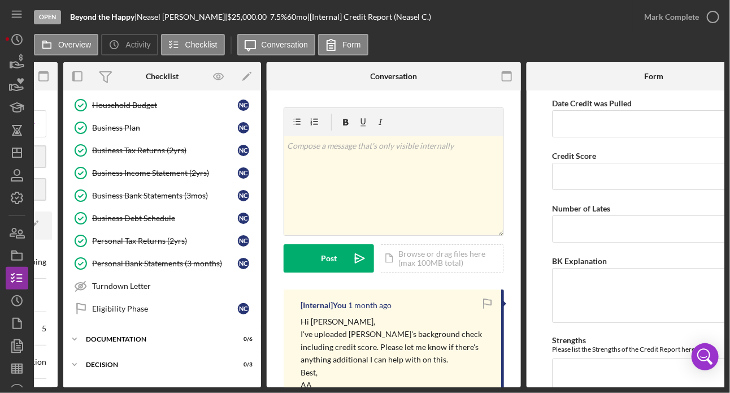
scroll to position [254, 0]
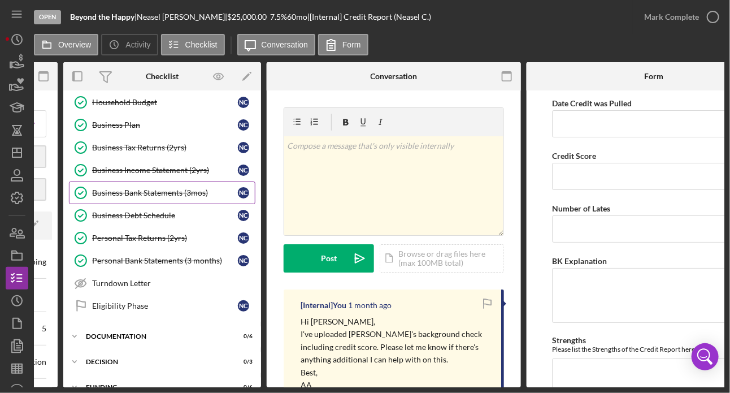
click at [144, 190] on div "Business Bank Statements (3mos)" at bounding box center [165, 192] width 146 height 9
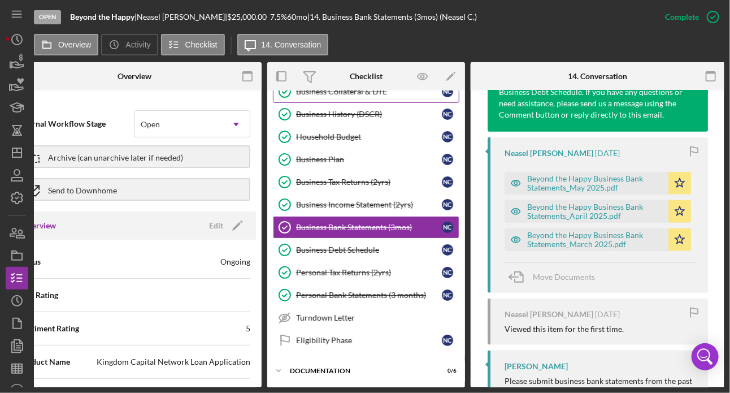
scroll to position [211, 0]
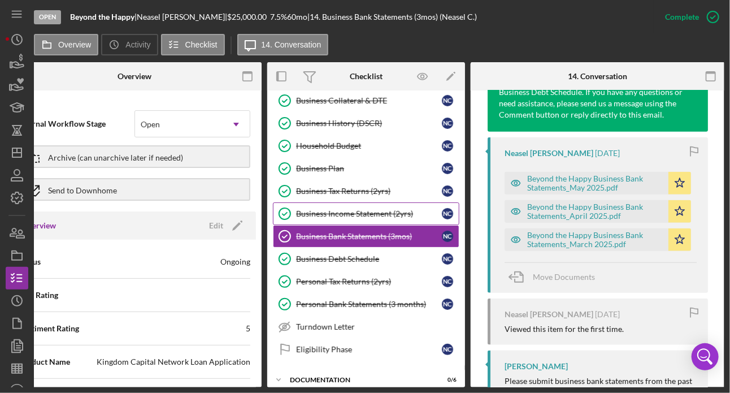
click at [343, 213] on div "Business Income Statement (2yrs)" at bounding box center [369, 213] width 146 height 9
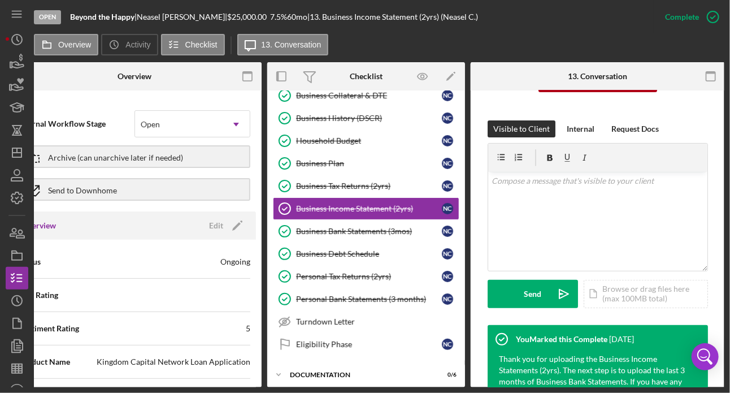
scroll to position [154, 0]
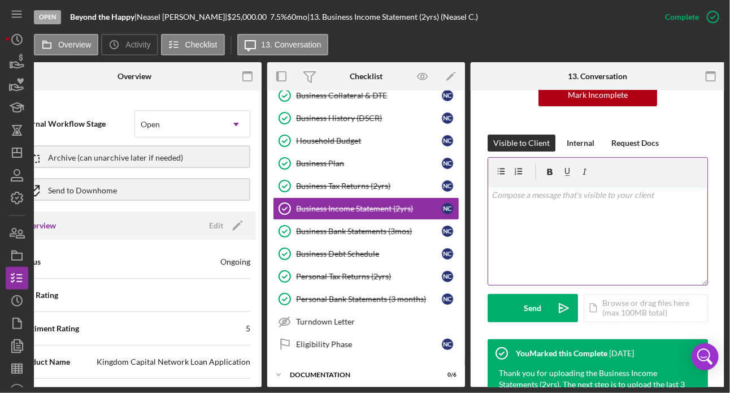
click at [575, 211] on div "v Color teal Color pink Remove color Add row above Add row below Add column bef…" at bounding box center [597, 235] width 219 height 99
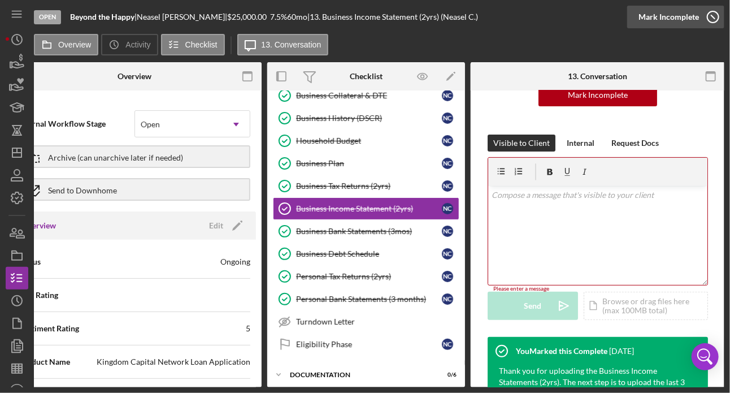
click at [620, 14] on icon "button" at bounding box center [713, 17] width 28 height 28
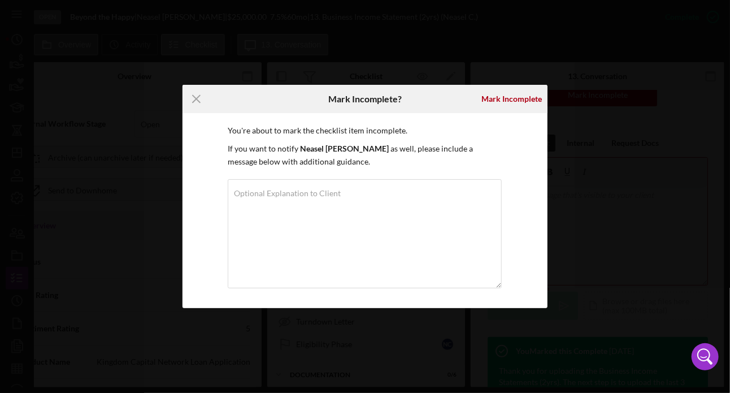
click at [198, 98] on line at bounding box center [196, 98] width 7 height 7
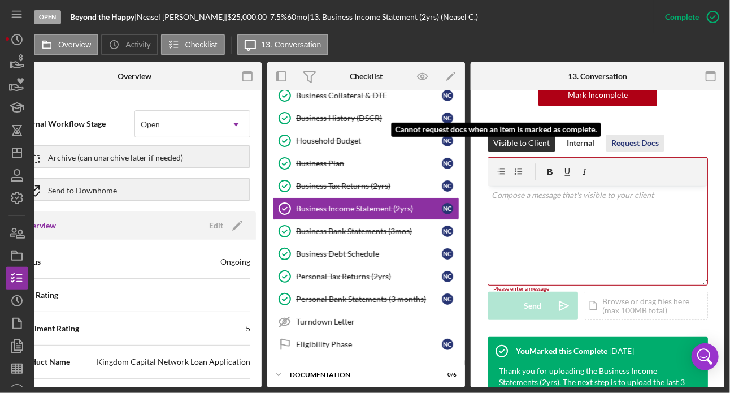
click at [620, 134] on div "Request Docs" at bounding box center [634, 142] width 47 height 17
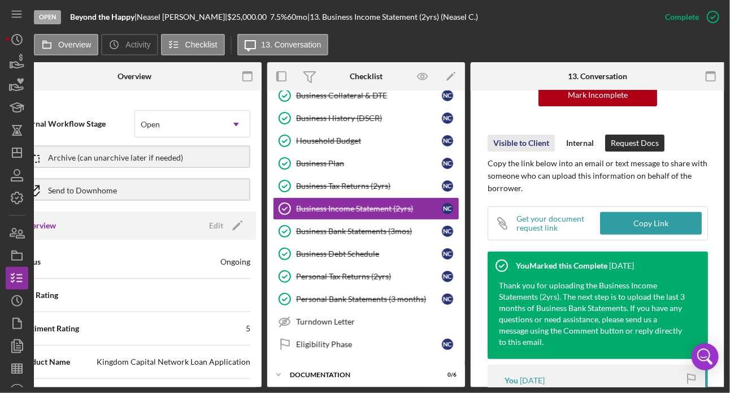
click at [522, 134] on div "Visible to Client" at bounding box center [521, 142] width 56 height 17
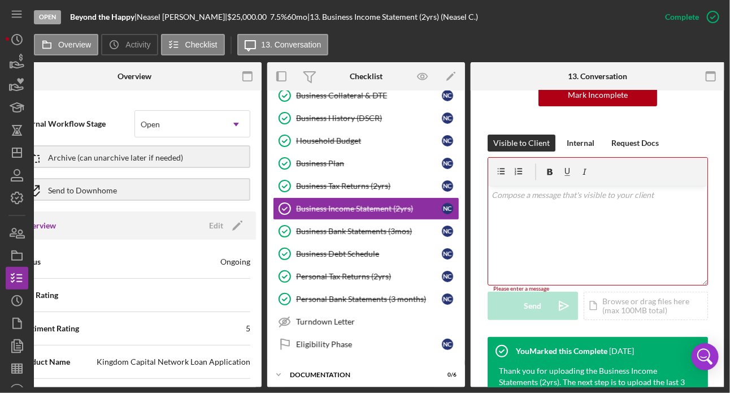
click at [620, 189] on p at bounding box center [598, 195] width 213 height 12
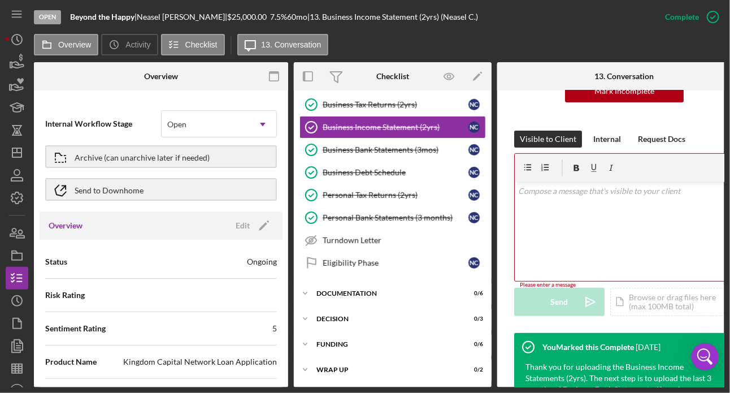
click at [68, 56] on div "Overview Icon/History Activity Checklist Icon/Message 13. Conversation" at bounding box center [379, 45] width 690 height 23
click at [68, 54] on button "Overview" at bounding box center [66, 44] width 64 height 21
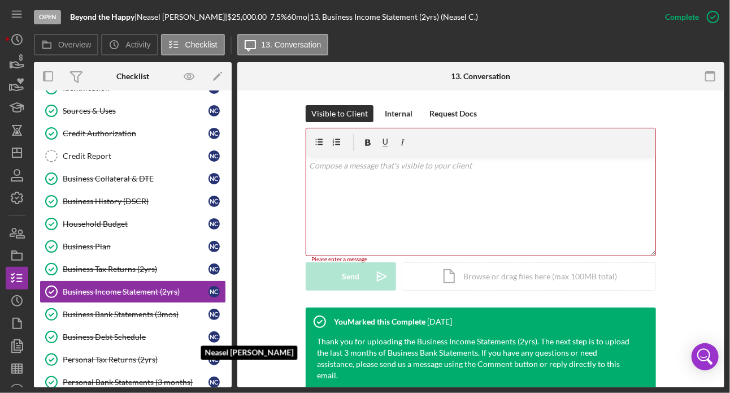
scroll to position [132, 0]
